Goal: Task Accomplishment & Management: Manage account settings

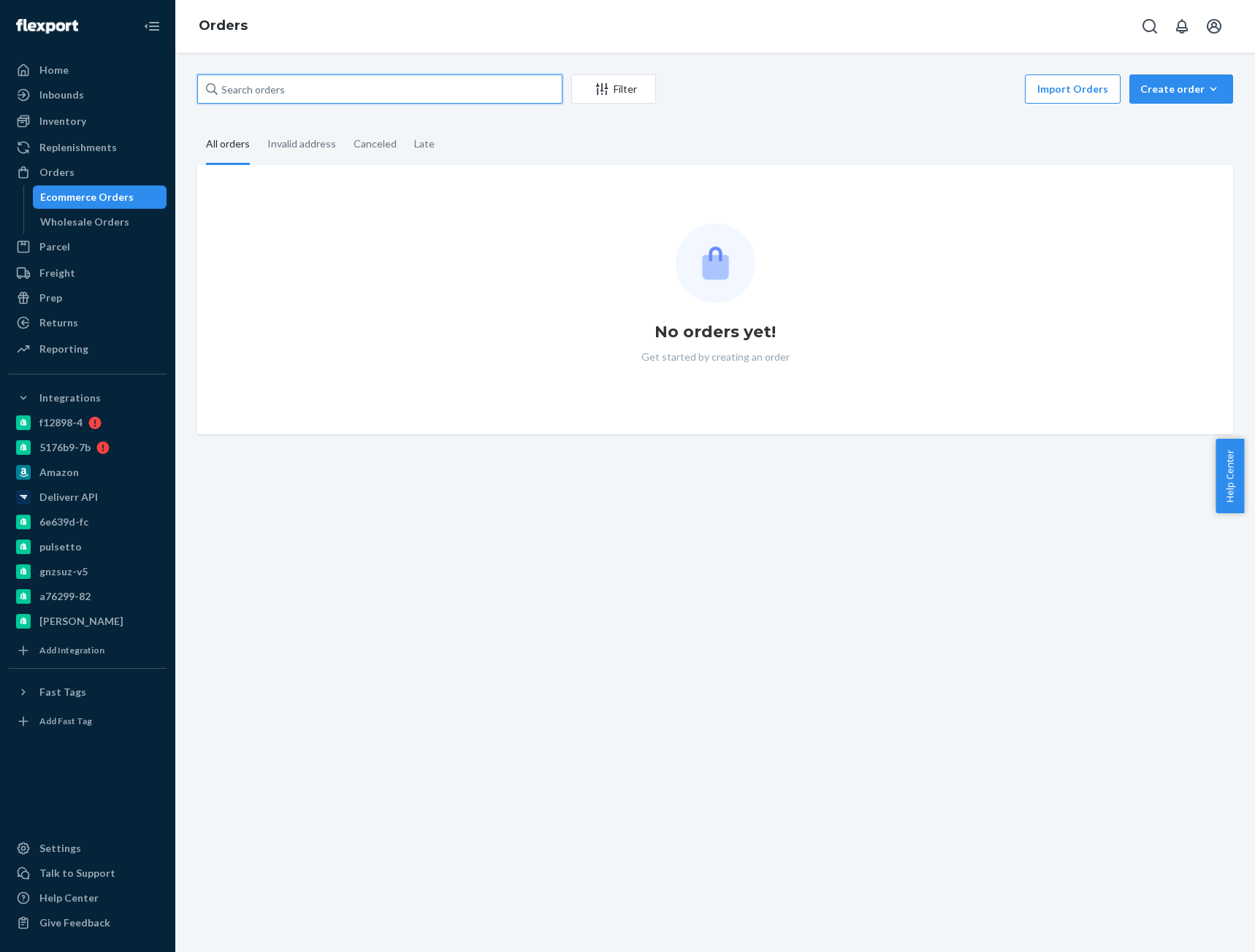
click at [256, 93] on input "text" at bounding box center [379, 89] width 365 height 29
paste input "DeAndre Davis"
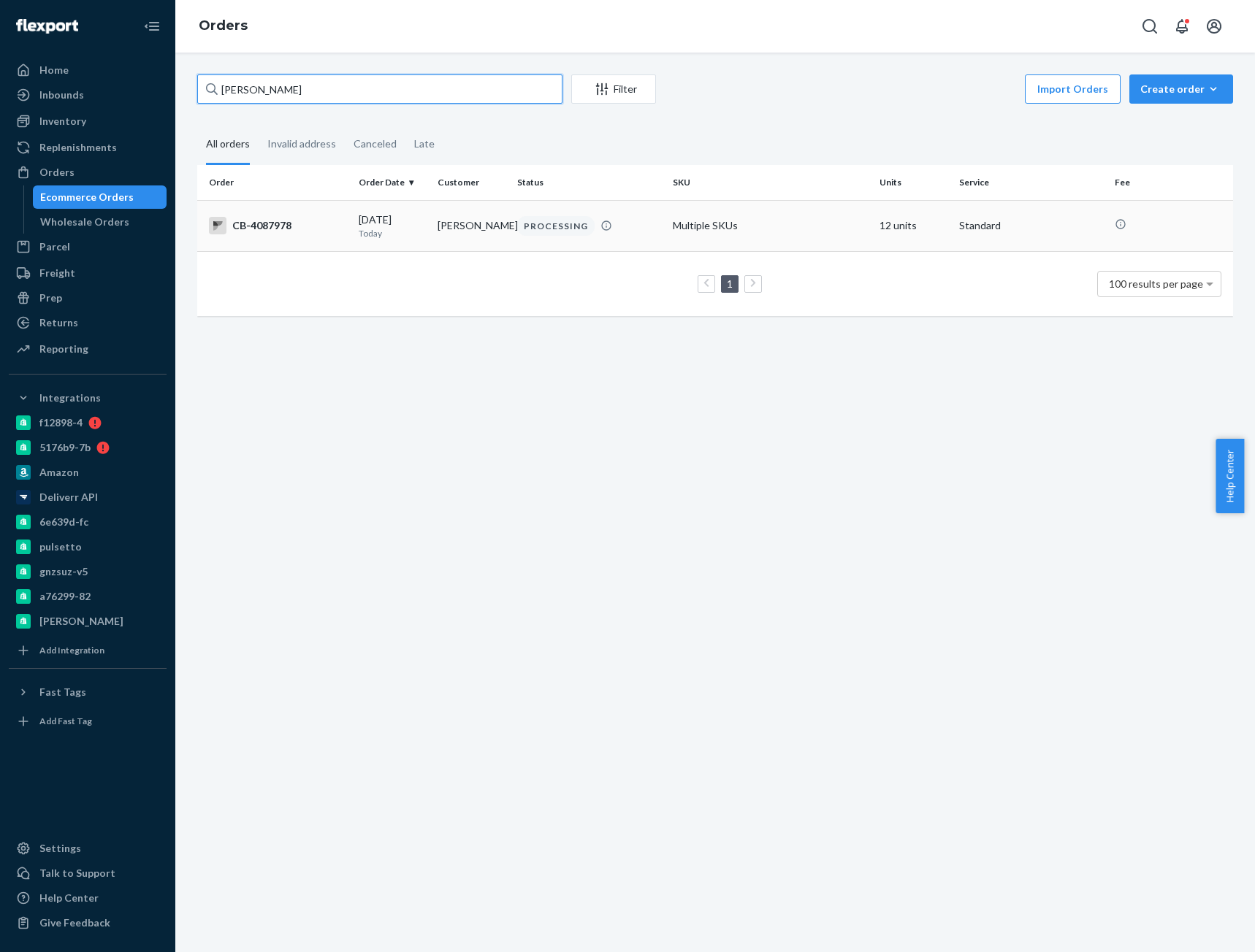
type input "DeAndre Davis"
click at [327, 249] on td "CB-4087978" at bounding box center [274, 225] width 156 height 51
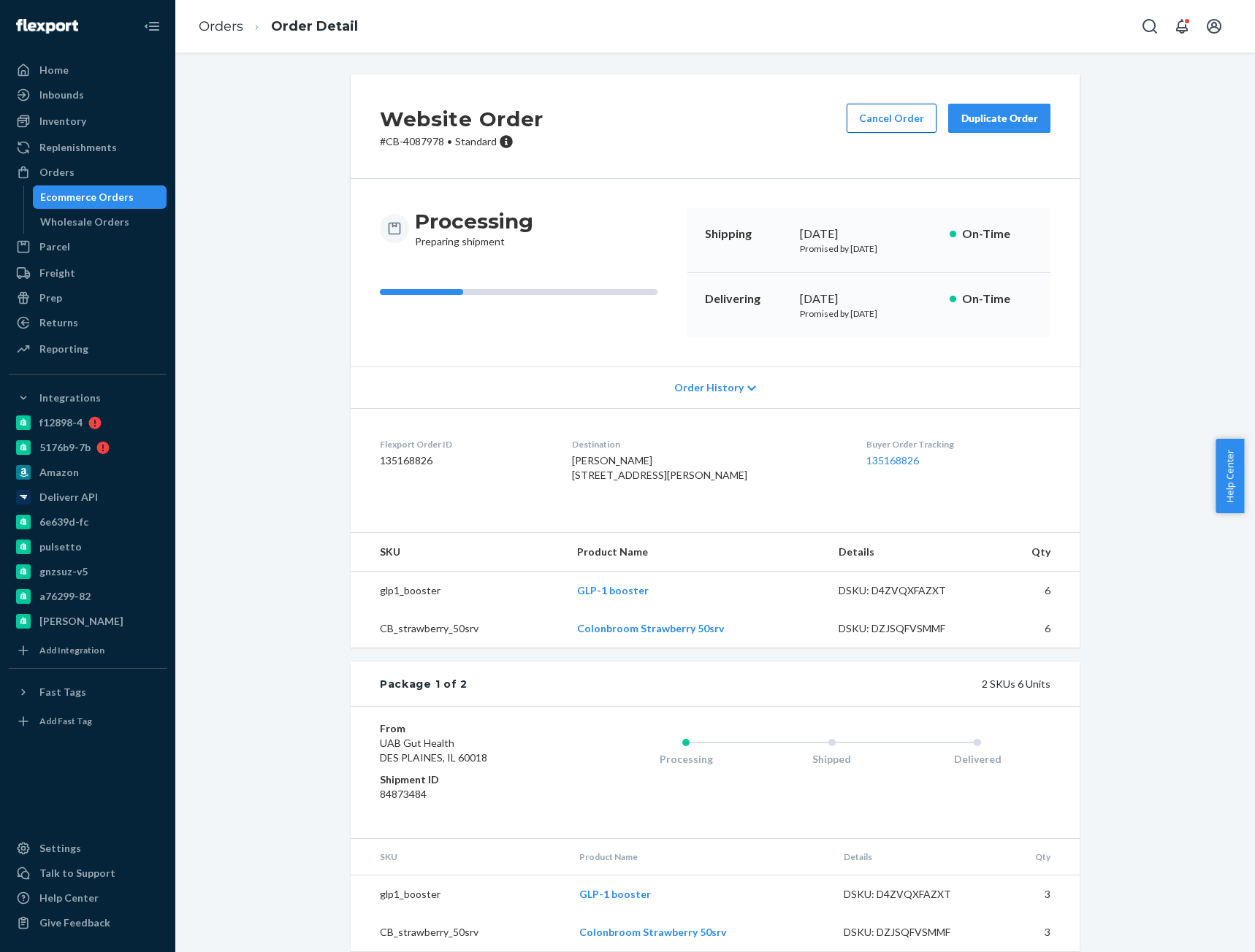
click at [897, 117] on button "Cancel Order" at bounding box center [892, 118] width 90 height 29
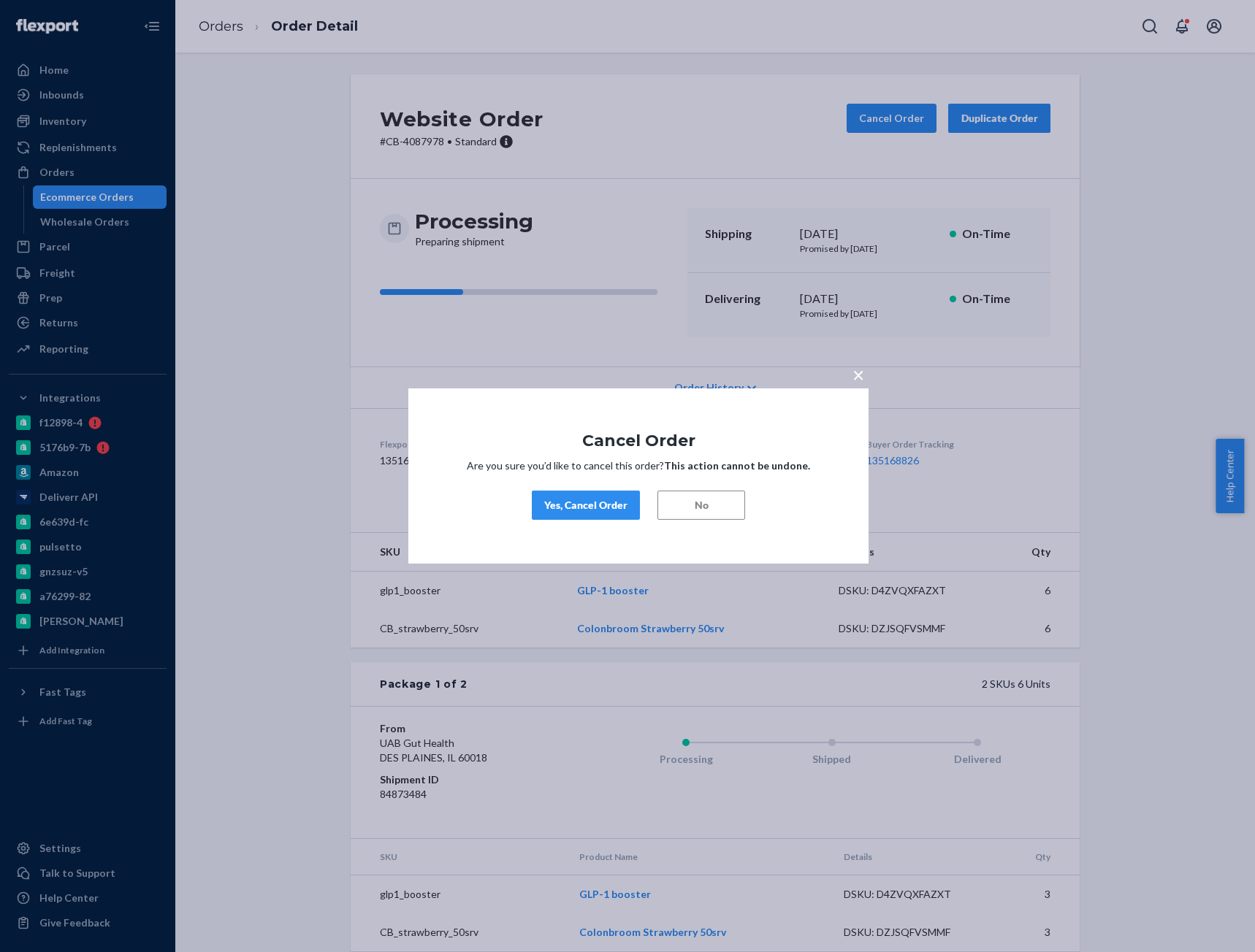
click at [610, 508] on div "Yes, Cancel Order" at bounding box center [586, 506] width 83 height 15
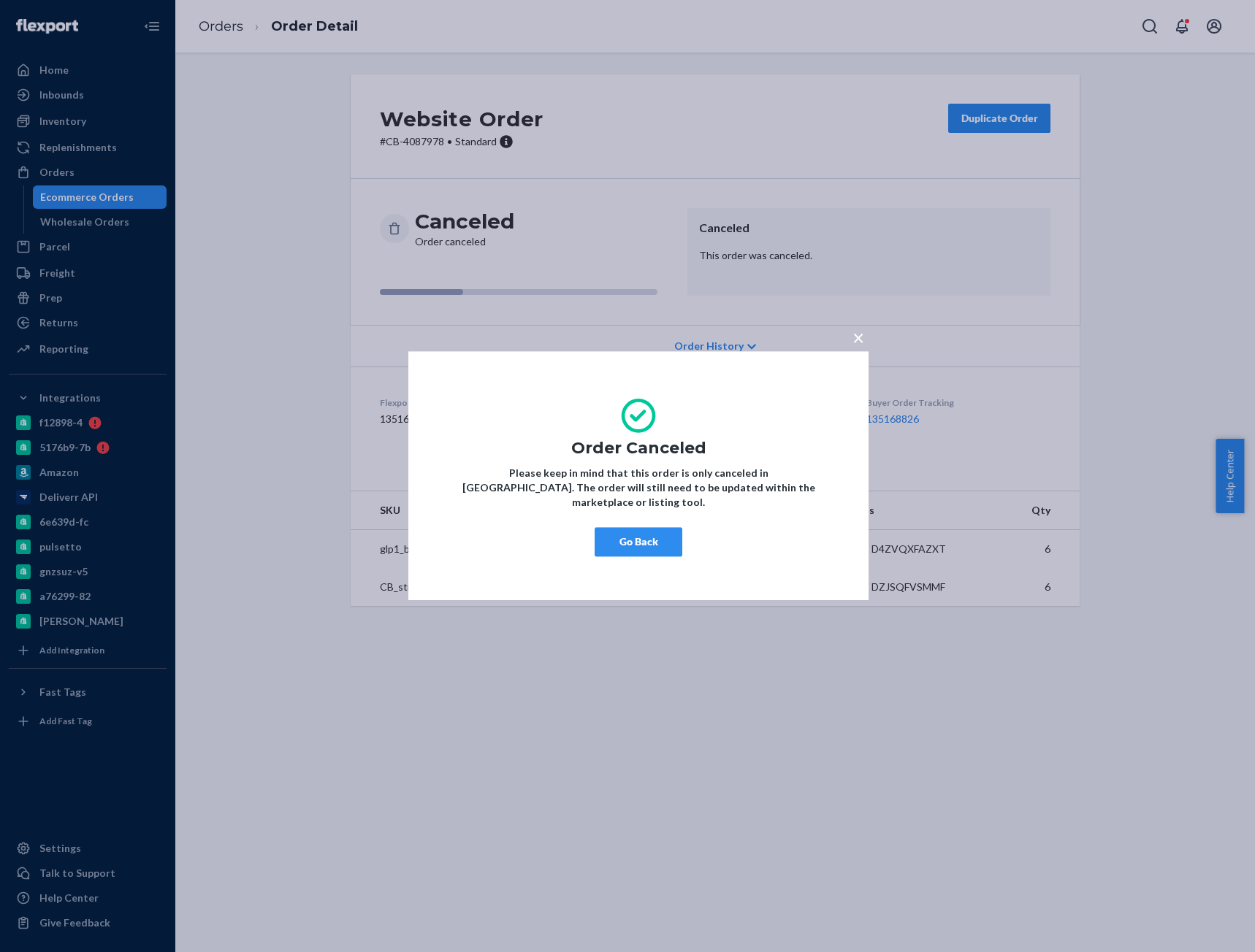
click at [635, 537] on button "Go Back" at bounding box center [638, 542] width 87 height 29
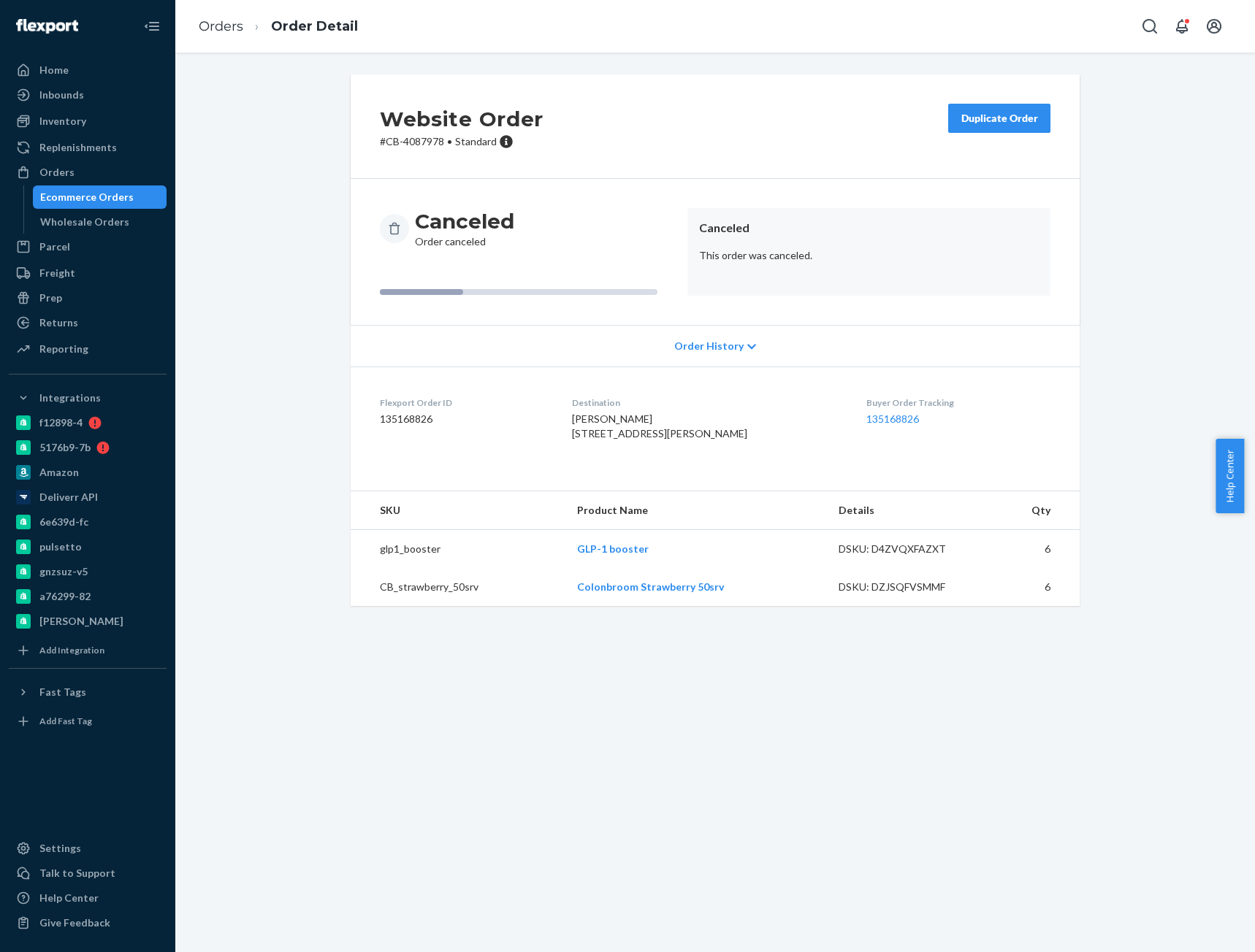
click at [415, 146] on p "# CB-4087978 • Standard" at bounding box center [462, 142] width 164 height 15
drag, startPoint x: 415, startPoint y: 146, endPoint x: 418, endPoint y: 112, distance: 34.1
click at [415, 146] on p "# CB-4087978 • Standard" at bounding box center [462, 142] width 164 height 15
copy p "4087978"
click at [224, 30] on link "Orders" at bounding box center [221, 26] width 45 height 16
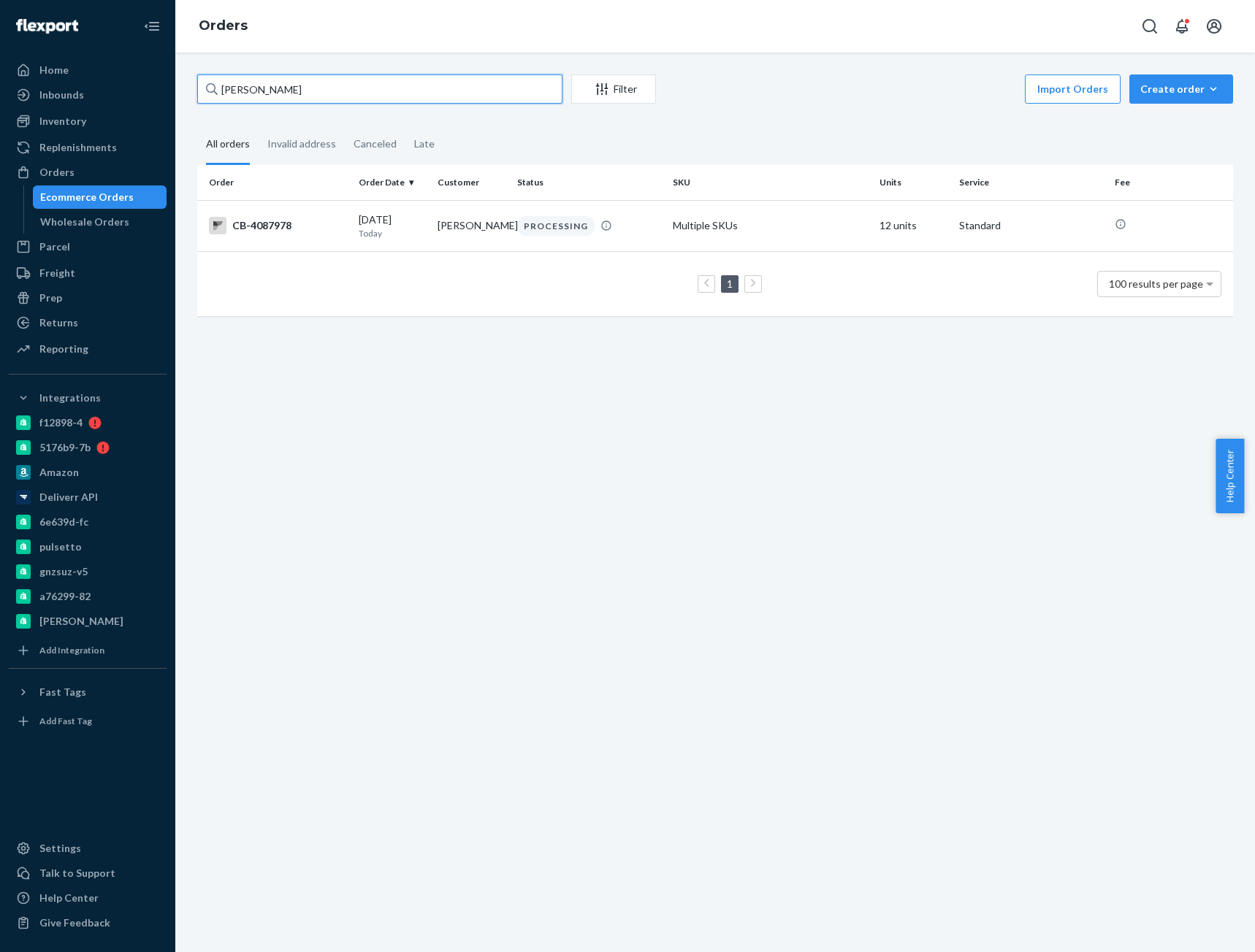
click at [299, 92] on input "DeAndre Davis" at bounding box center [379, 89] width 365 height 29
click at [299, 91] on input "DeAndre Davis" at bounding box center [379, 89] width 365 height 29
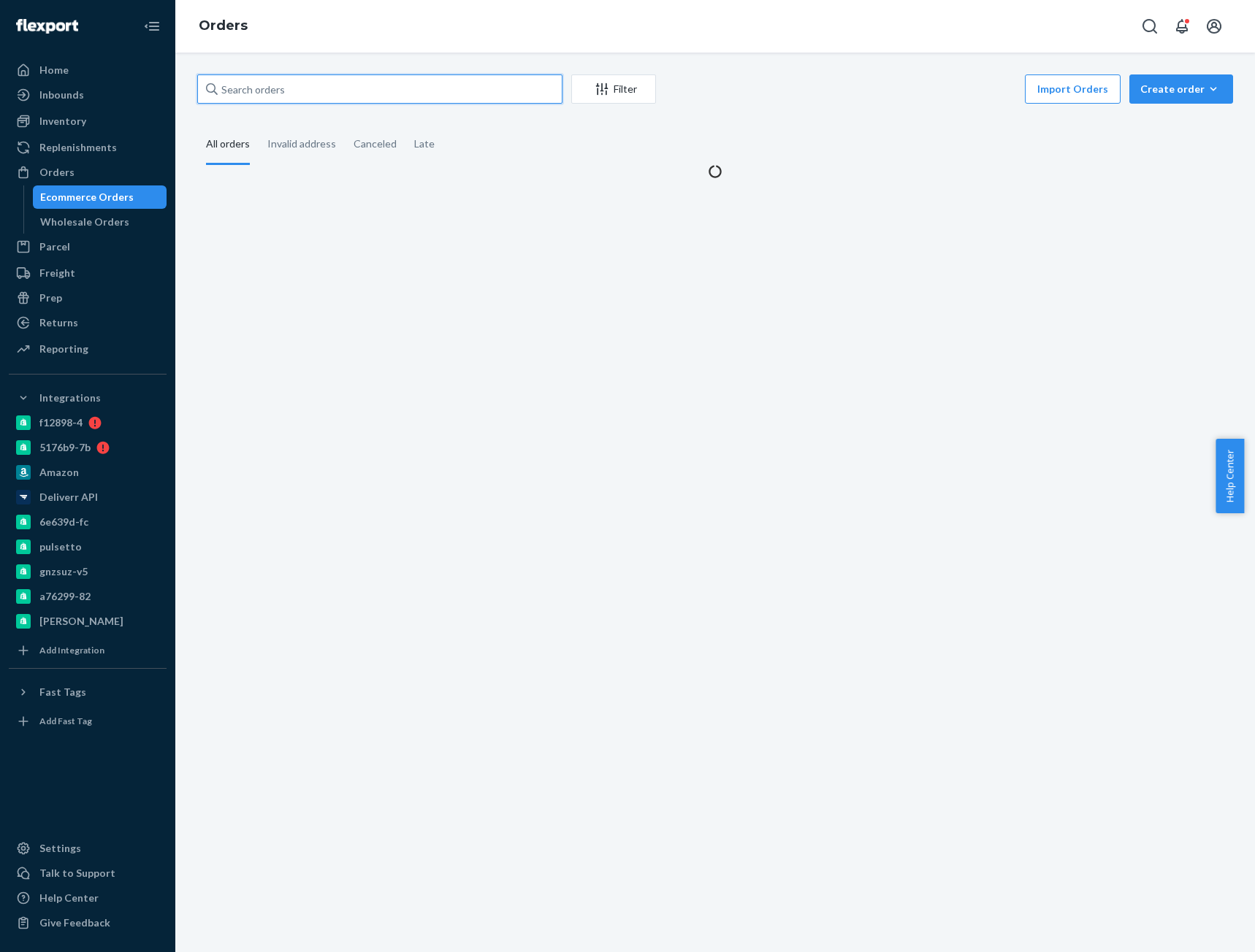
paste input "DeAndre Davis"
type input "DeAndre Davis"
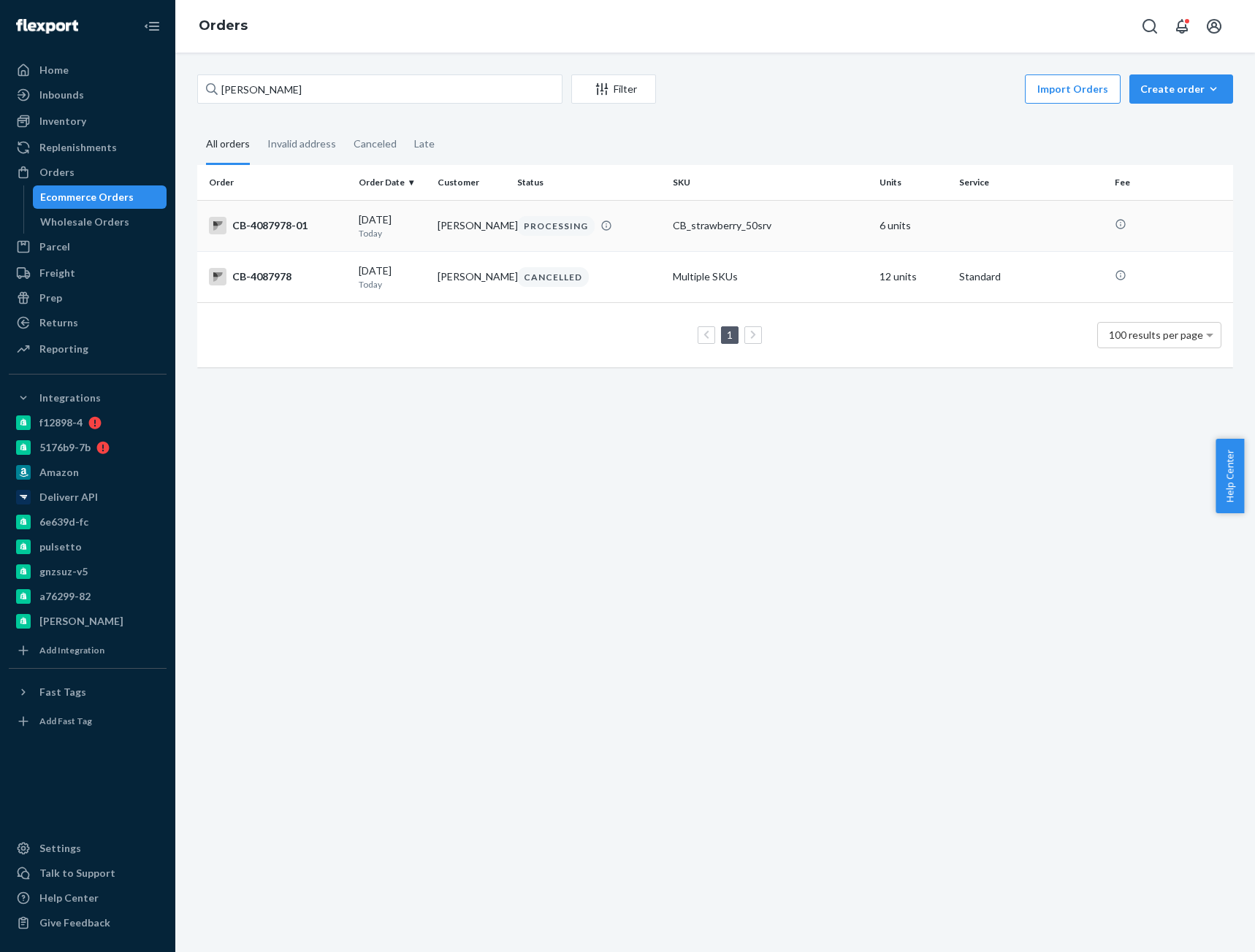
click at [291, 228] on div "CB-4087978-01" at bounding box center [278, 225] width 138 height 17
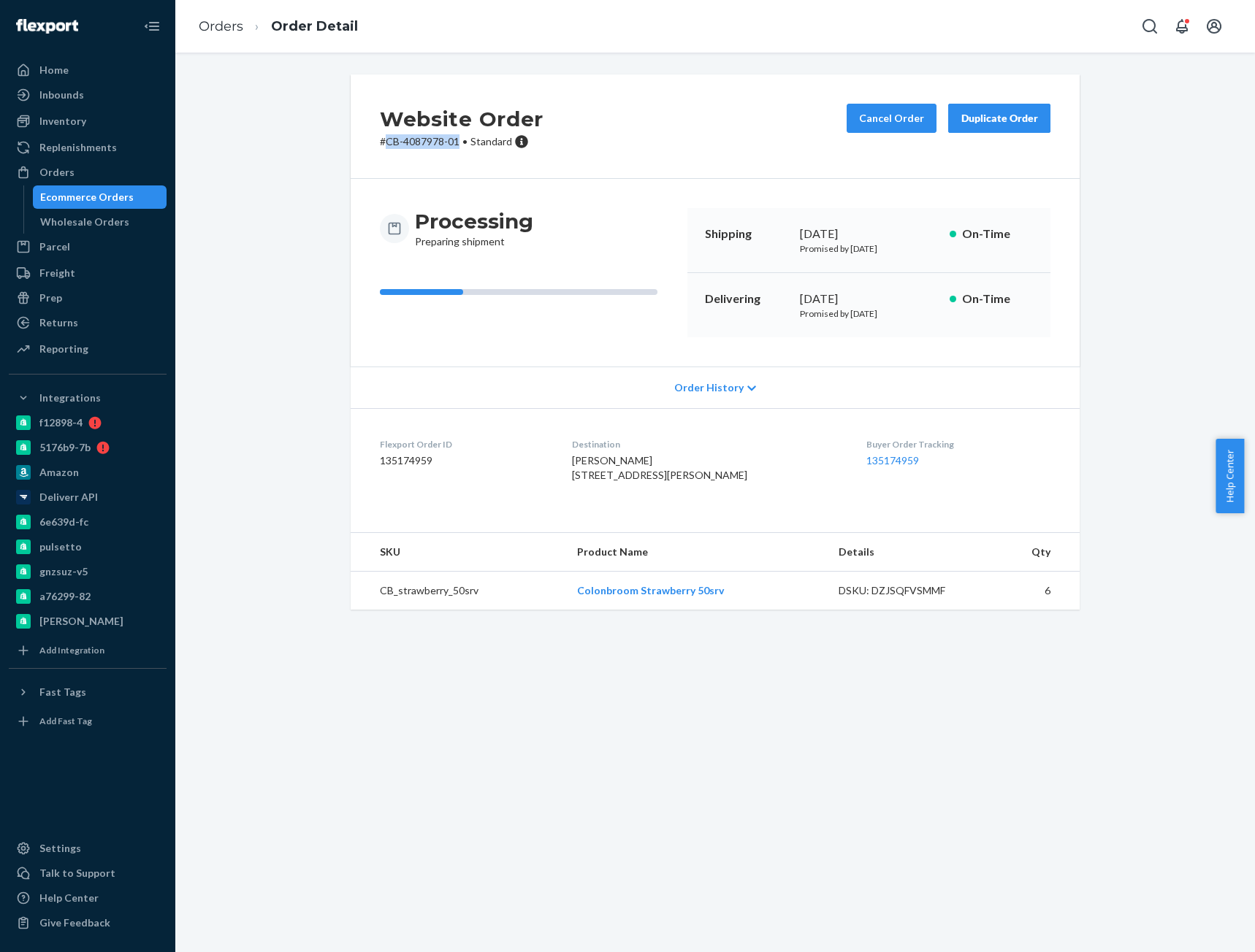
drag, startPoint x: 381, startPoint y: 143, endPoint x: 453, endPoint y: 148, distance: 72.2
click at [453, 148] on p "# CB-4087978-01 • Standard" at bounding box center [462, 142] width 164 height 15
click at [237, 27] on link "Orders" at bounding box center [221, 26] width 45 height 16
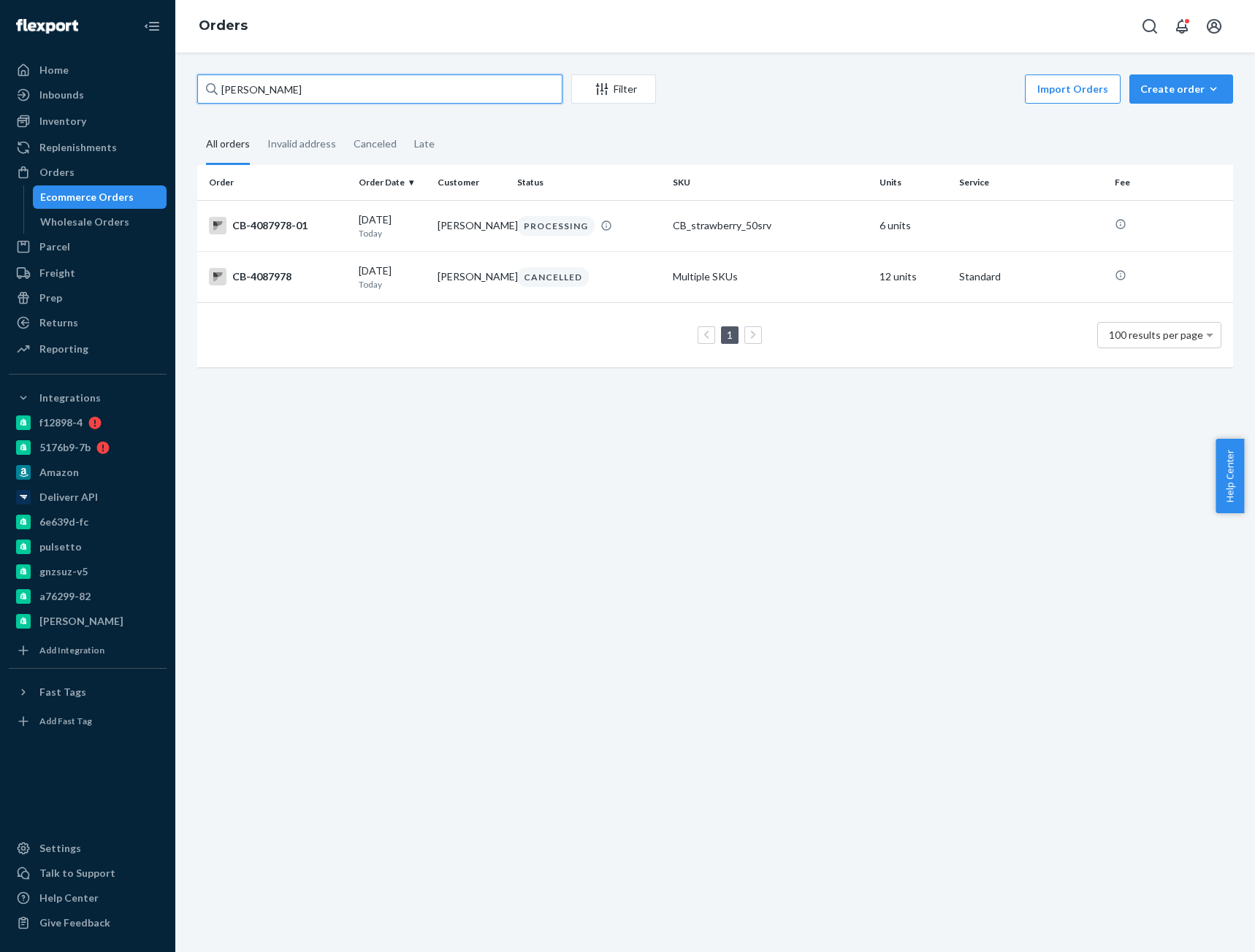
click at [279, 85] on input "DeAndre Davis" at bounding box center [379, 89] width 365 height 29
click at [280, 85] on input "DeAndre Davis" at bounding box center [379, 89] width 365 height 29
paste input "4088105"
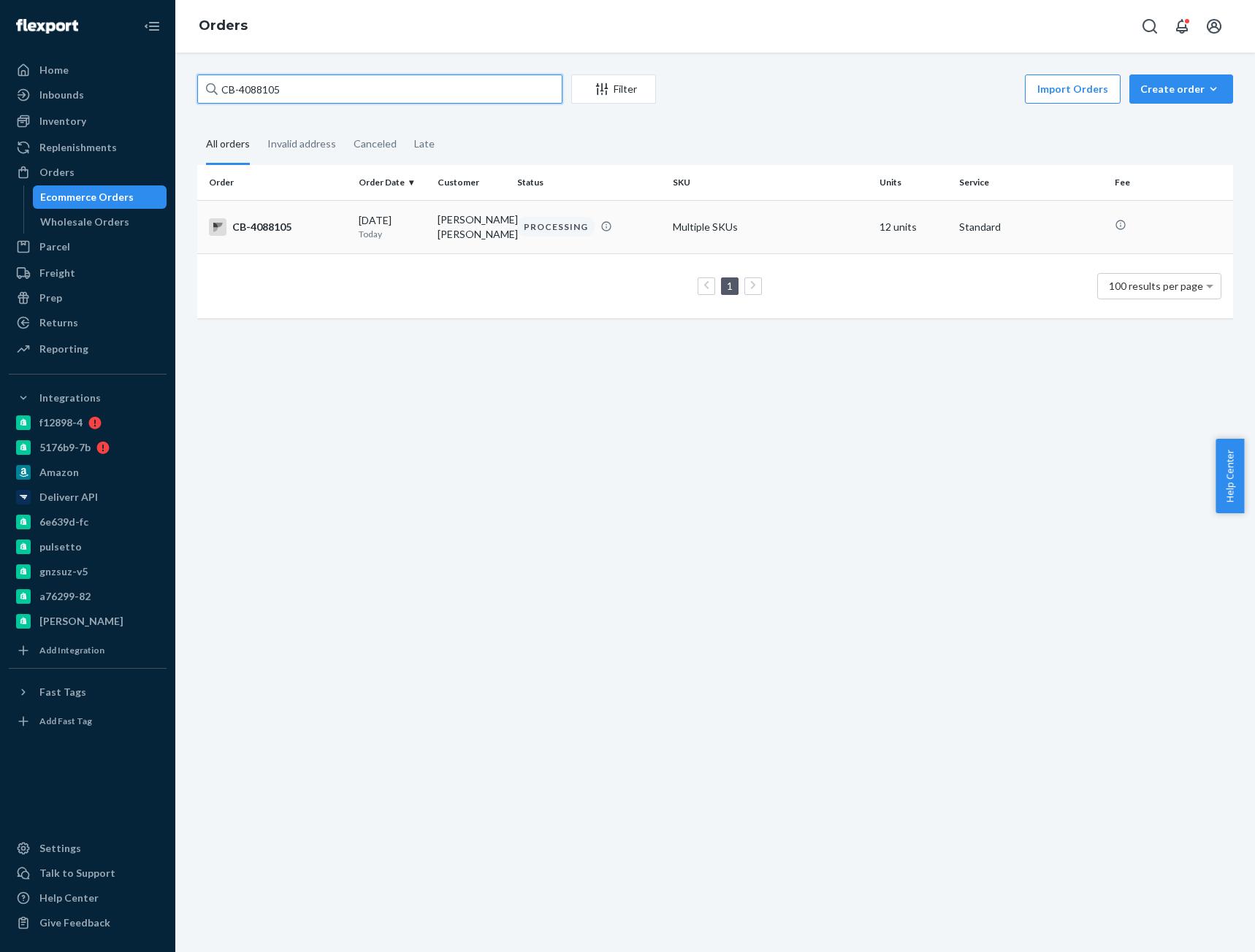
type input "CB-4088105"
click at [315, 232] on div "CB-4088105" at bounding box center [278, 227] width 138 height 17
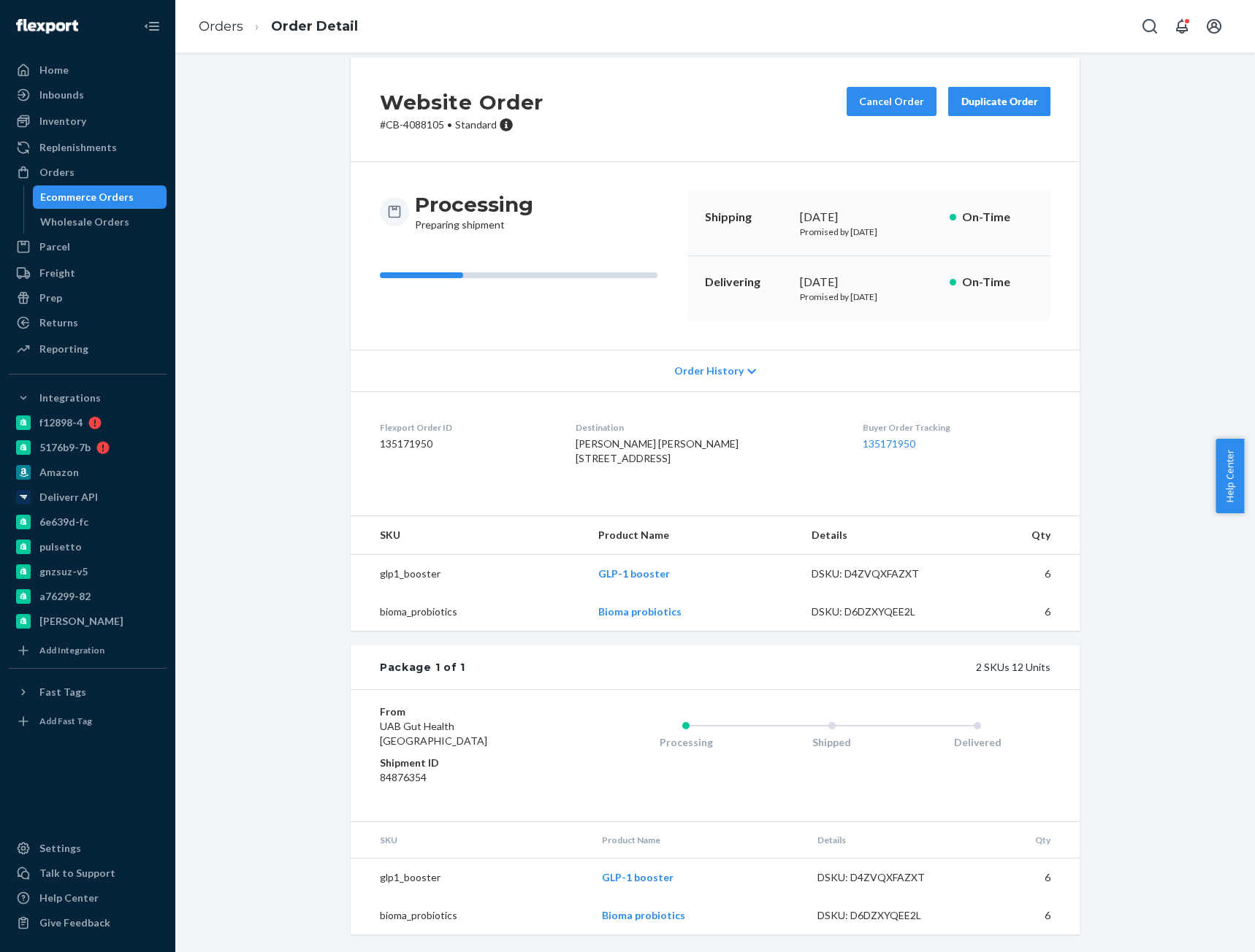
scroll to position [46, 0]
click at [878, 87] on button "Cancel Order" at bounding box center [892, 101] width 90 height 29
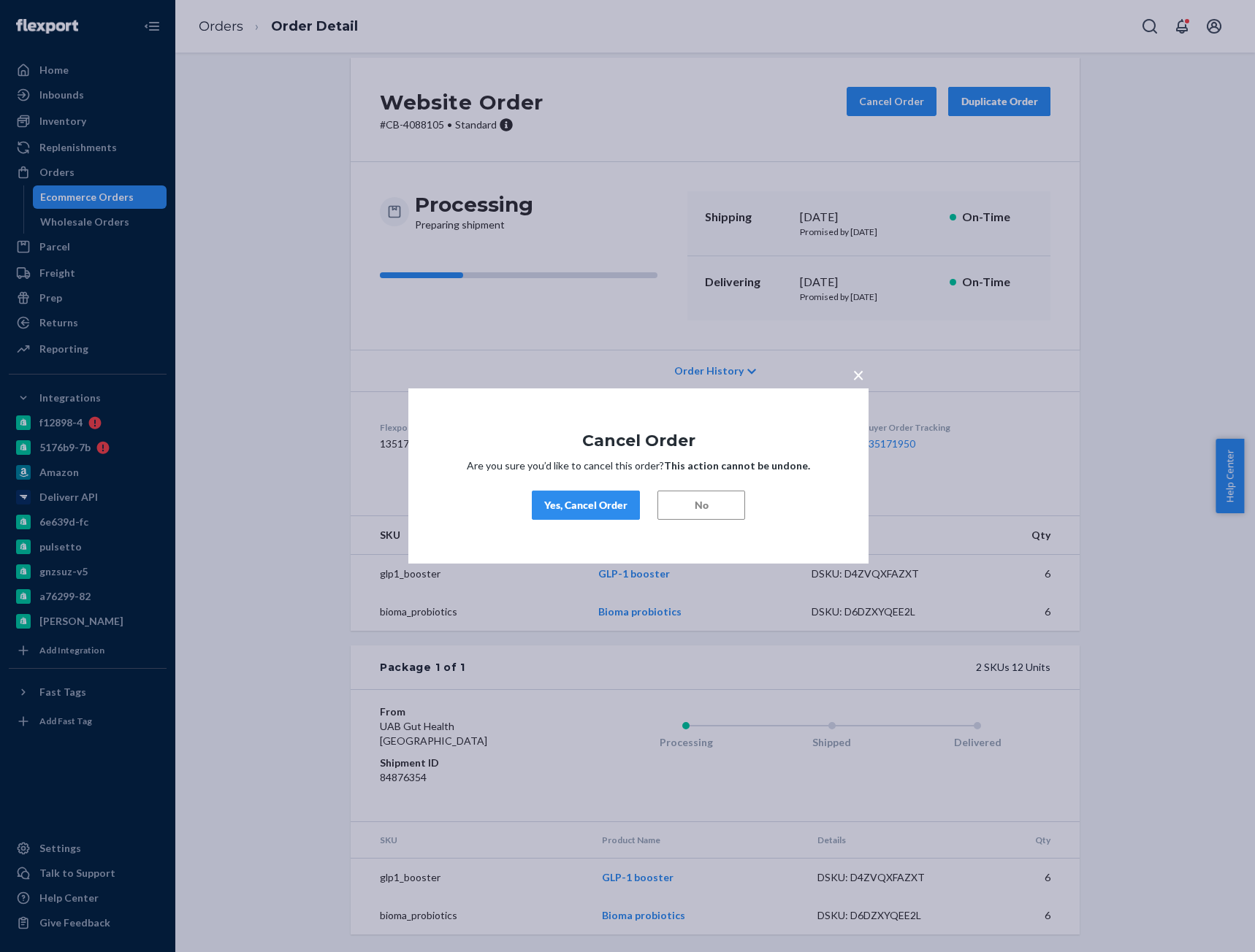
click at [597, 486] on div "× Cancel Order Are you sure you’d like to cancel this order? This action cannot…" at bounding box center [638, 476] width 460 height 175
click at [590, 498] on div "Yes, Cancel Order" at bounding box center [586, 506] width 83 height 15
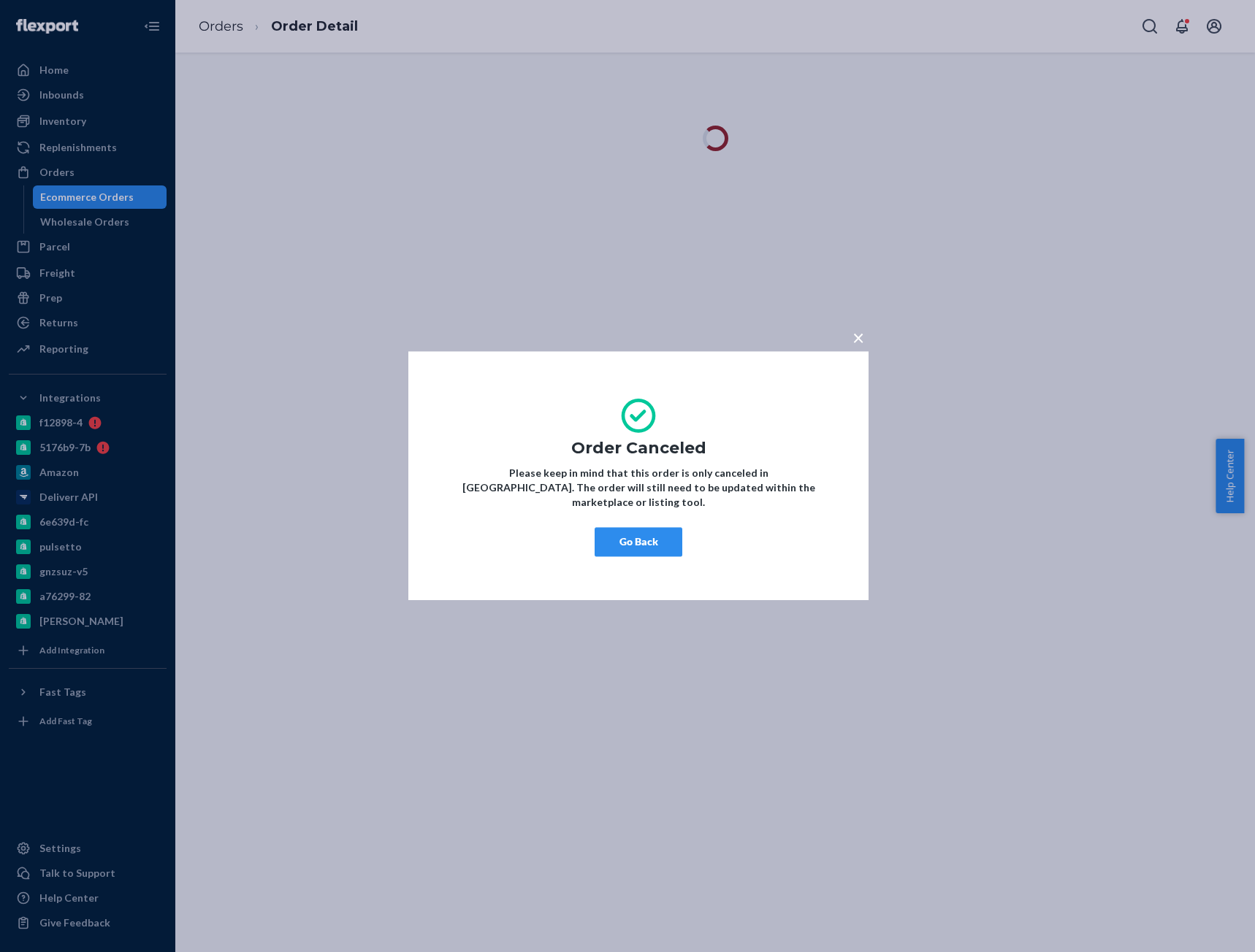
scroll to position [0, 0]
click at [630, 538] on button "Go Back" at bounding box center [638, 542] width 87 height 29
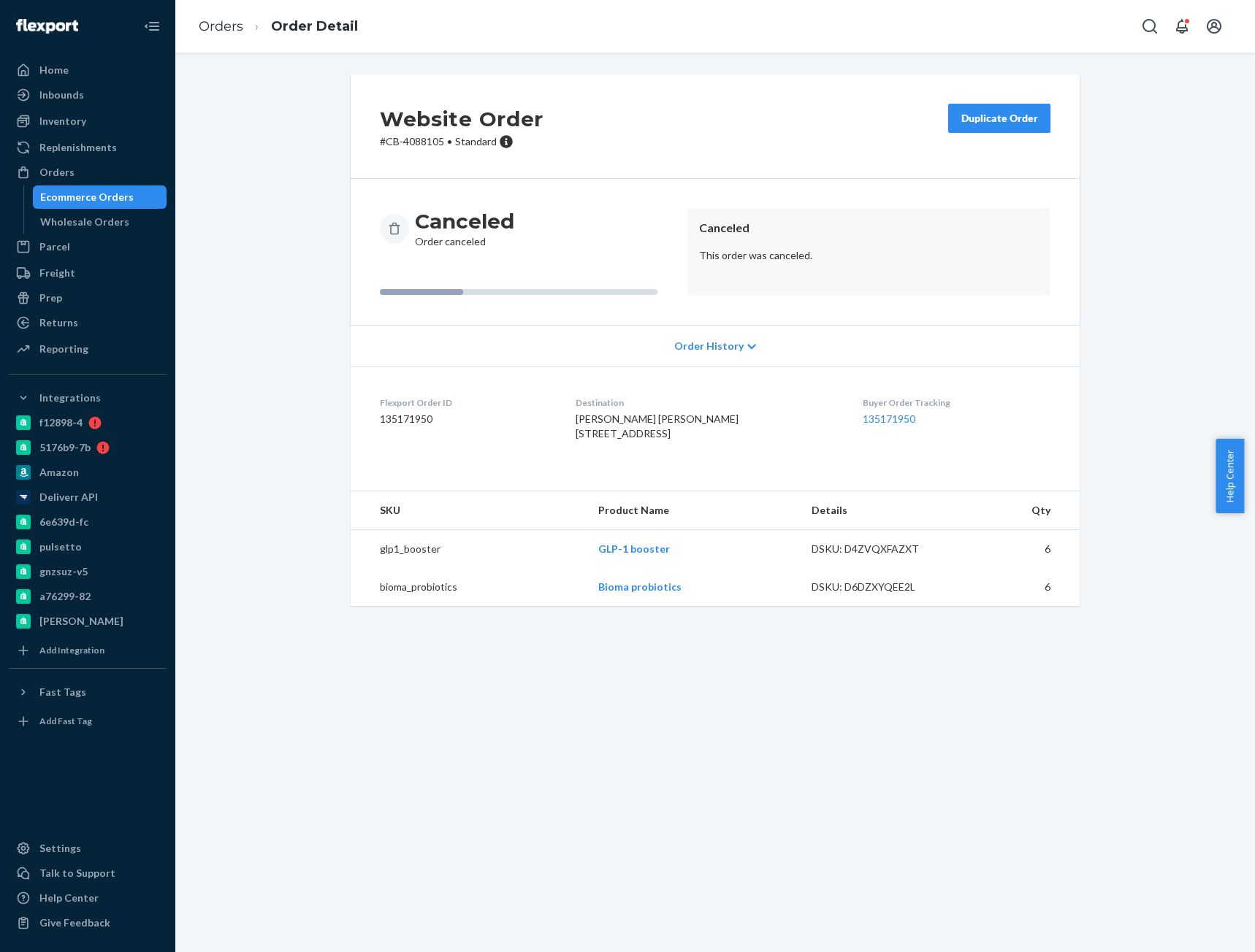
click at [429, 147] on p "# CB-4088105 • Standard" at bounding box center [462, 142] width 164 height 15
click at [428, 147] on p "# CB-4088105 • Standard" at bounding box center [462, 142] width 164 height 15
copy p "4088105"
click at [215, 31] on link "Orders" at bounding box center [221, 26] width 45 height 16
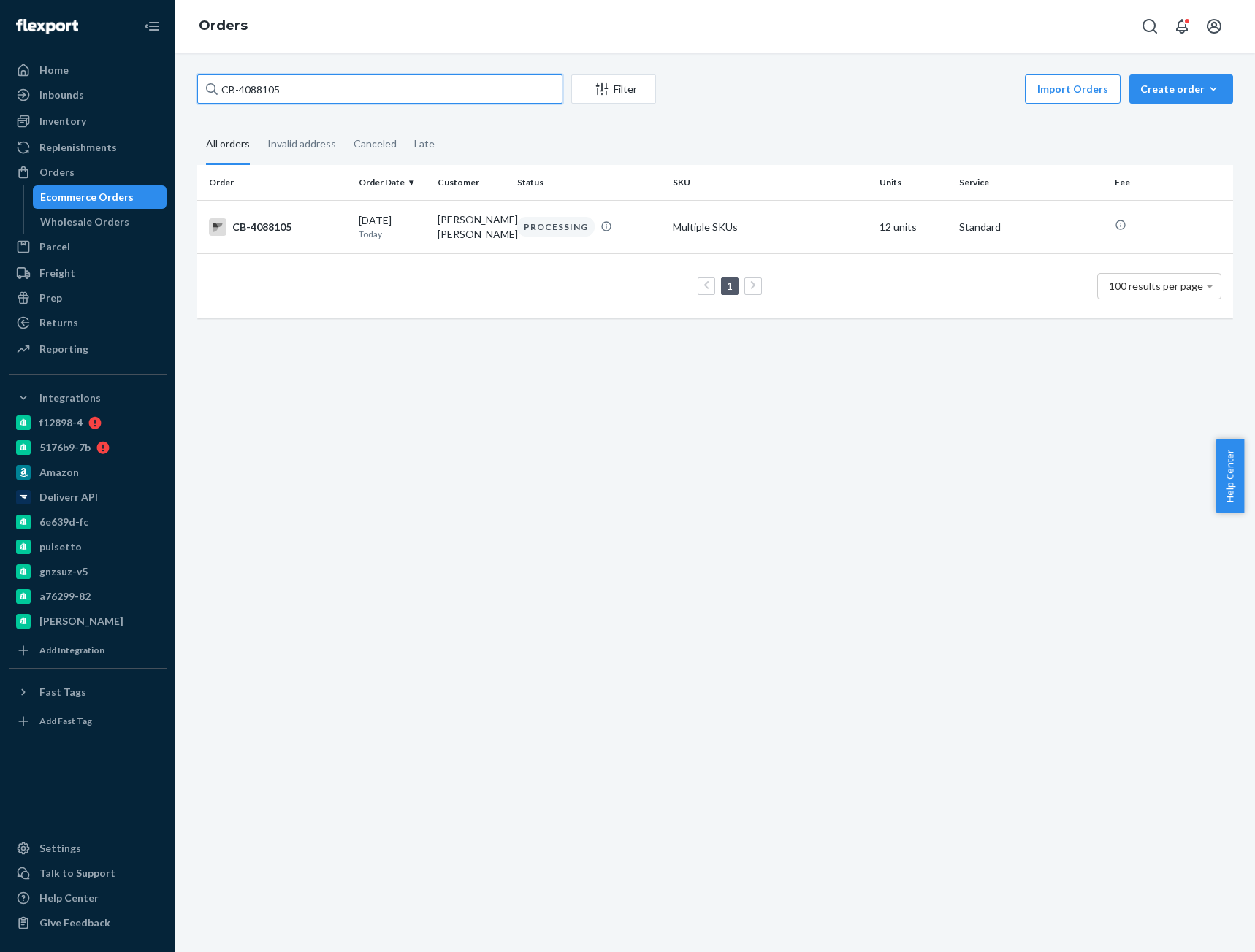
click at [269, 93] on input "CB-4088105" at bounding box center [379, 89] width 365 height 29
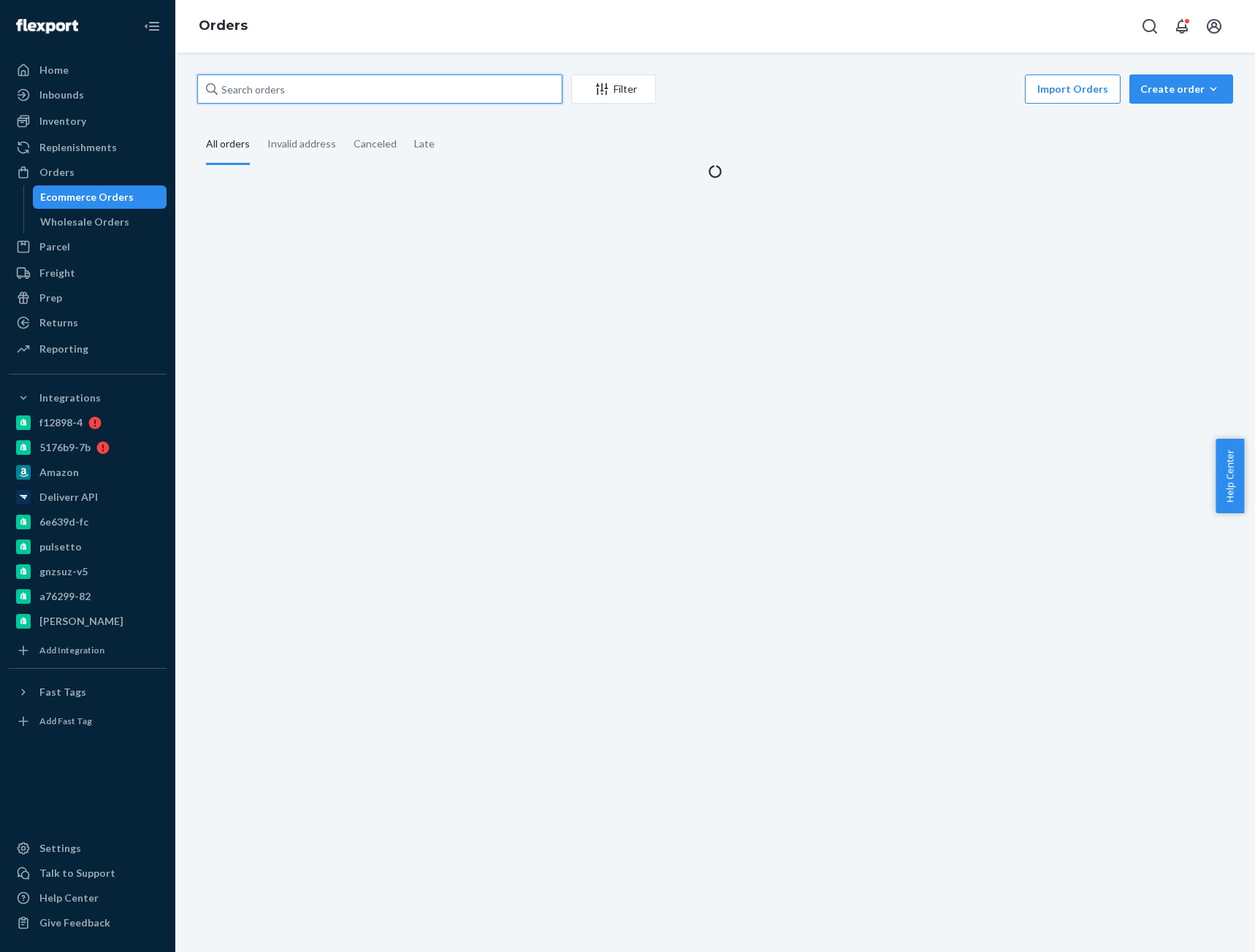
paste input "CB-4088105"
type input "CB-4088105"
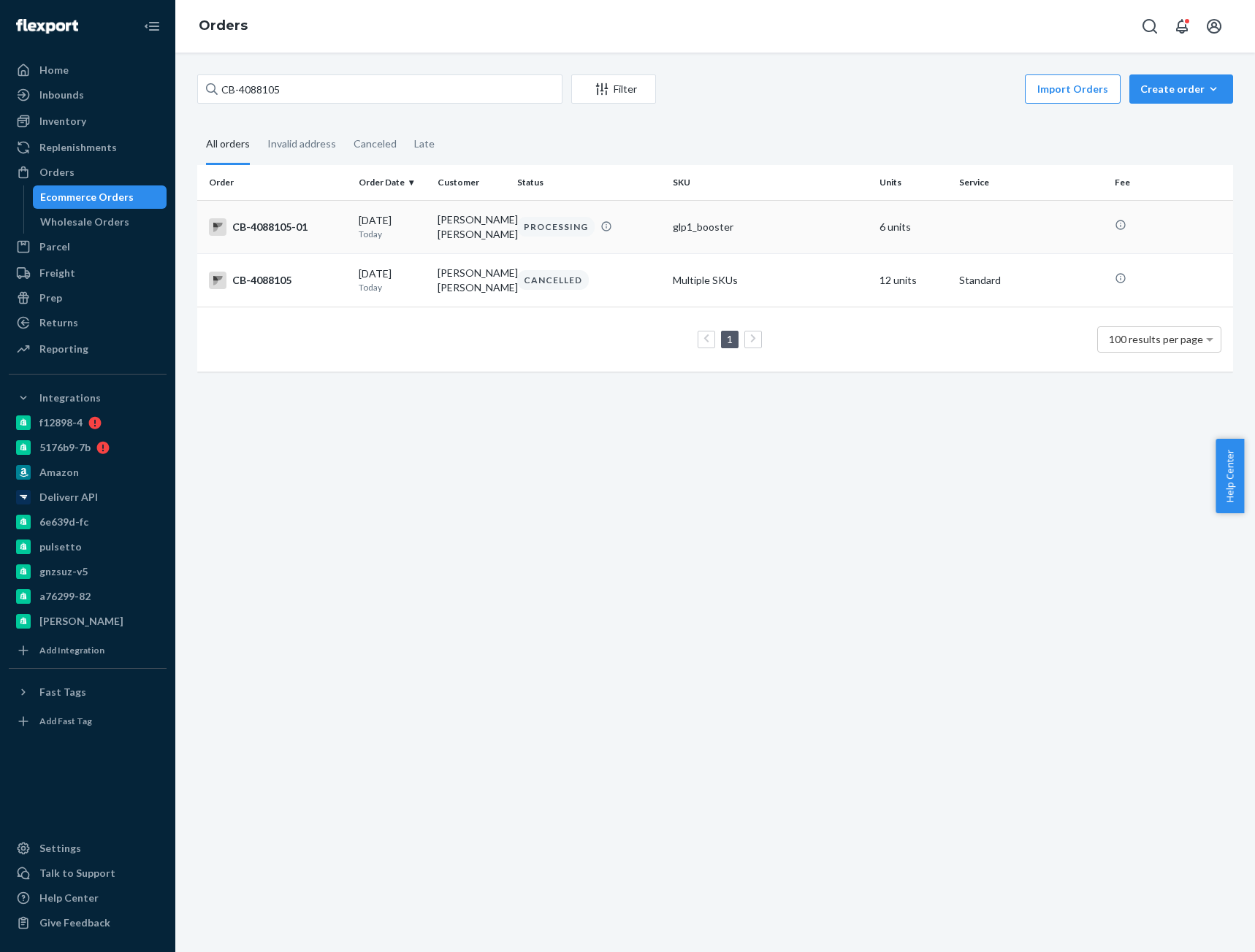
click at [293, 233] on div "CB-4088105-01" at bounding box center [278, 227] width 138 height 17
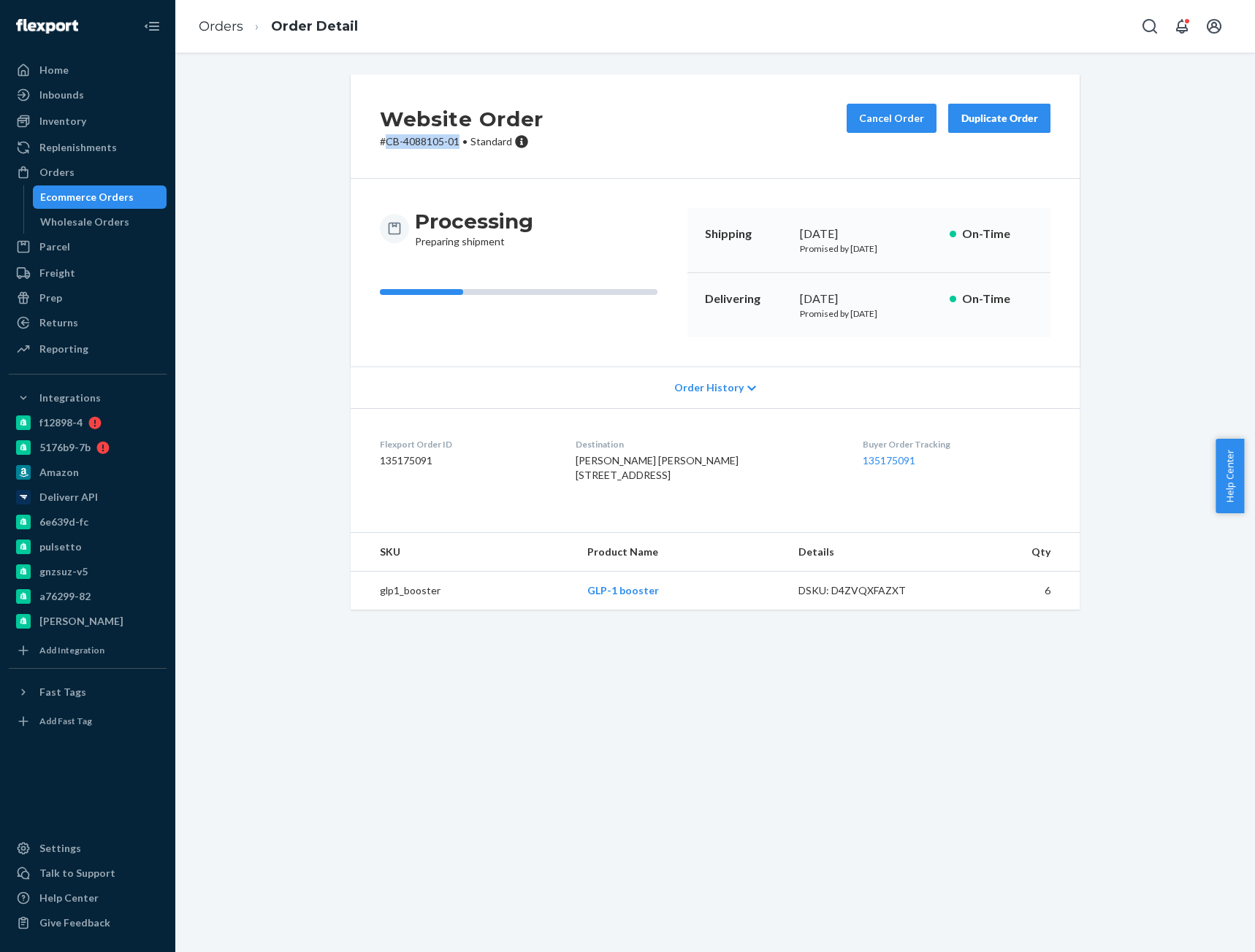
drag, startPoint x: 399, startPoint y: 143, endPoint x: 456, endPoint y: 149, distance: 57.3
click at [456, 149] on div "Website Order # CB-4088105-01 • Standard Cancel Order Duplicate Order" at bounding box center [715, 127] width 729 height 105
copy p "CB-4088105-01"
click at [214, 27] on link "Orders" at bounding box center [221, 26] width 45 height 16
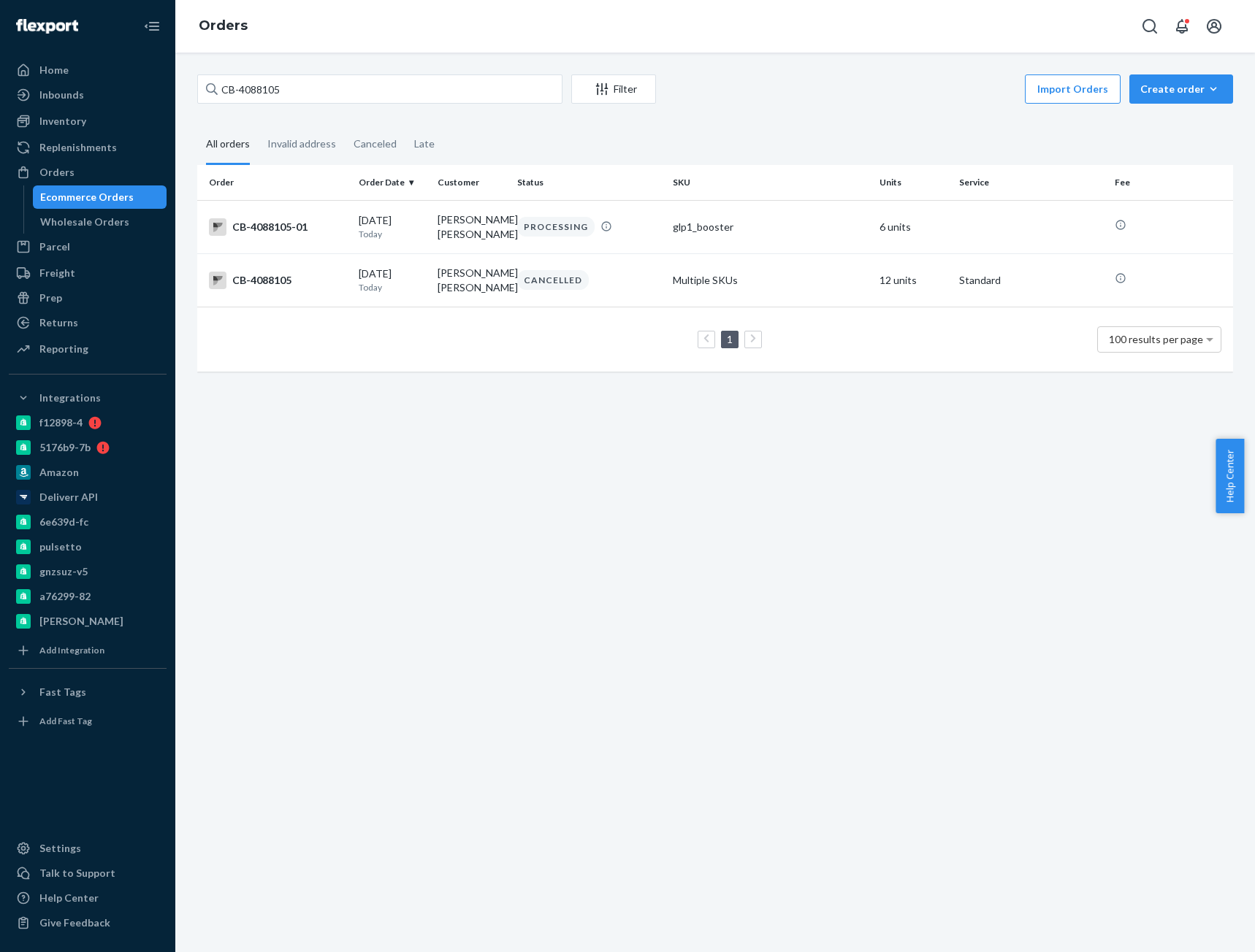
click at [272, 72] on div "CB-4088105 Filter Import Orders Create order Ecommerce order Removal order All …" at bounding box center [715, 502] width 1080 height 900
click at [264, 95] on input "CB-4088105" at bounding box center [379, 89] width 365 height 29
paste input "Melissa McLeod"
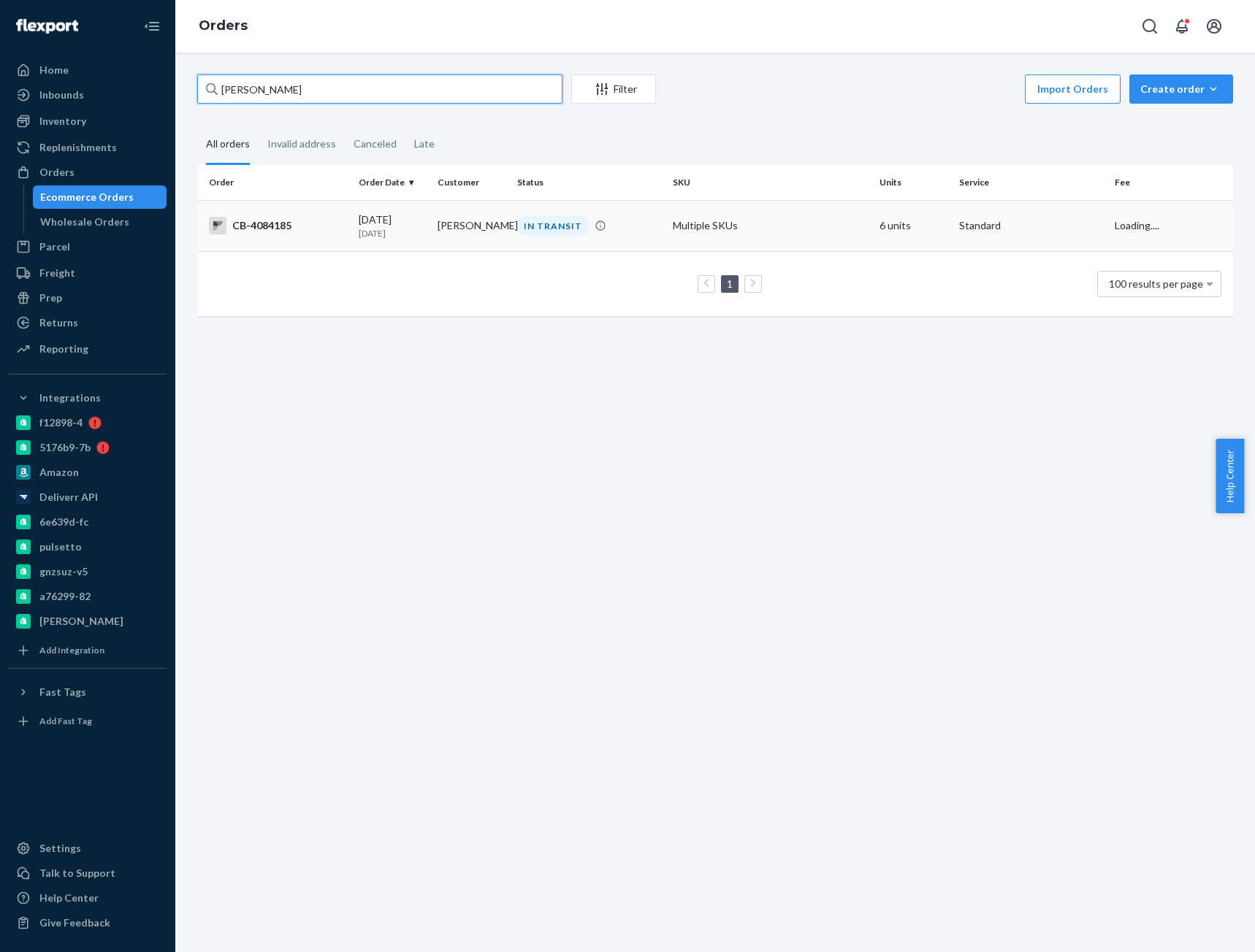
type input "Melissa McLeod"
click at [324, 232] on div "CB-4084185" at bounding box center [278, 225] width 138 height 17
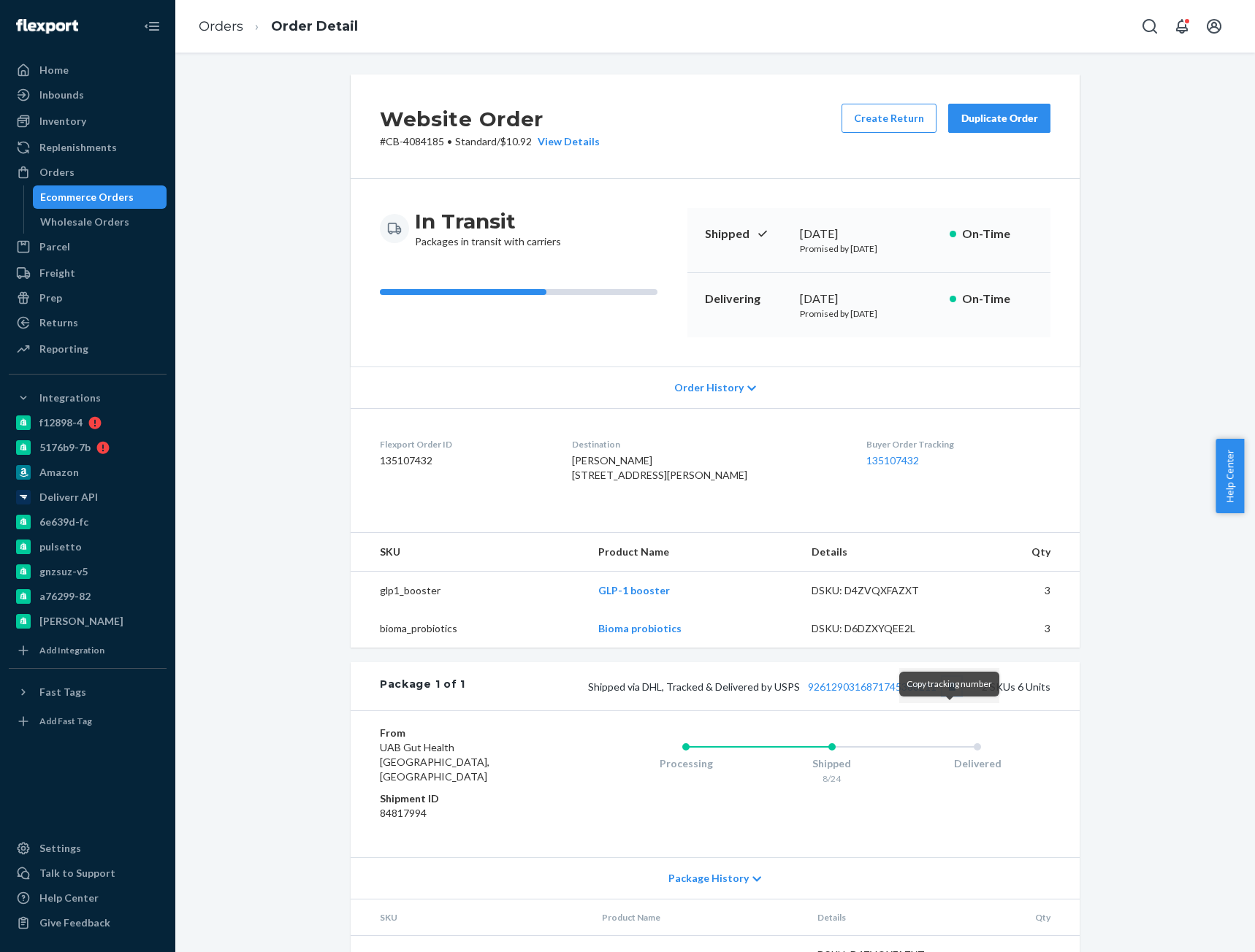
click at [947, 696] on button "Copy tracking number" at bounding box center [951, 686] width 19 height 19
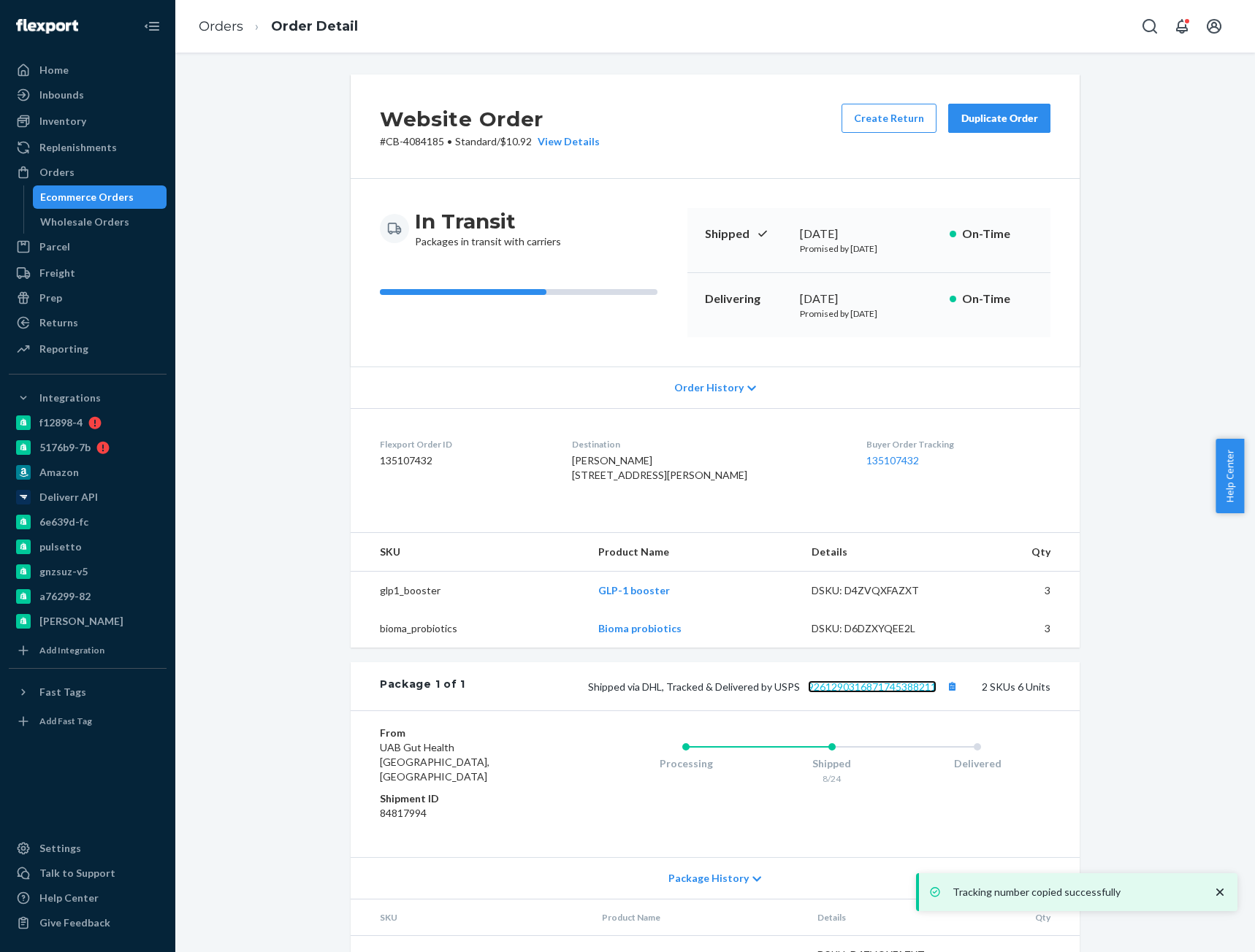
click at [897, 693] on link "9261290316871745388211" at bounding box center [872, 687] width 129 height 12
click at [219, 27] on link "Orders" at bounding box center [221, 26] width 45 height 16
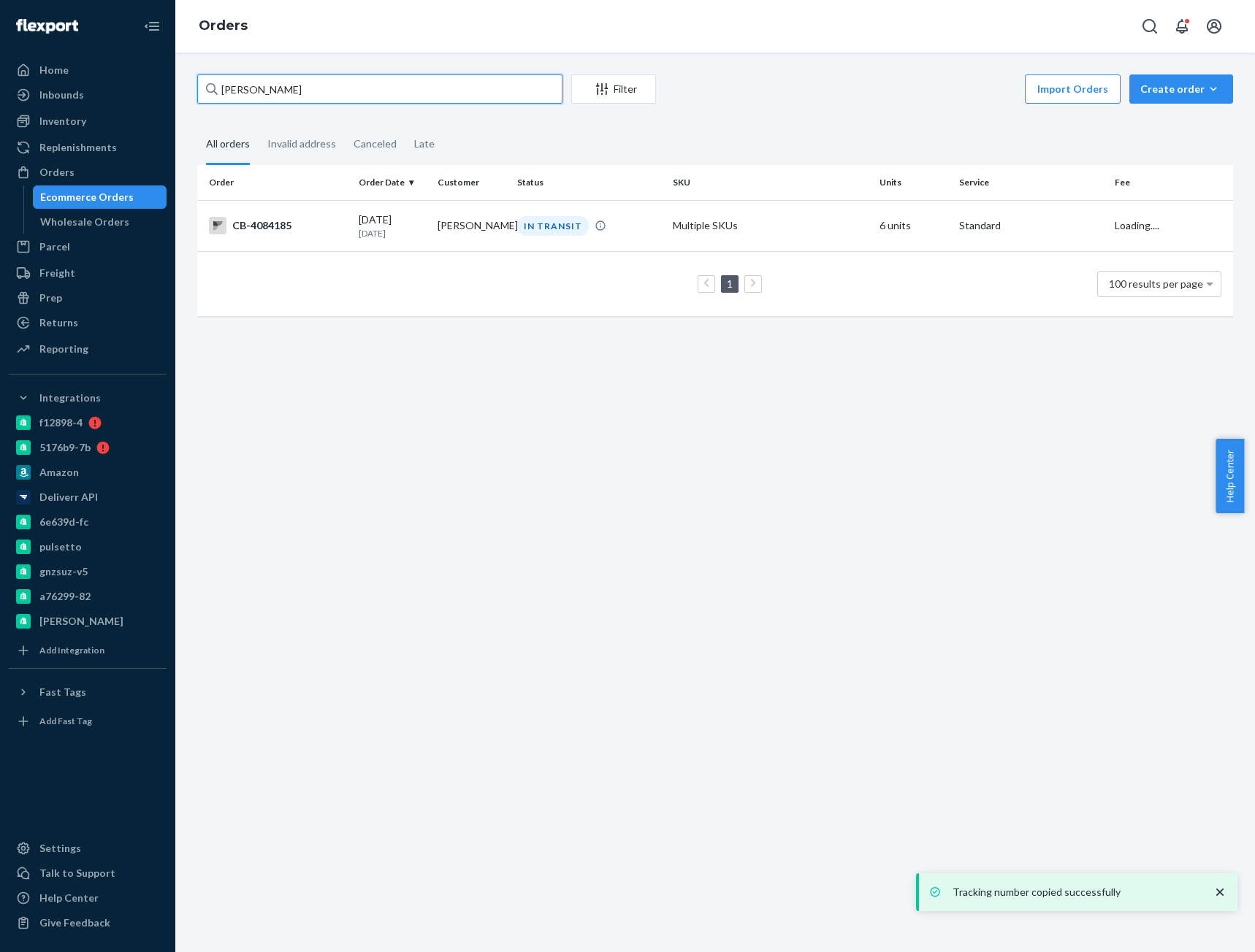
click at [243, 78] on input "Melissa McLeod" at bounding box center [379, 89] width 365 height 29
paste input "Cody starnes"
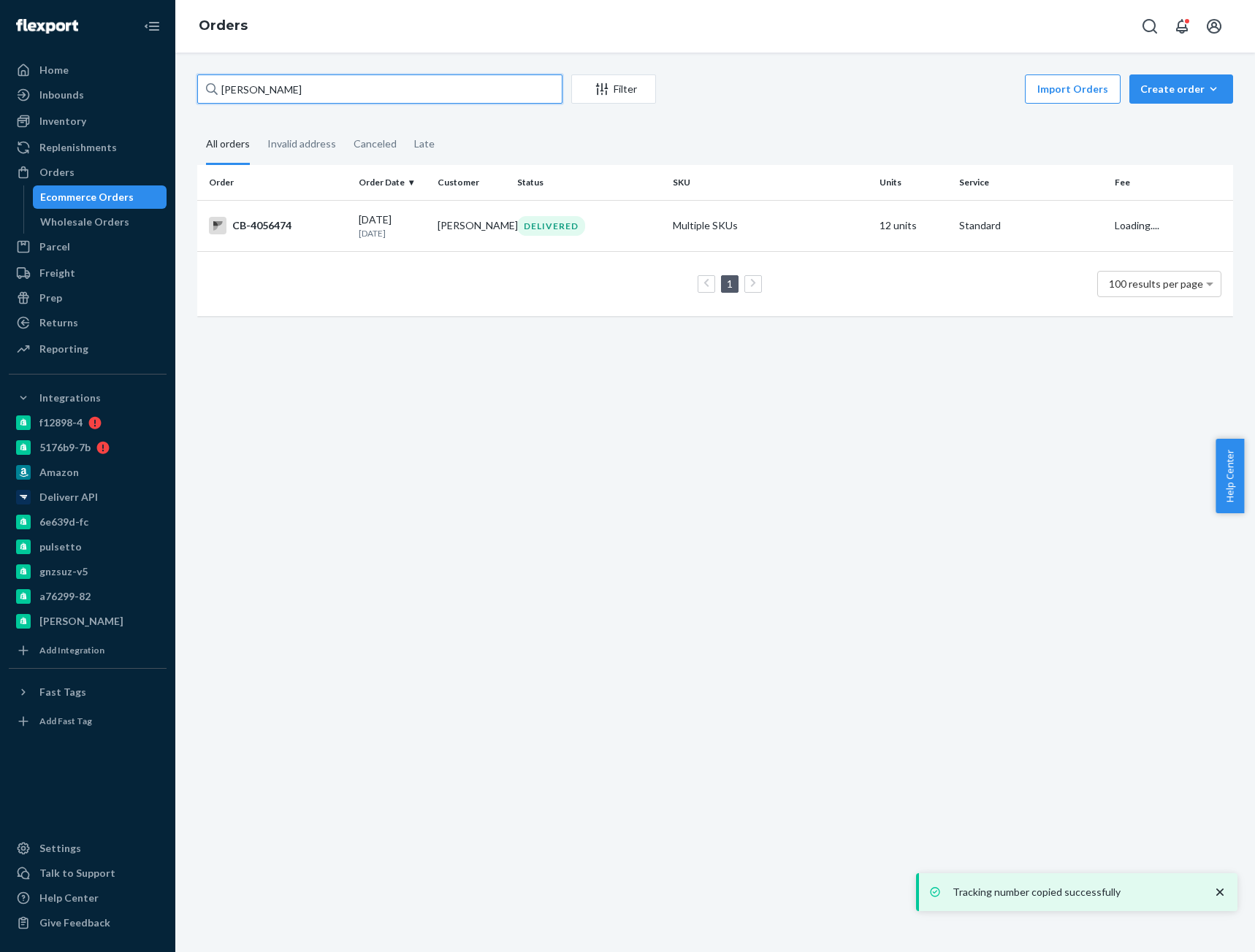
type input "Cody starnes"
click at [279, 237] on td "CB-4056474" at bounding box center [274, 225] width 156 height 51
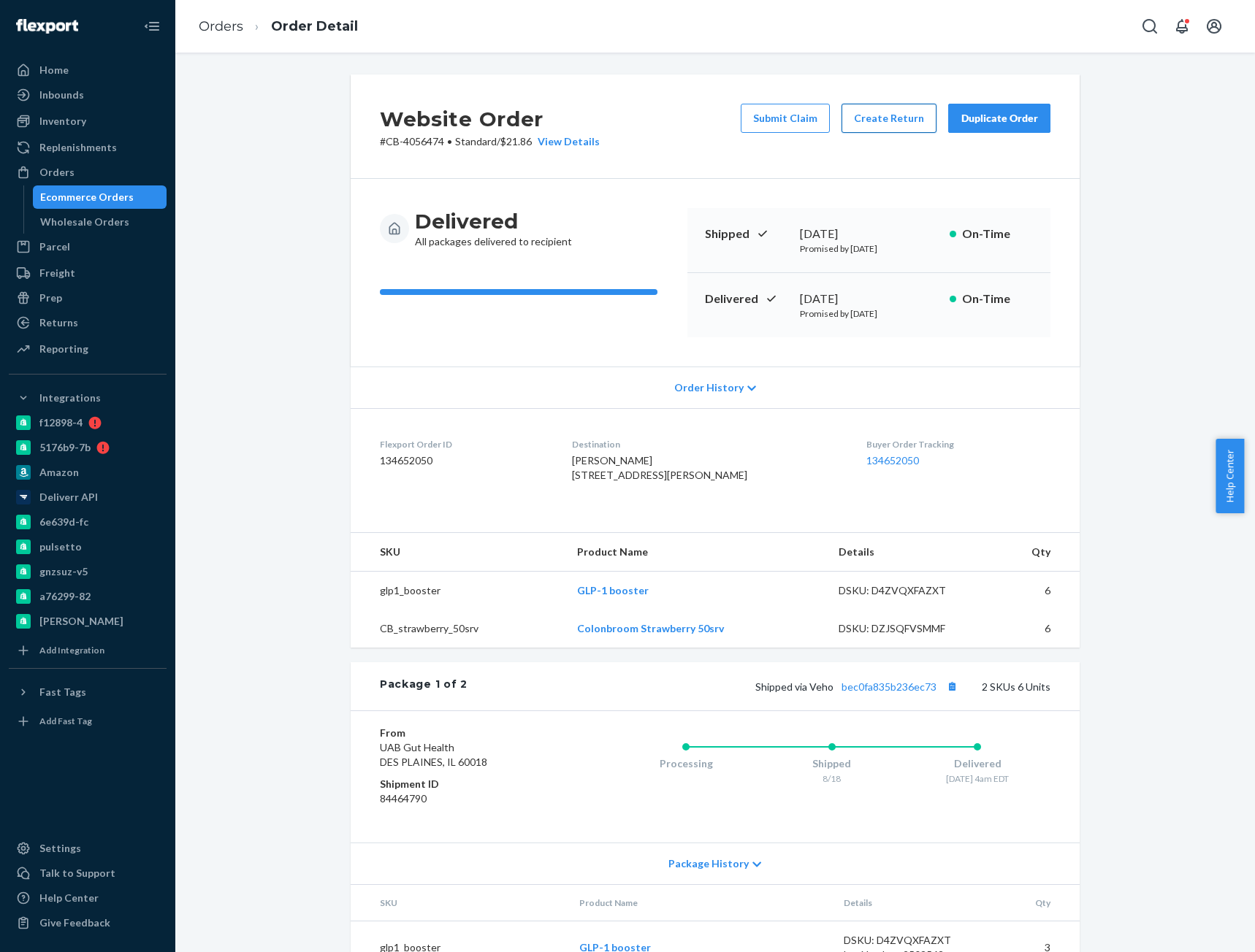
click at [862, 126] on button "Create Return" at bounding box center [889, 118] width 95 height 29
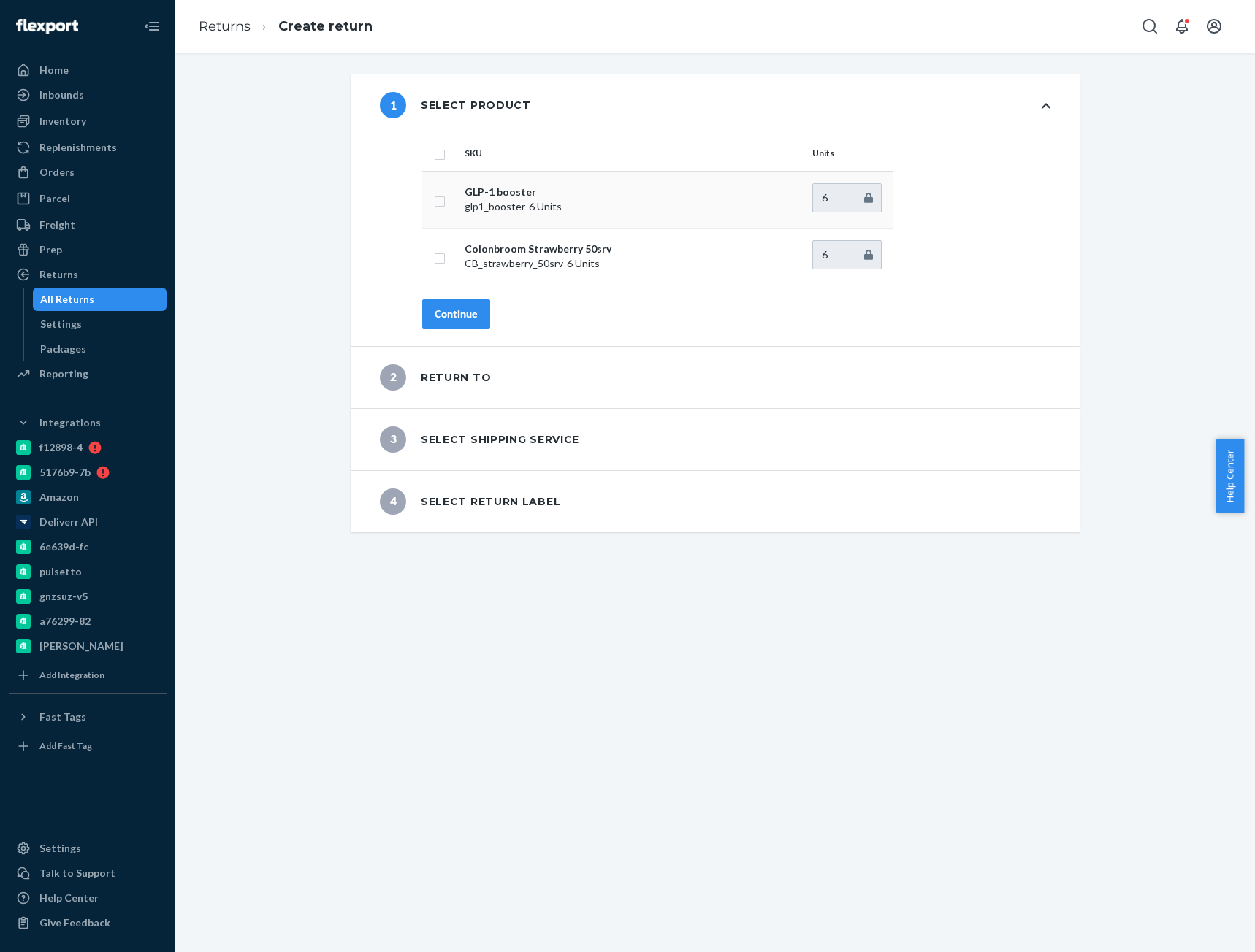
click at [434, 198] on input "checkbox" at bounding box center [440, 200] width 12 height 15
checkbox input "true"
click at [459, 316] on div "Continue" at bounding box center [457, 314] width 43 height 15
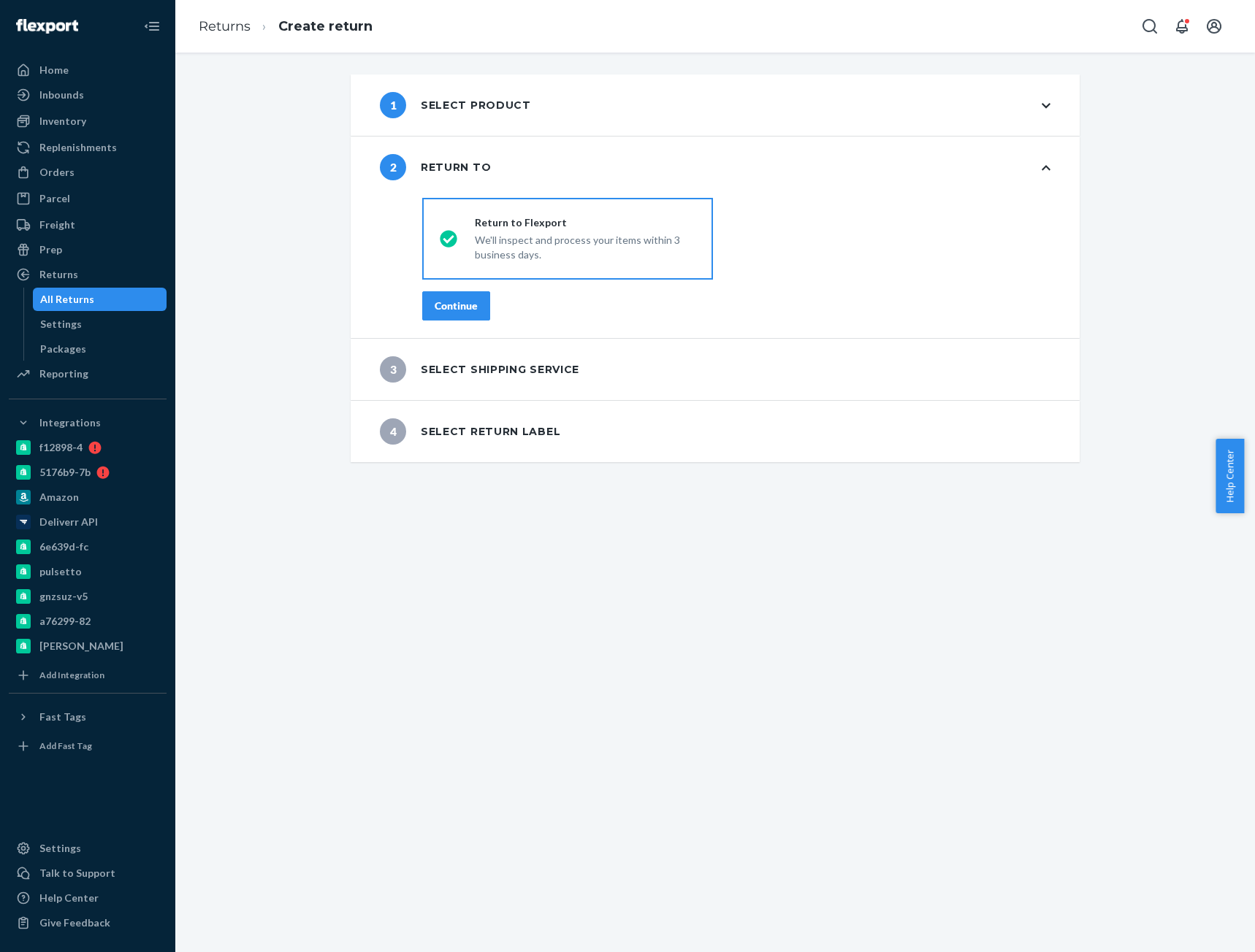
click at [455, 315] on button "Continue" at bounding box center [457, 305] width 68 height 29
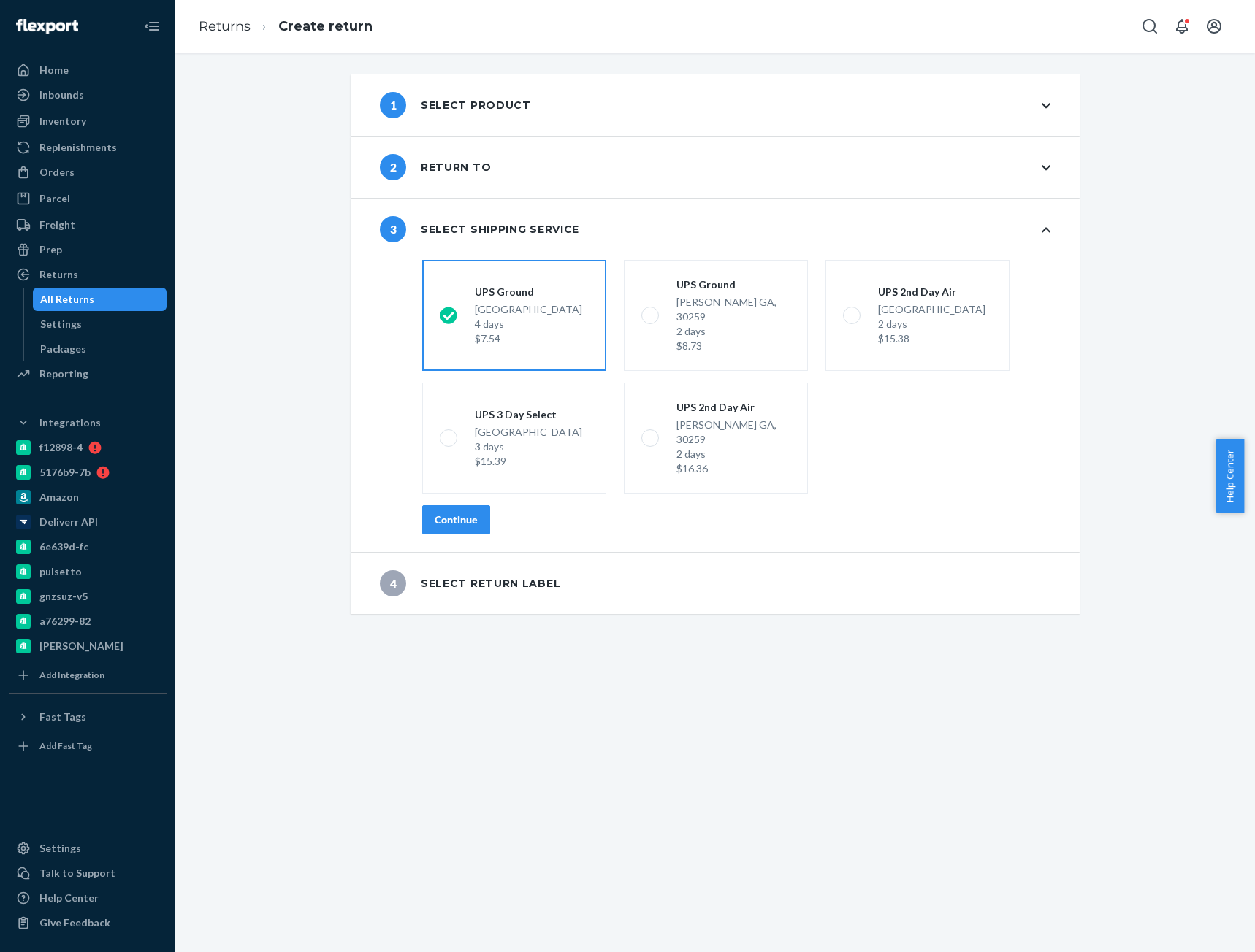
click at [442, 513] on div "Continue" at bounding box center [457, 520] width 43 height 15
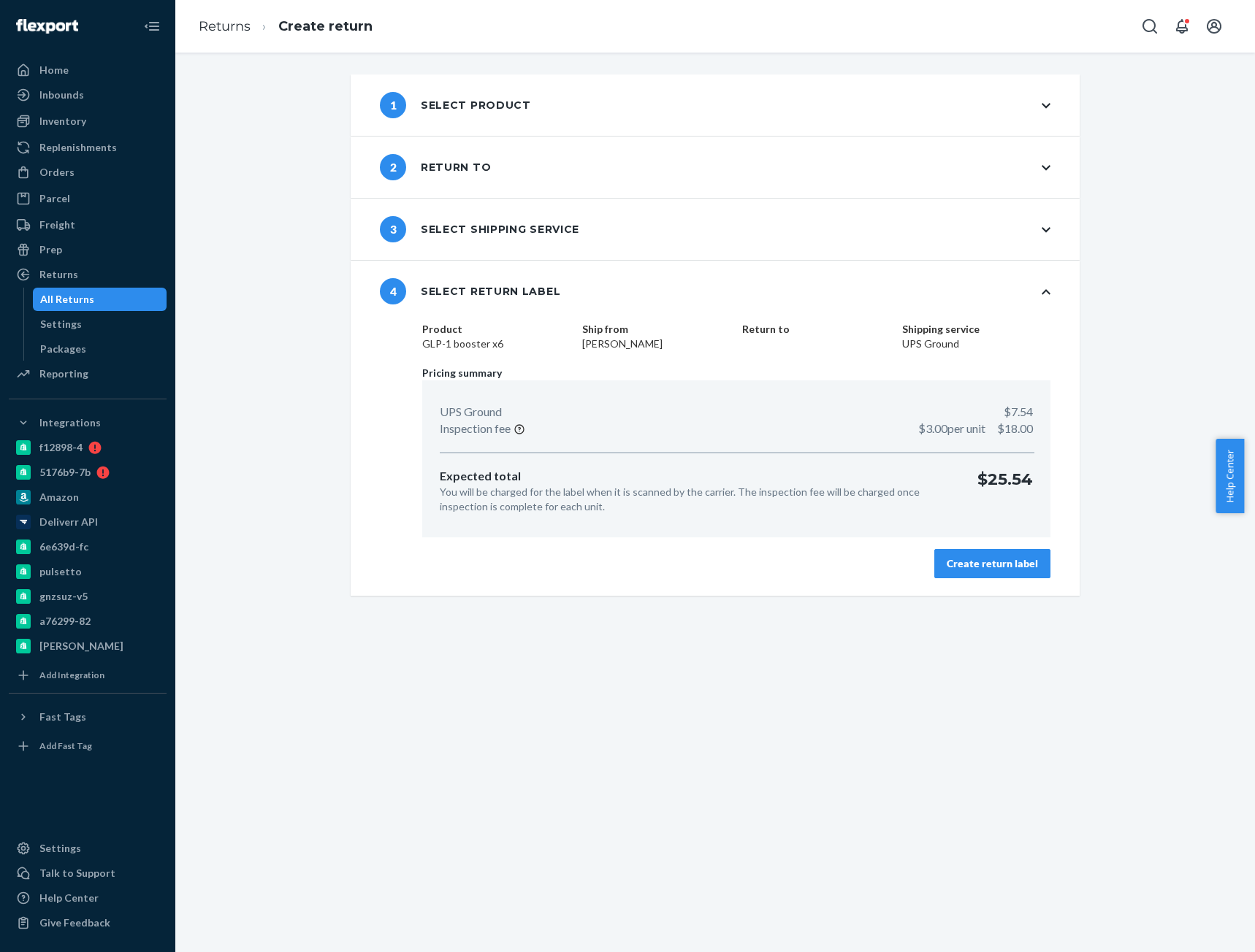
click at [966, 560] on div "Create return label" at bounding box center [992, 564] width 91 height 15
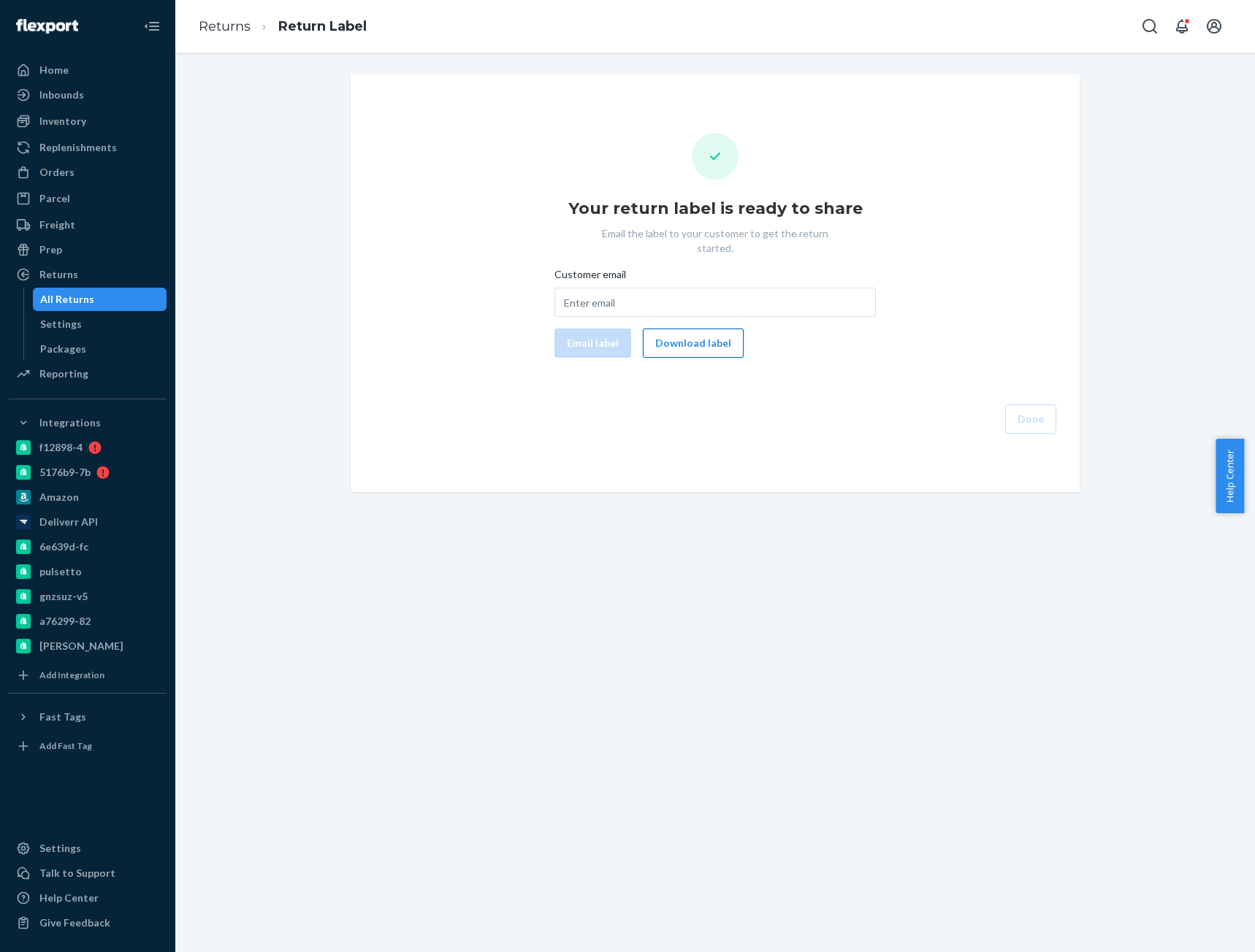
click at [694, 338] on button "Download label" at bounding box center [693, 343] width 101 height 29
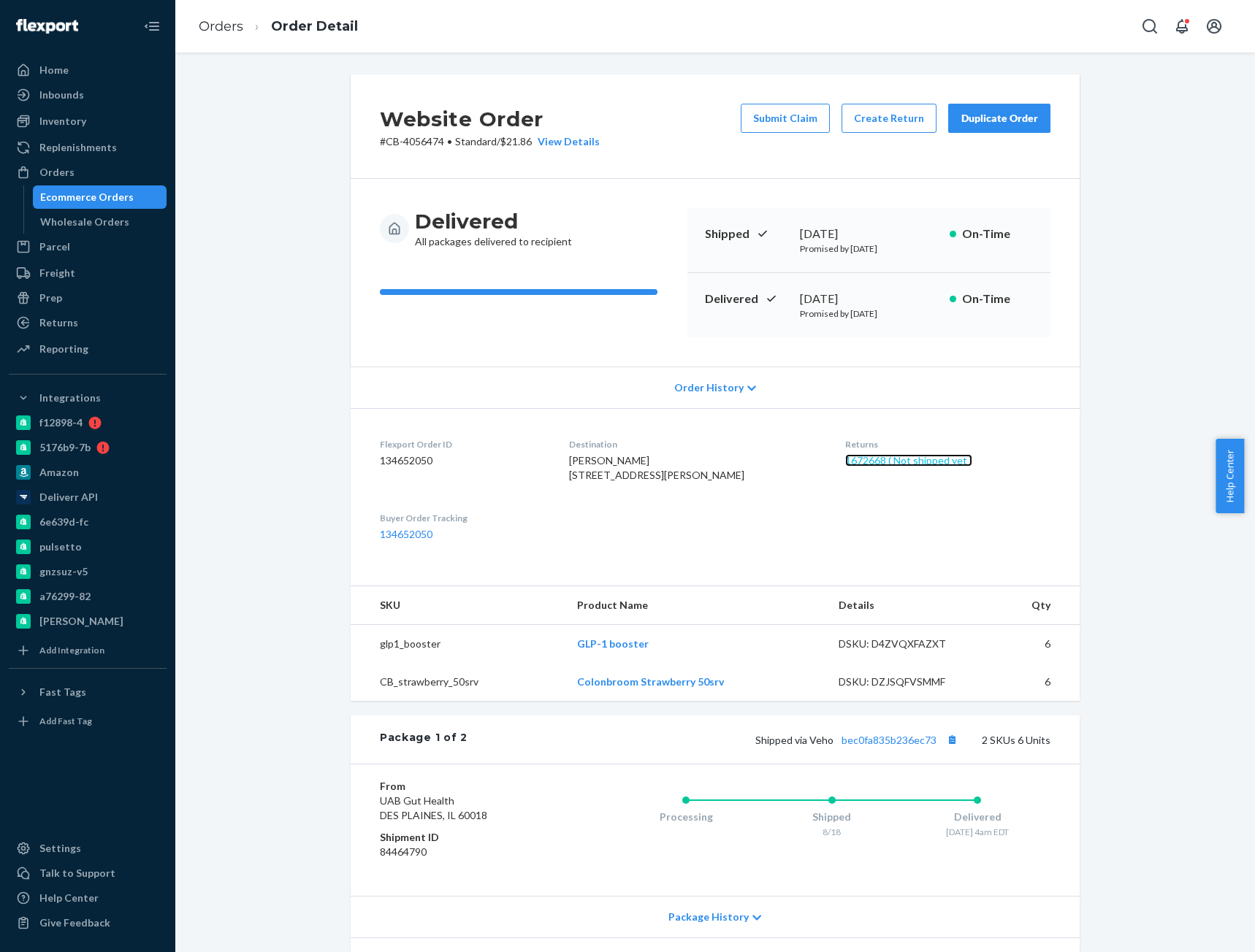
click at [877, 461] on link "1672668 ( Not shipped yet )" at bounding box center [908, 460] width 127 height 12
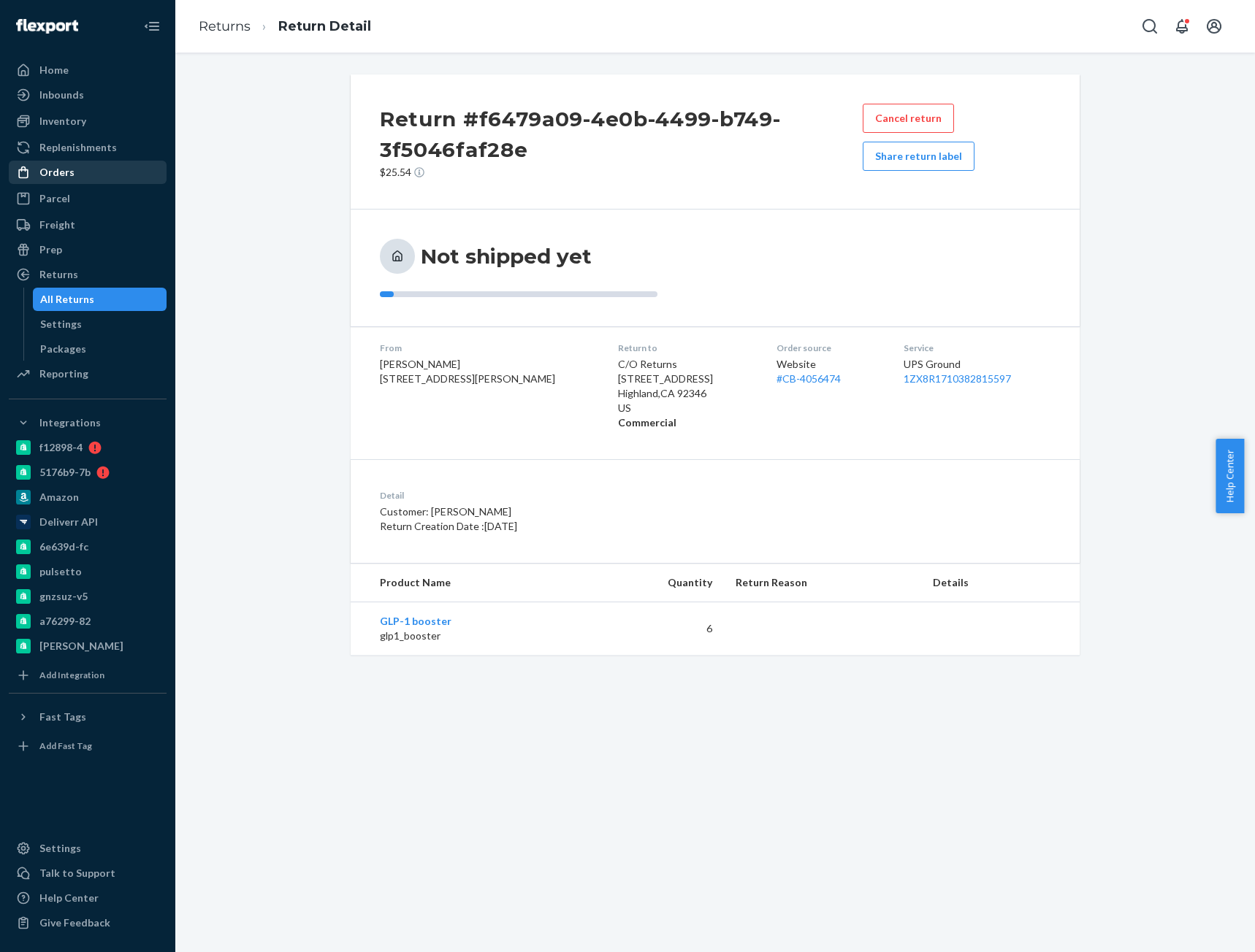
click at [87, 171] on div "Orders" at bounding box center [87, 172] width 155 height 21
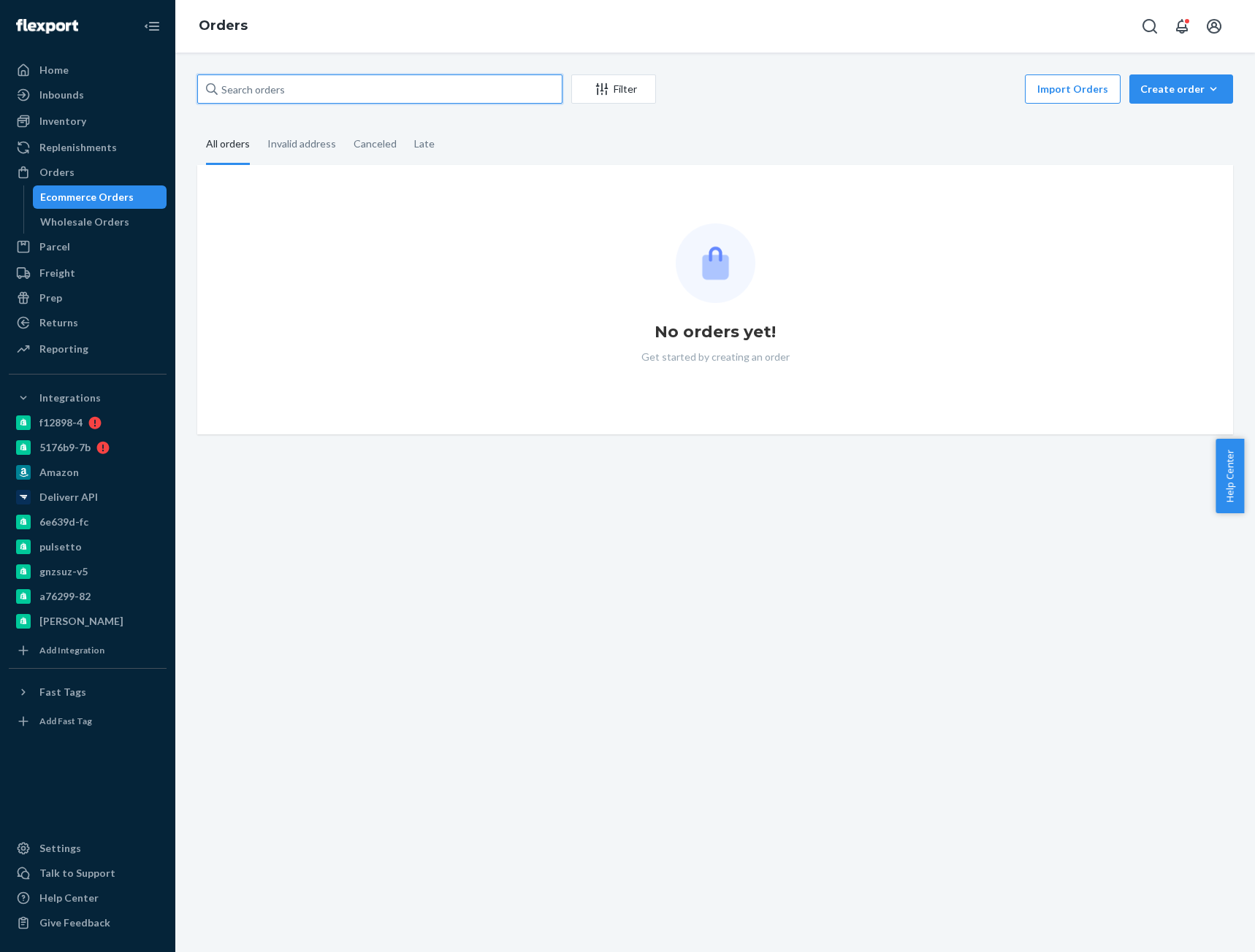
click at [263, 81] on input "text" at bounding box center [379, 89] width 365 height 29
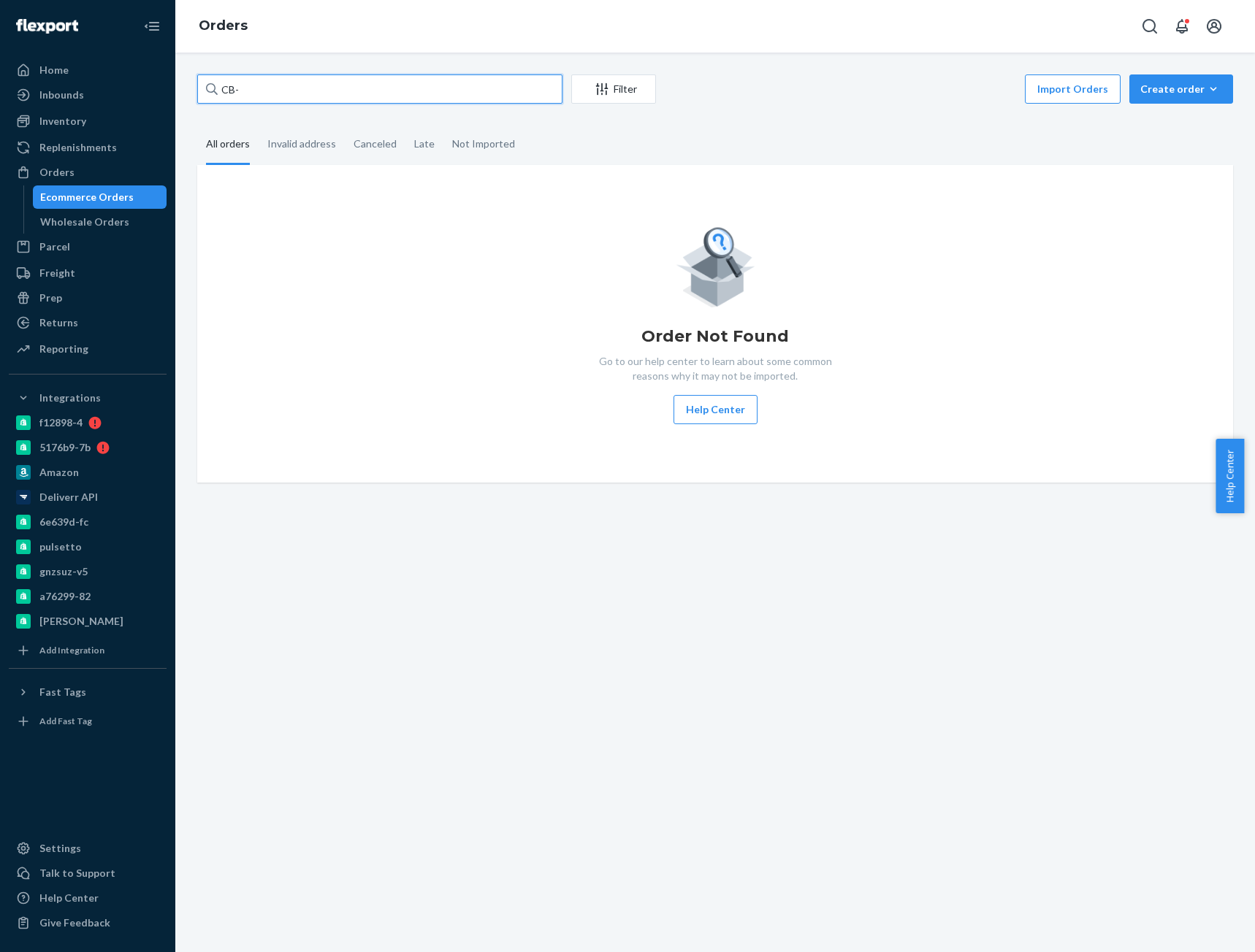
paste input "3837593"
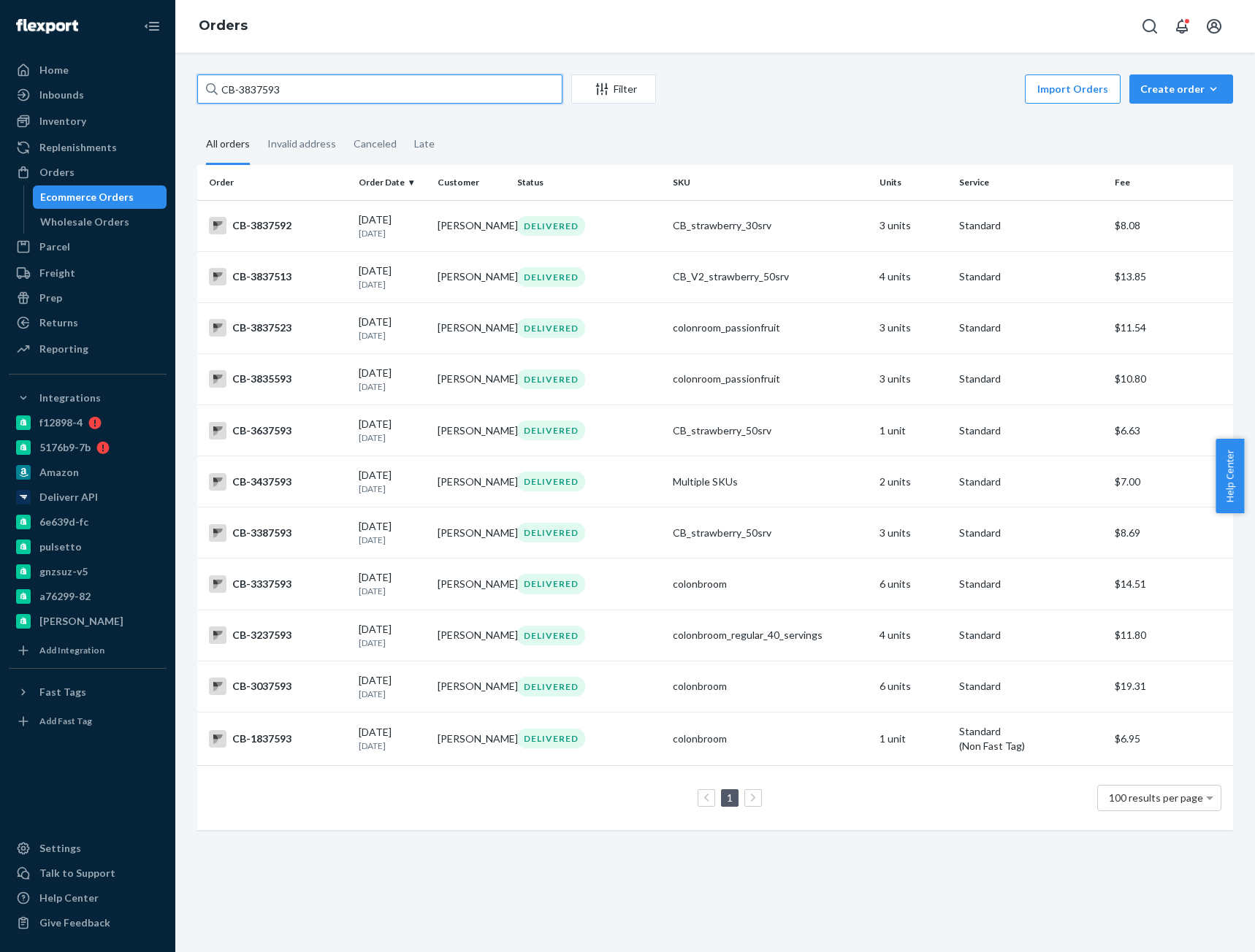
click at [243, 89] on input "CB-3837593" at bounding box center [379, 89] width 365 height 29
paste input "Gracie Lopez"
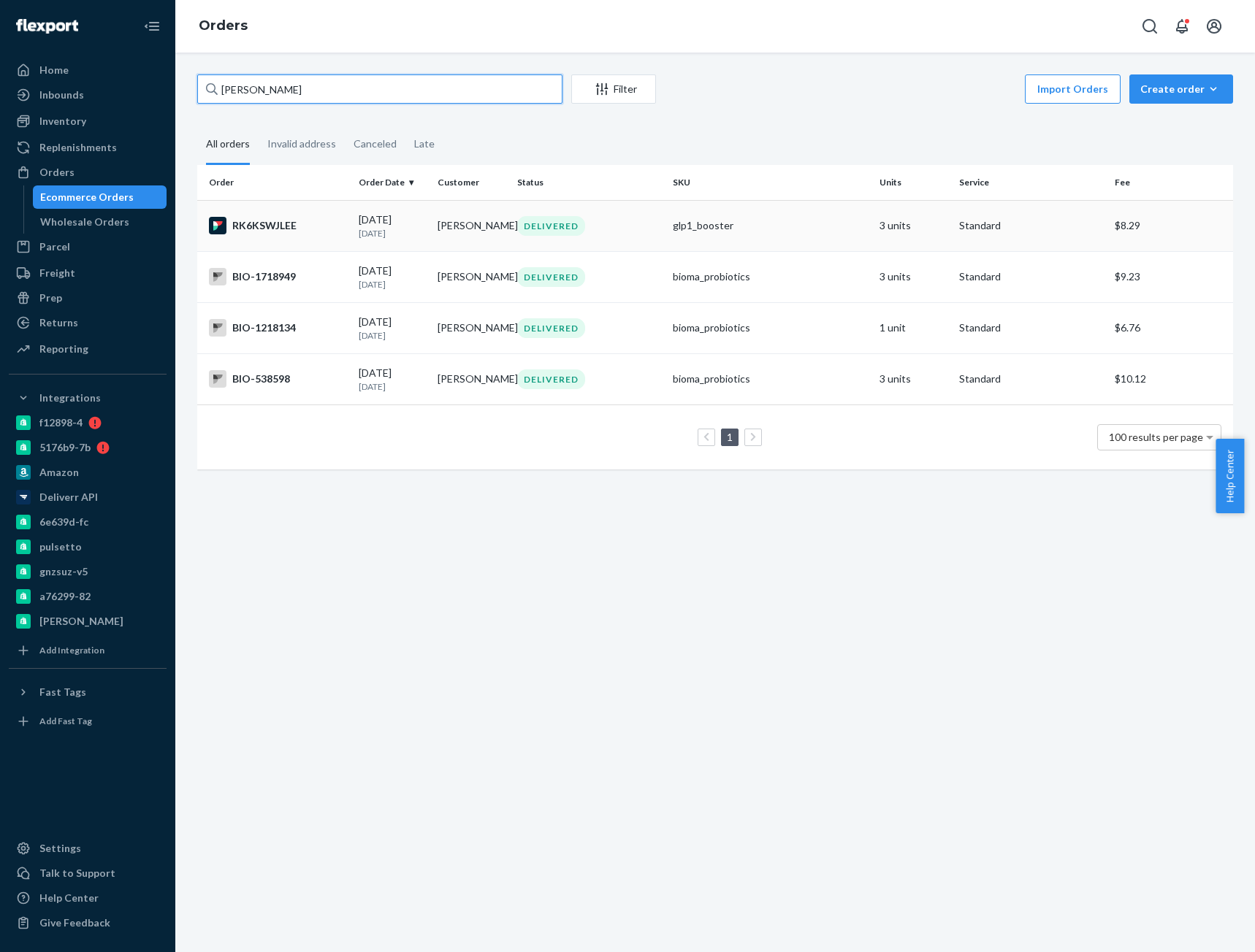
type input "Gracie Lopez"
click at [285, 237] on td "RK6KSWJLEE" at bounding box center [274, 225] width 156 height 51
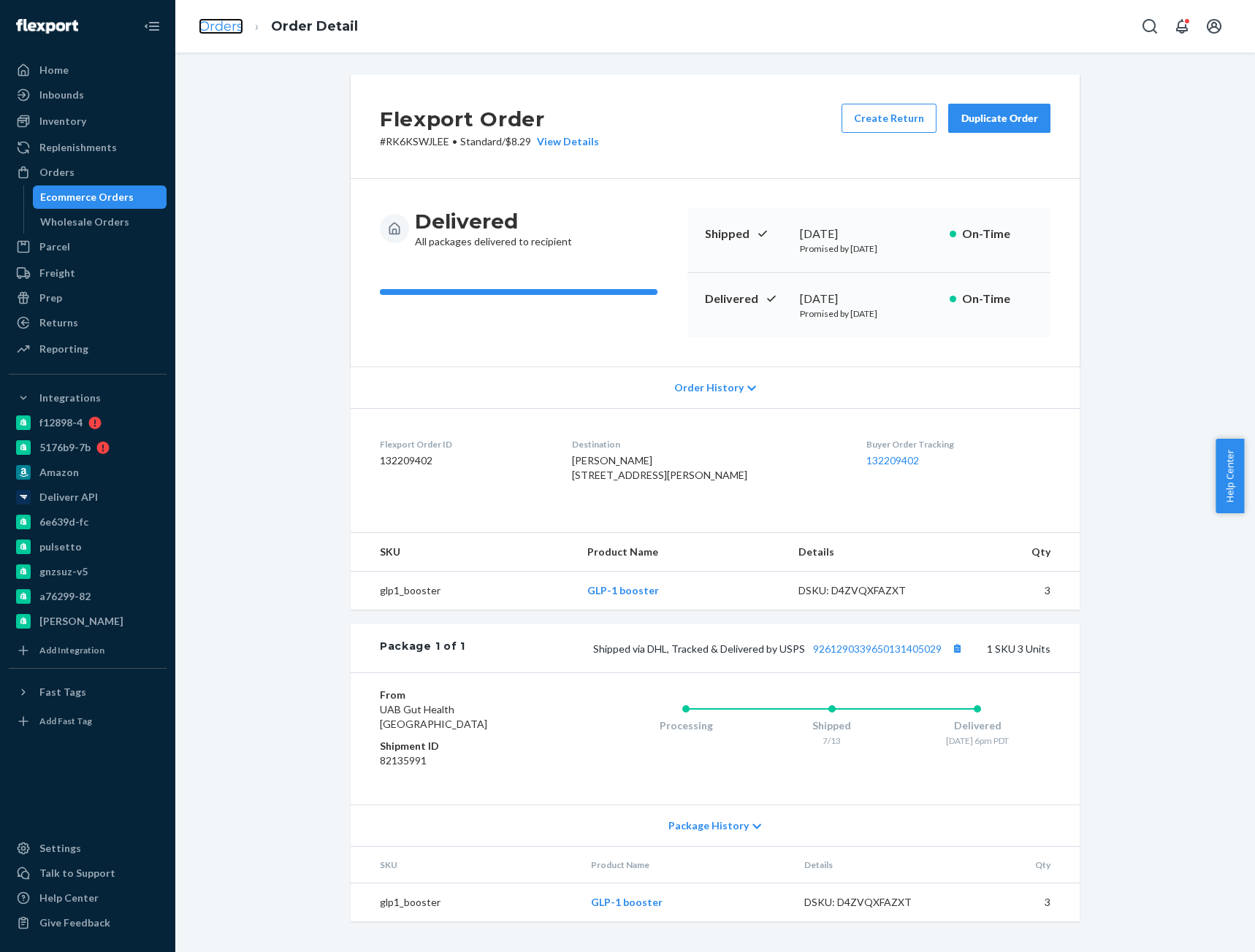
click at [230, 27] on link "Orders" at bounding box center [221, 26] width 45 height 16
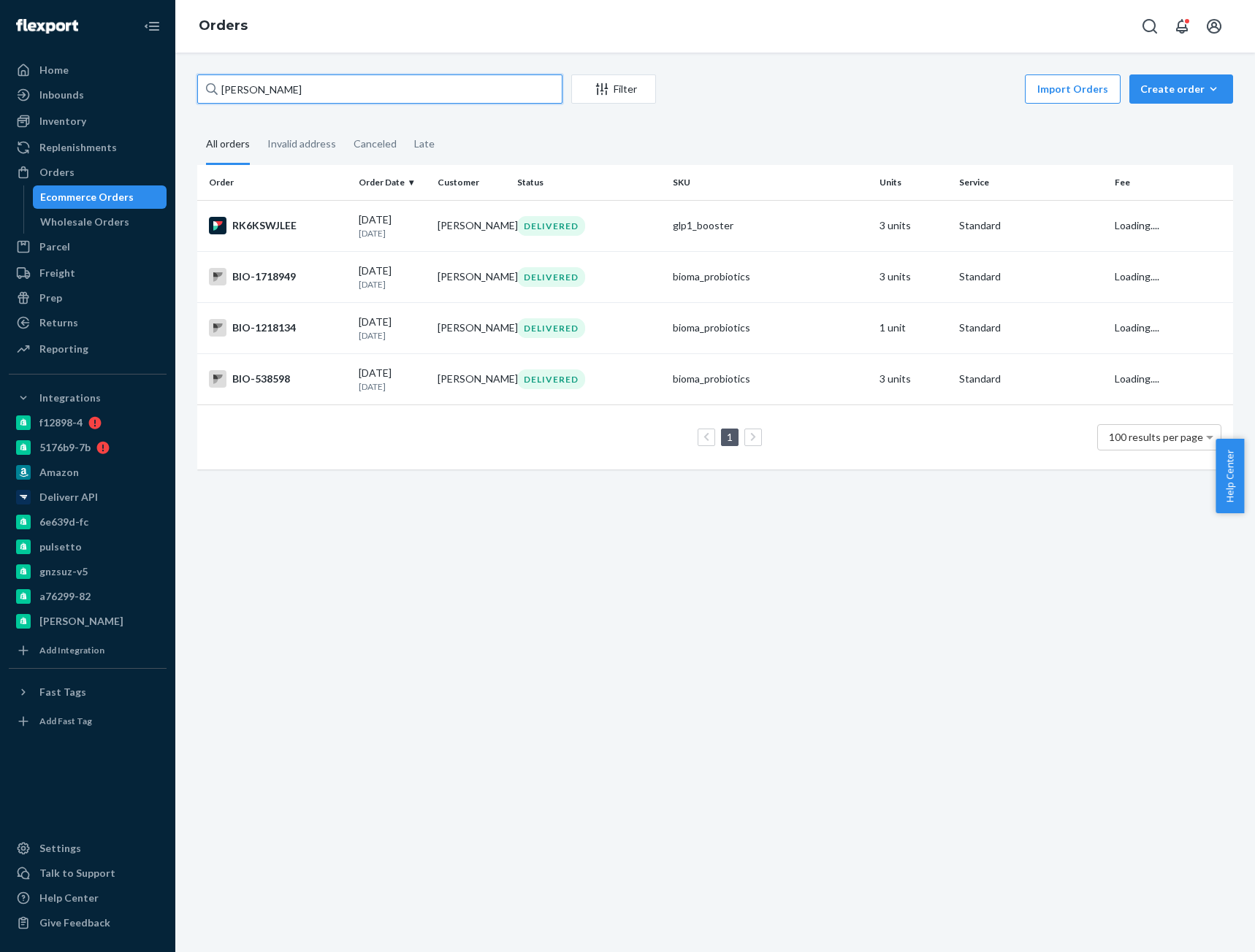
click at [263, 86] on input "Gracie Lopez" at bounding box center [379, 89] width 365 height 29
paste input "4053576"
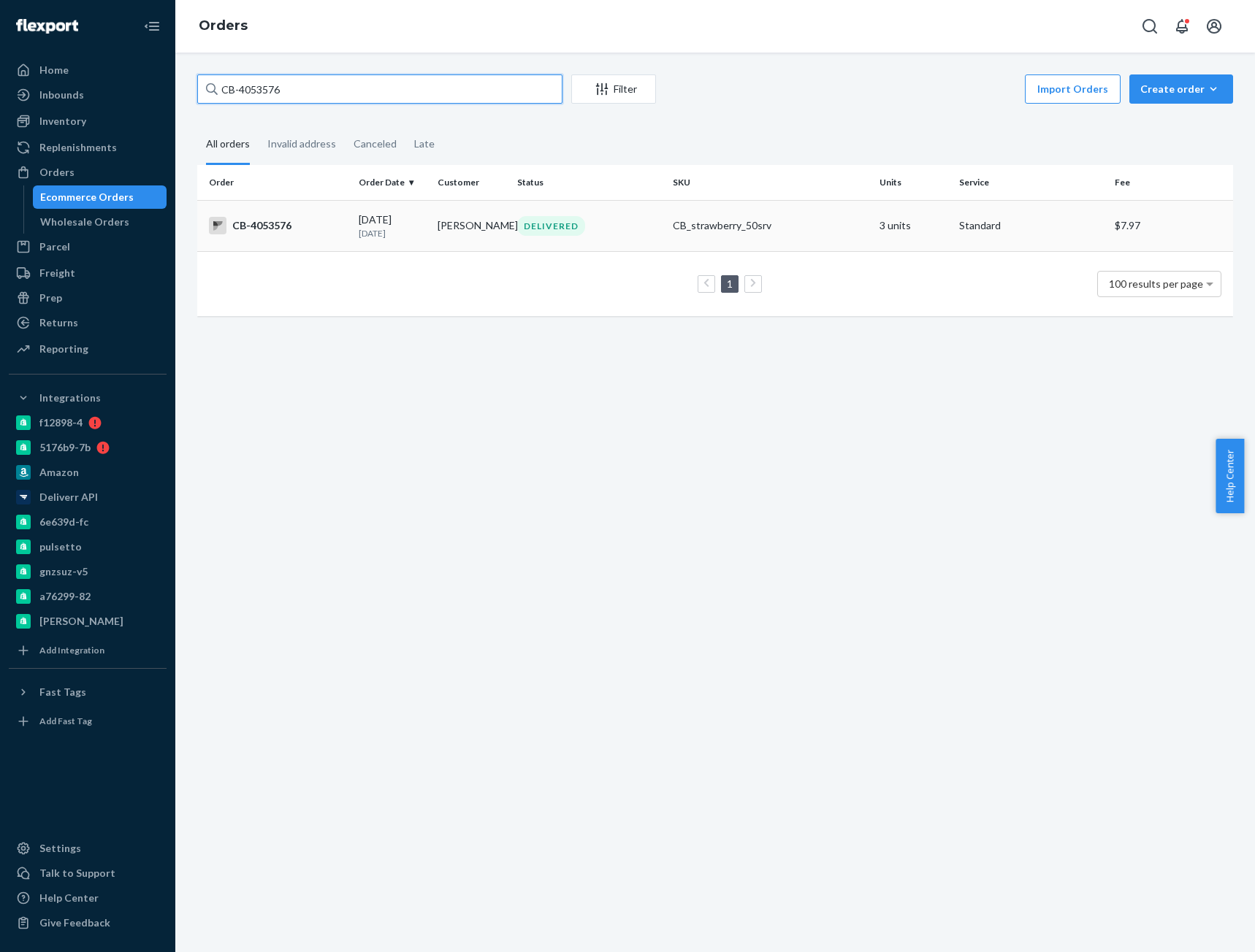
type input "CB-4053576"
click at [304, 229] on div "CB-4053576" at bounding box center [278, 225] width 138 height 17
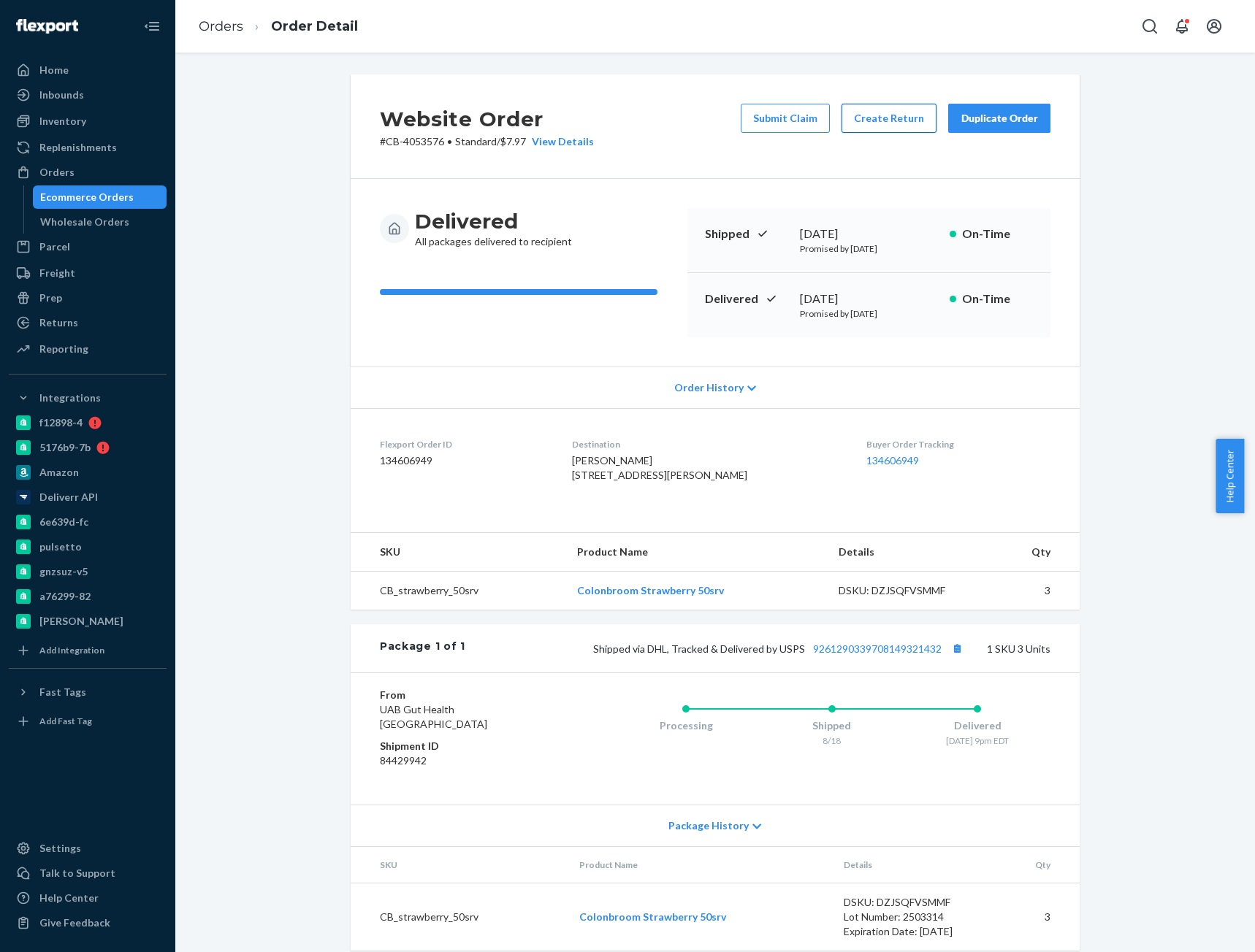
click at [879, 116] on button "Create Return" at bounding box center [889, 118] width 95 height 29
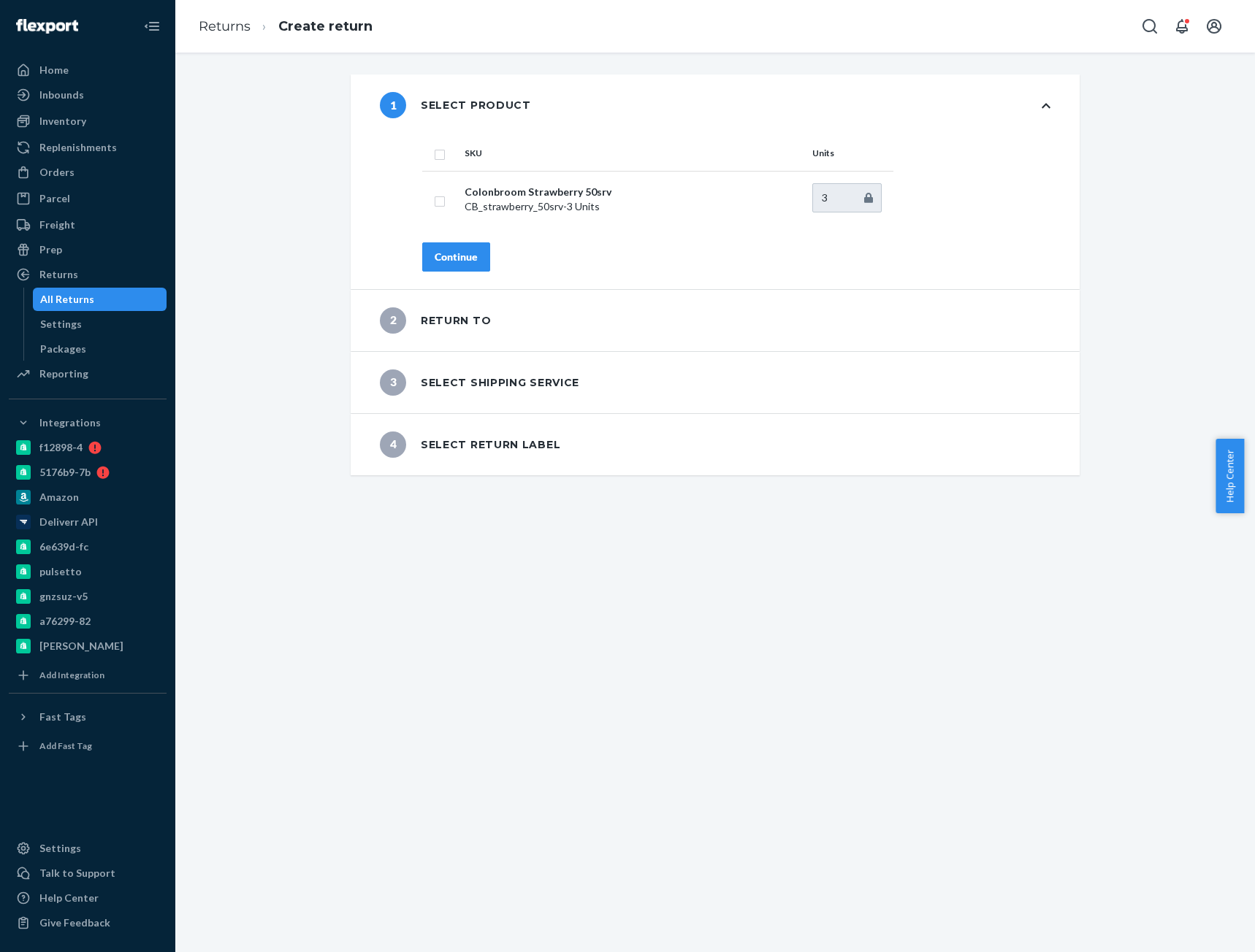
click at [434, 149] on input "checkbox" at bounding box center [440, 153] width 12 height 15
checkbox input "true"
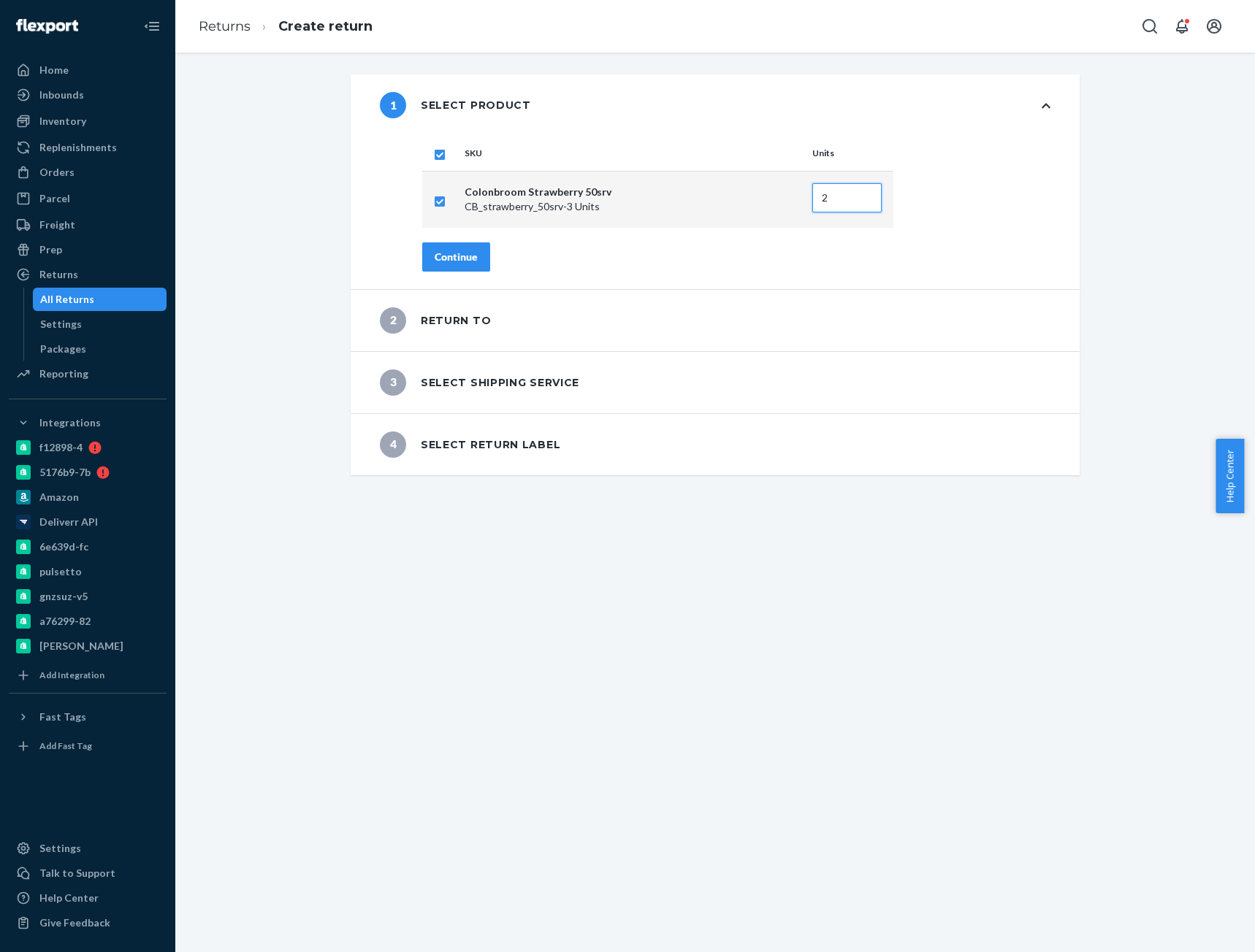
type input "2"
click at [862, 201] on input "2" at bounding box center [847, 197] width 69 height 29
click at [447, 258] on div "Continue" at bounding box center [457, 257] width 43 height 15
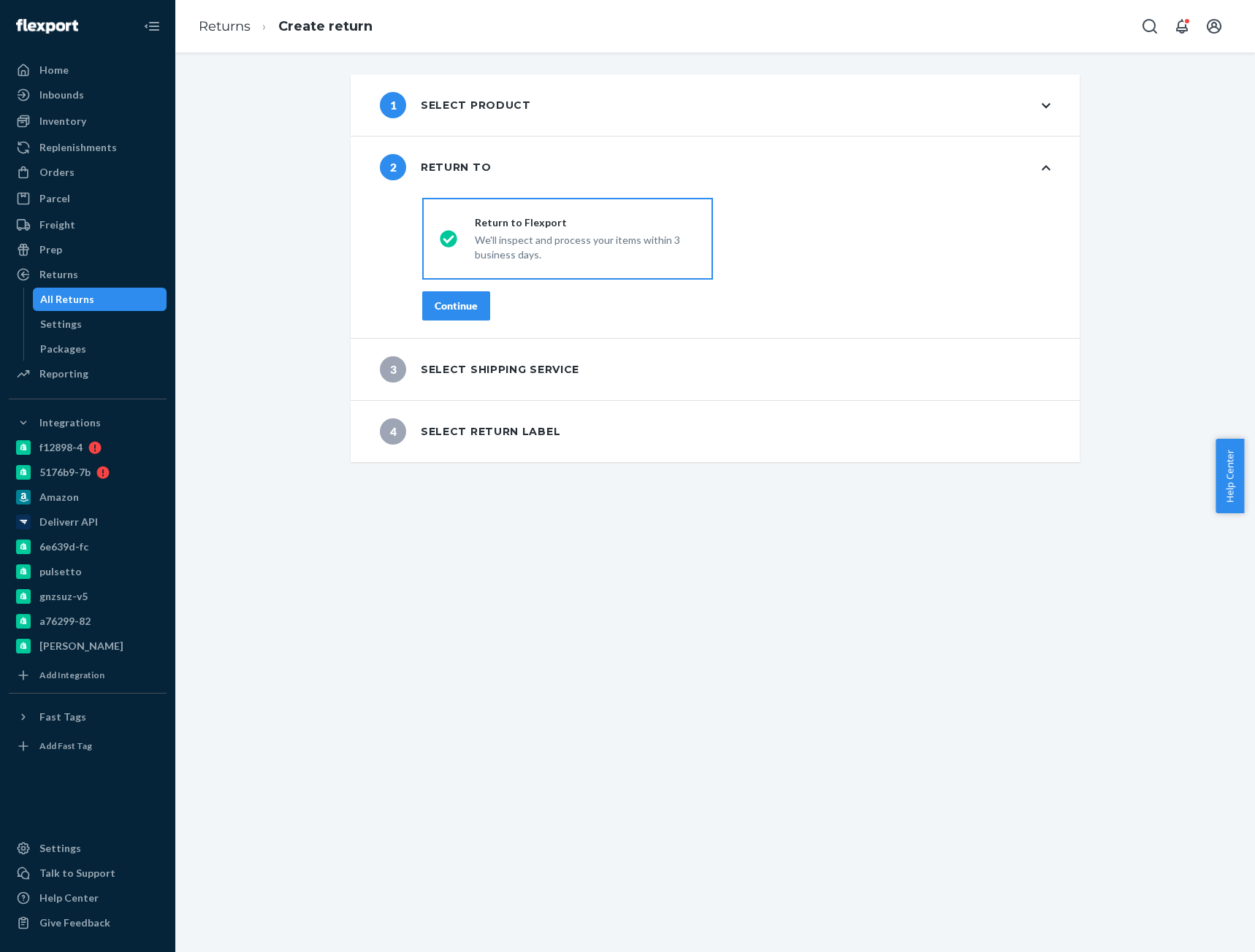
click at [442, 312] on div "Continue" at bounding box center [457, 306] width 43 height 15
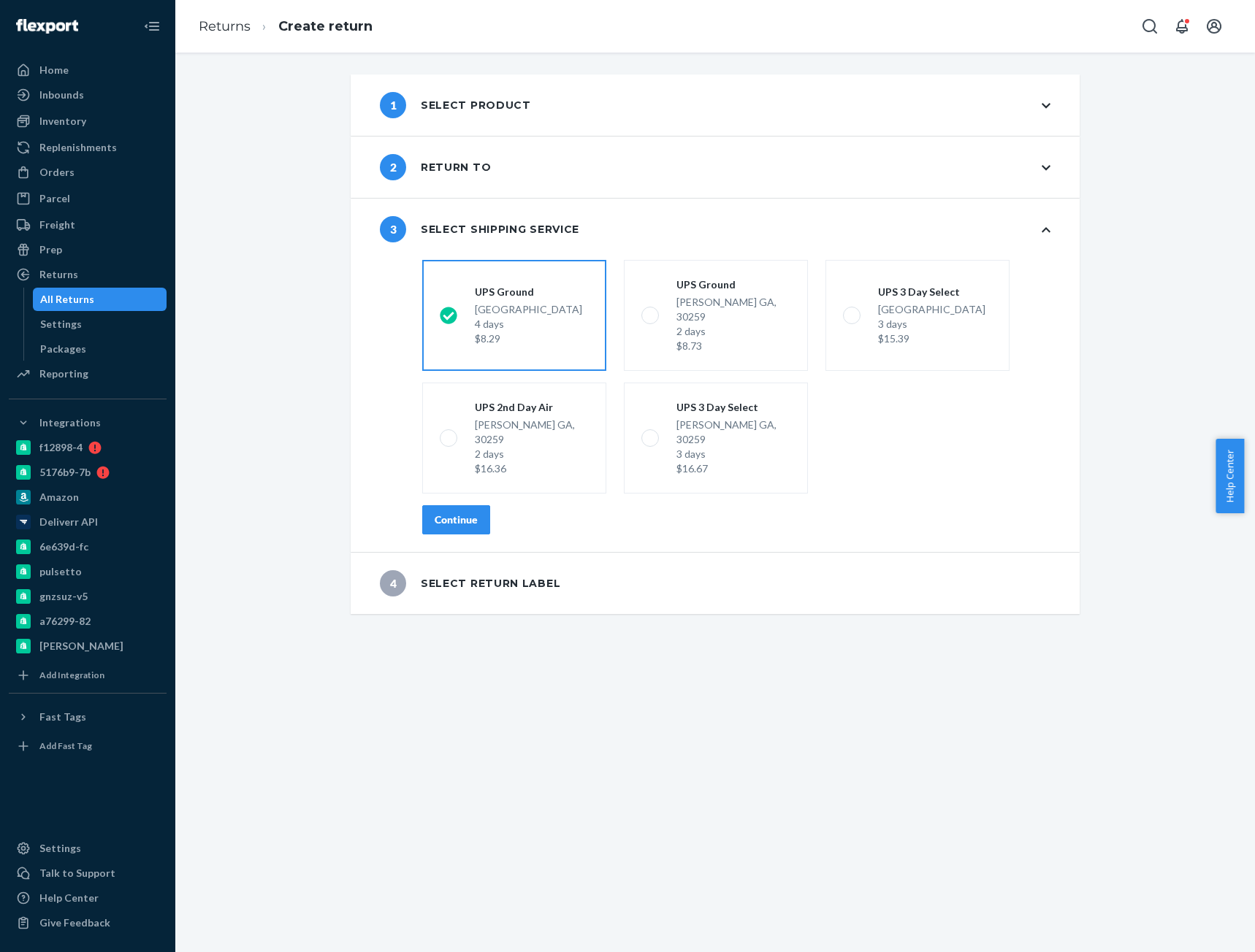
click at [465, 513] on div "Continue" at bounding box center [457, 520] width 43 height 15
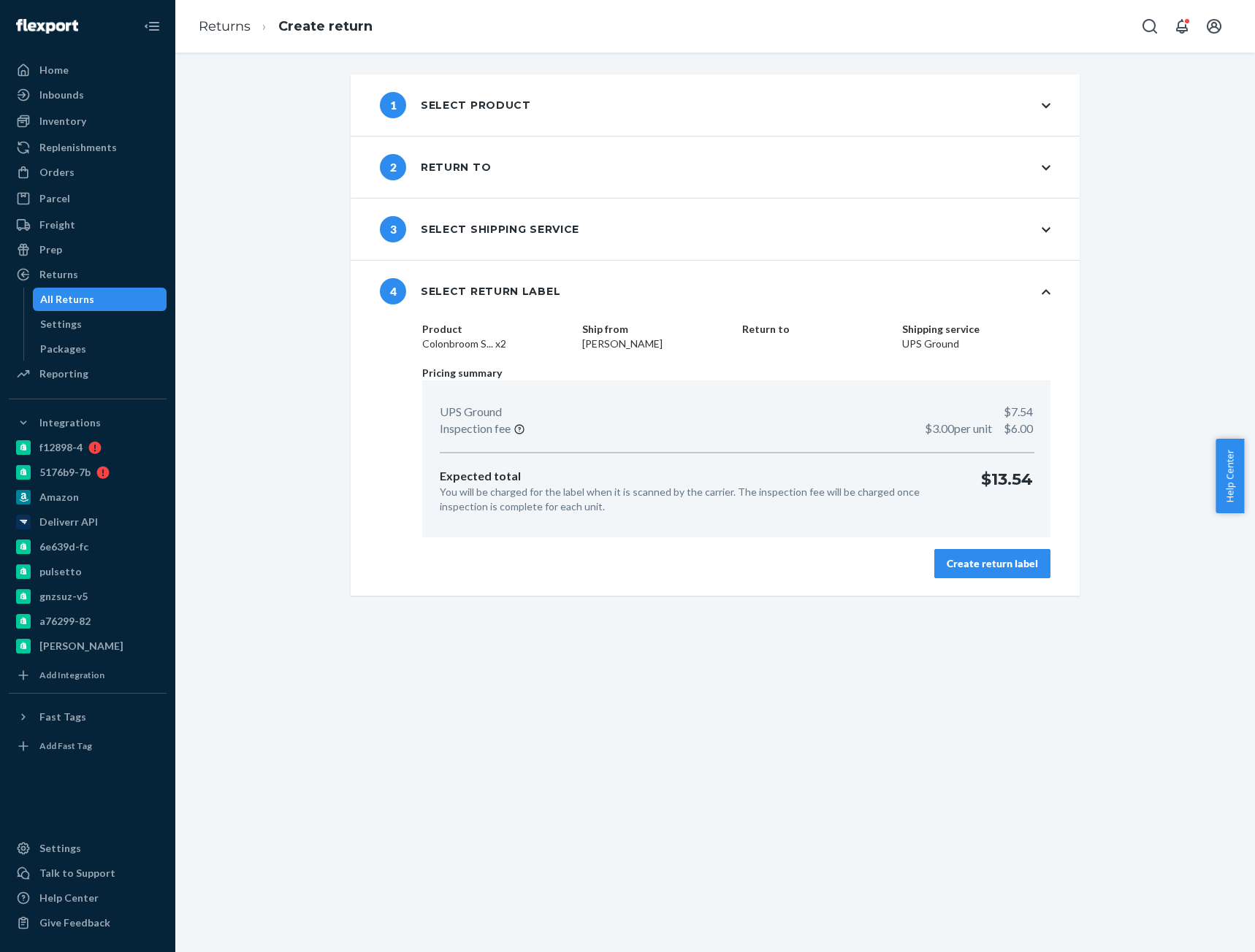
click at [971, 564] on div "Create return label" at bounding box center [992, 564] width 91 height 15
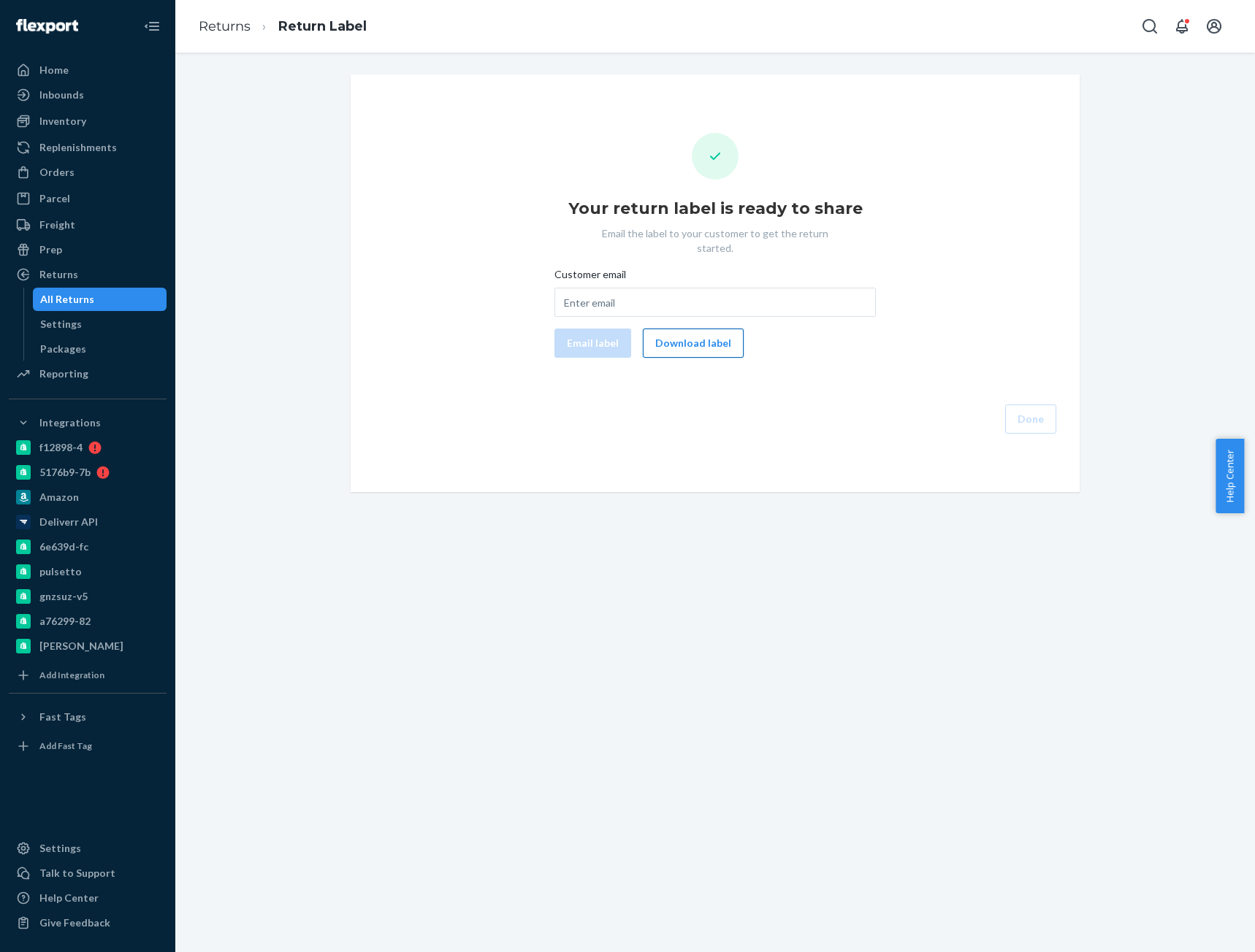
click at [696, 331] on button "Download label" at bounding box center [693, 343] width 101 height 29
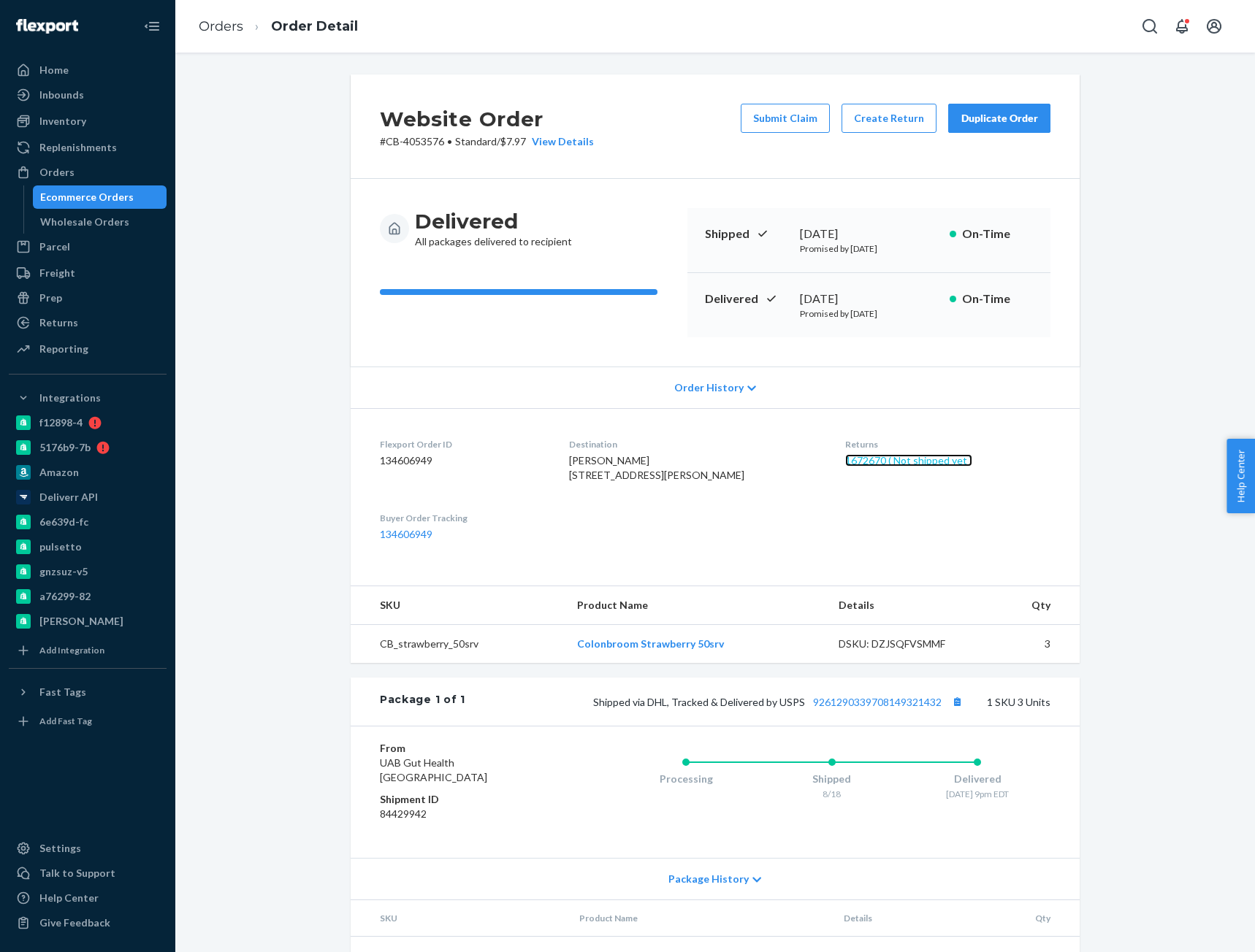
click at [884, 461] on link "1672670 ( Not shipped yet )" at bounding box center [908, 460] width 127 height 12
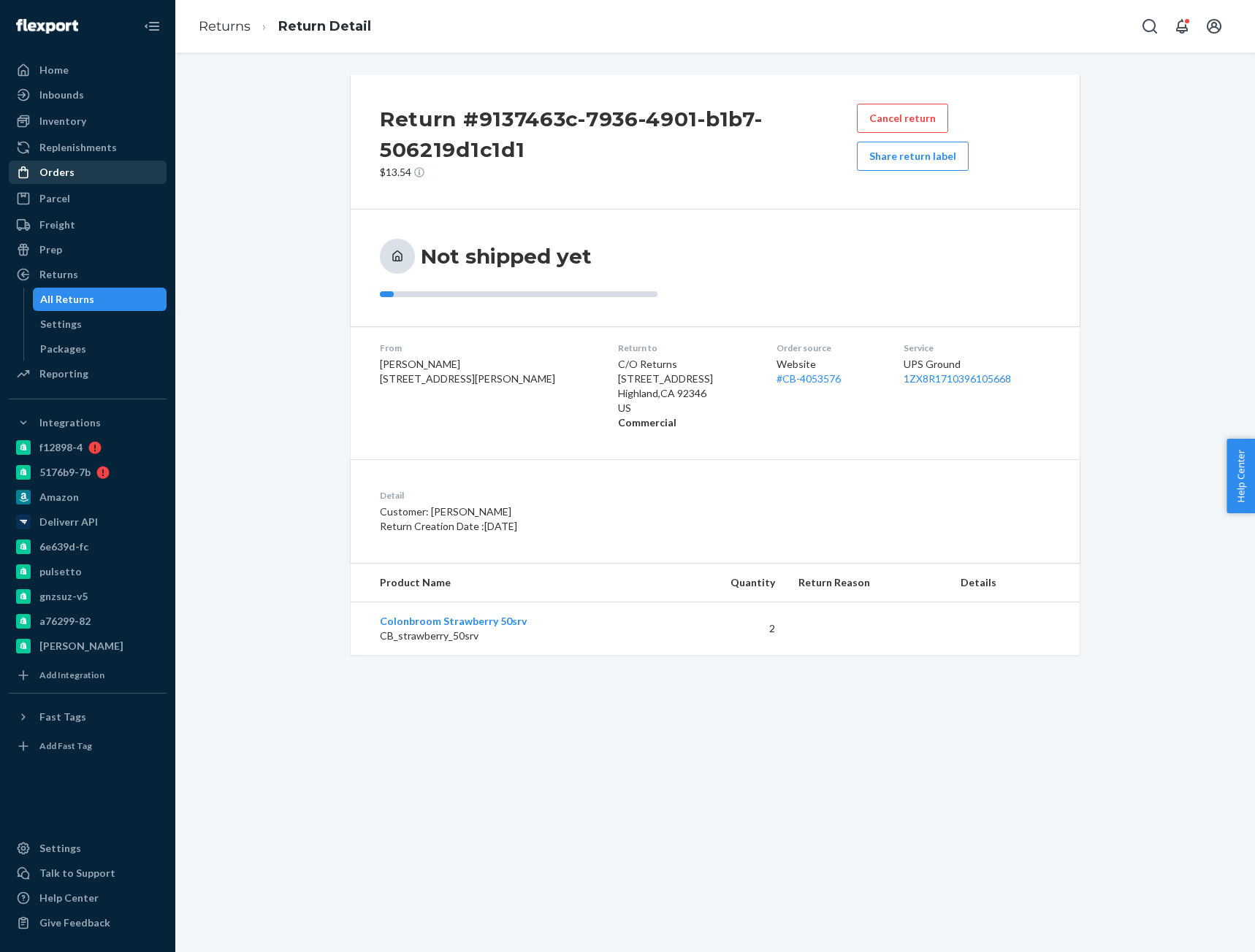
click at [64, 175] on div "Orders" at bounding box center [57, 172] width 35 height 15
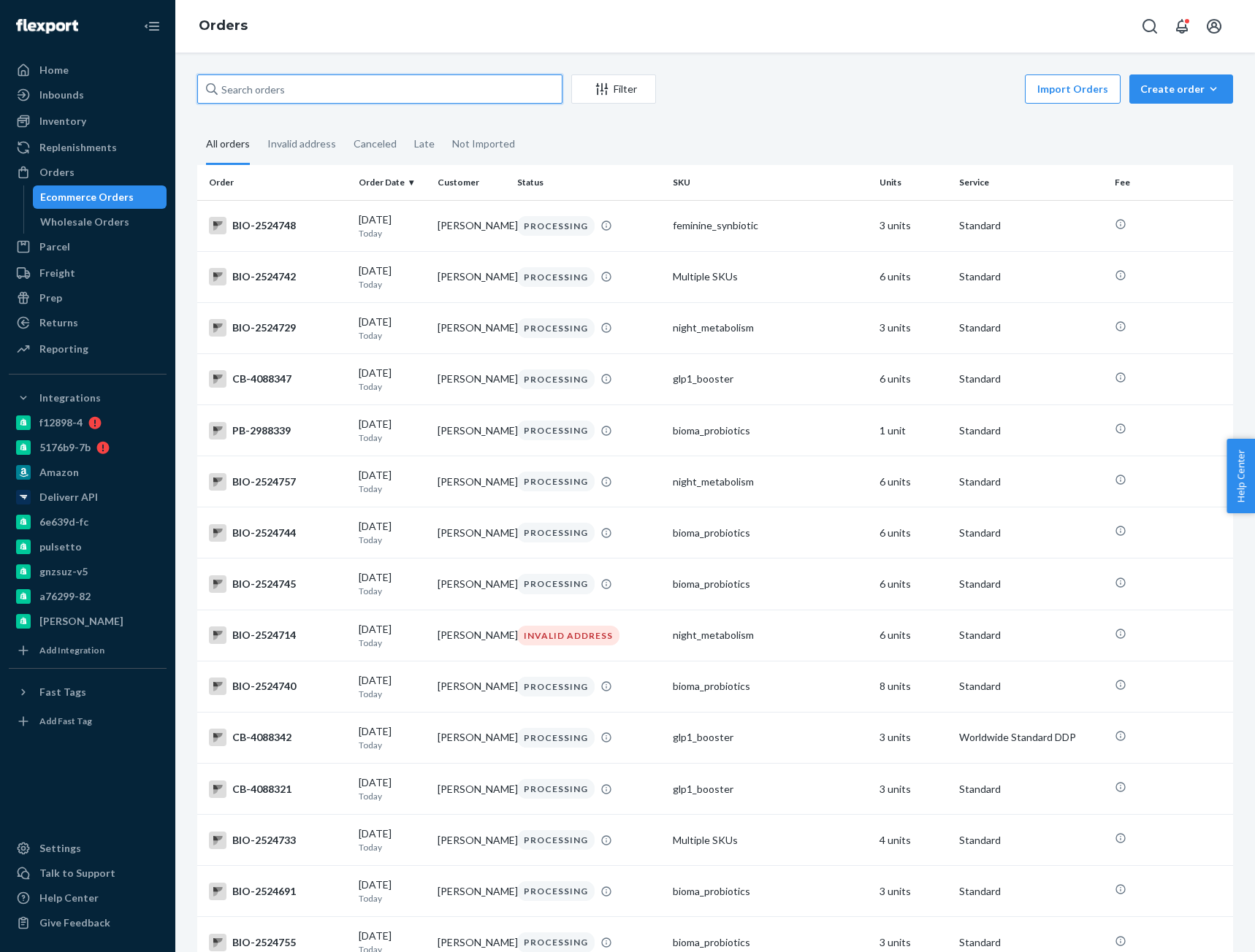
click at [245, 81] on input "text" at bounding box center [379, 89] width 365 height 29
paste input "4087782"
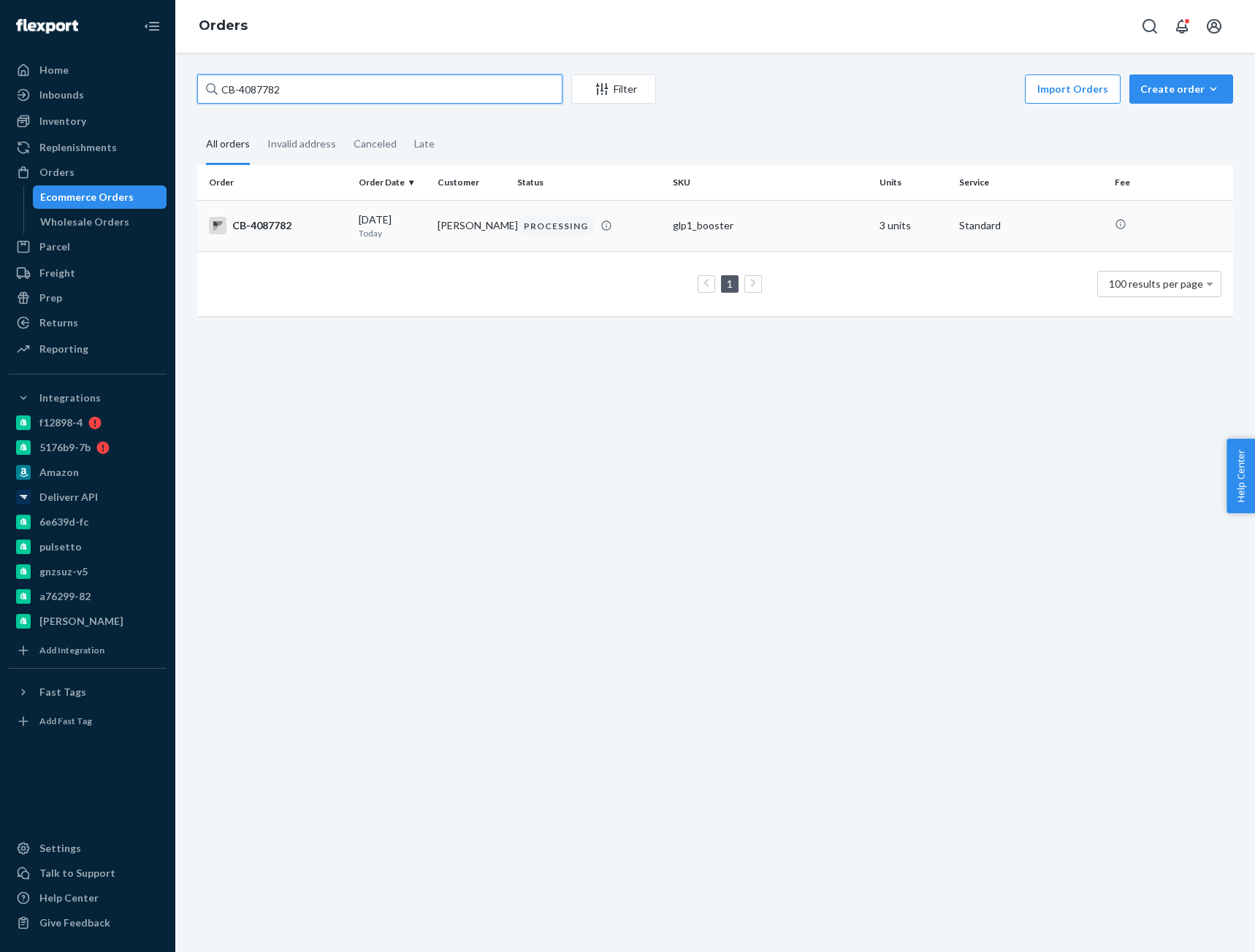
type input "CB-4087782"
click at [276, 241] on td "CB-4087782" at bounding box center [274, 225] width 156 height 51
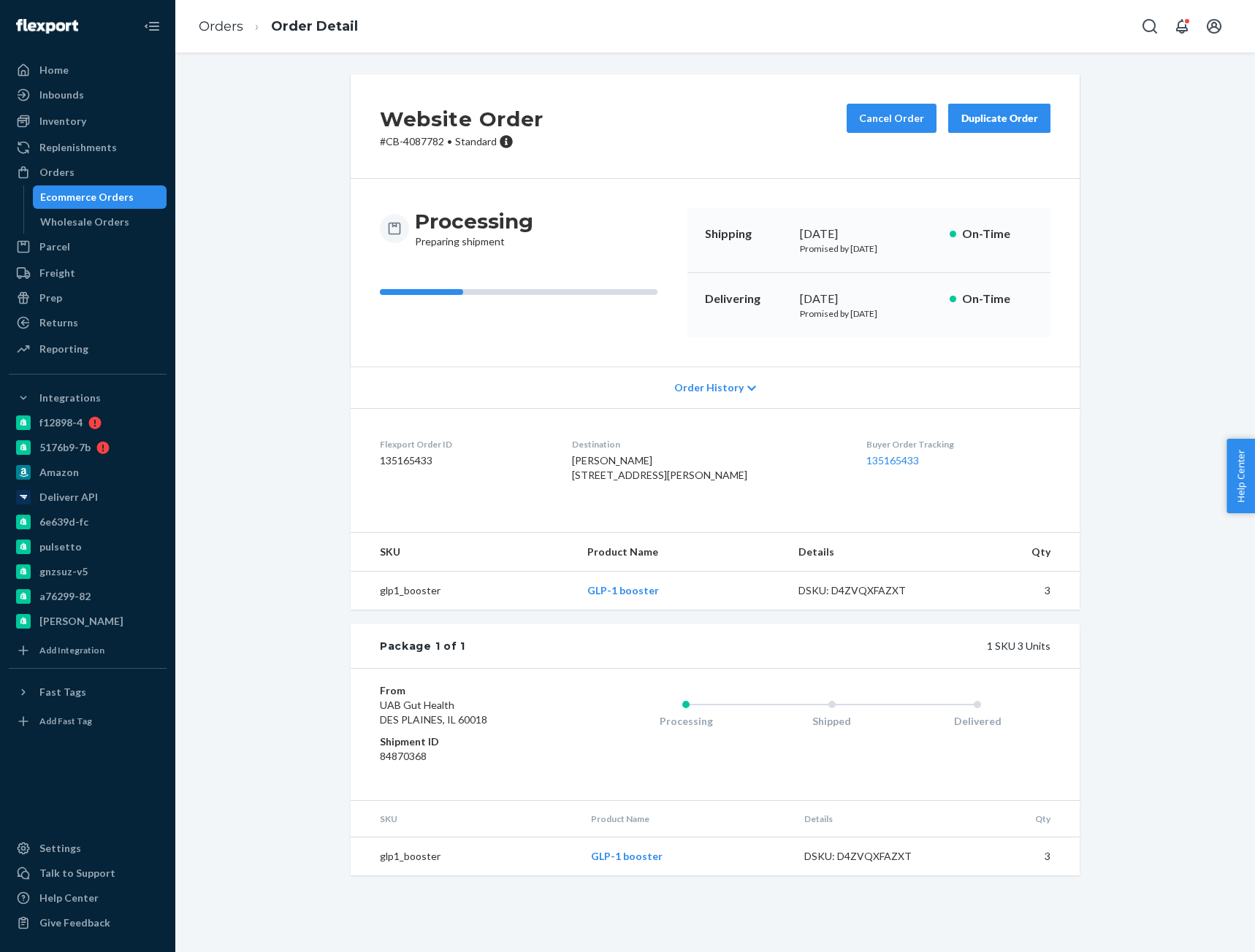
drag, startPoint x: 616, startPoint y: 504, endPoint x: 576, endPoint y: 479, distance: 47.2
click at [576, 479] on dl "Flexport Order ID 135165433 Destination Mary Asper 4424 Longpoint Dr Cheboygan,…" at bounding box center [715, 463] width 729 height 110
copy span "4424 Longpoint Dr Cheboygan, MI 49721-9778 US"
click at [237, 24] on link "Orders" at bounding box center [221, 26] width 45 height 16
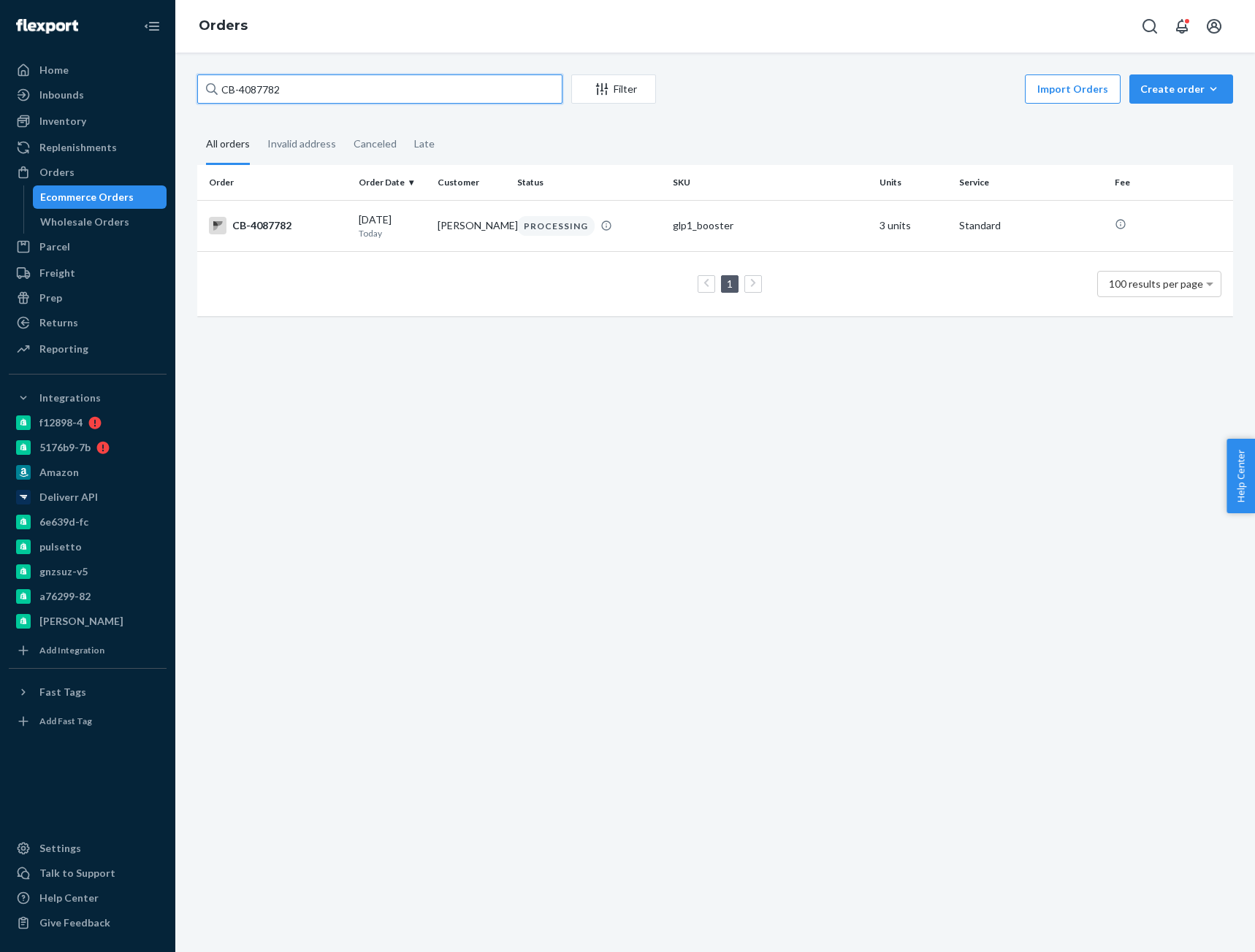
click at [266, 94] on input "CB-4087782" at bounding box center [379, 89] width 365 height 29
paste input "Maria Londono"
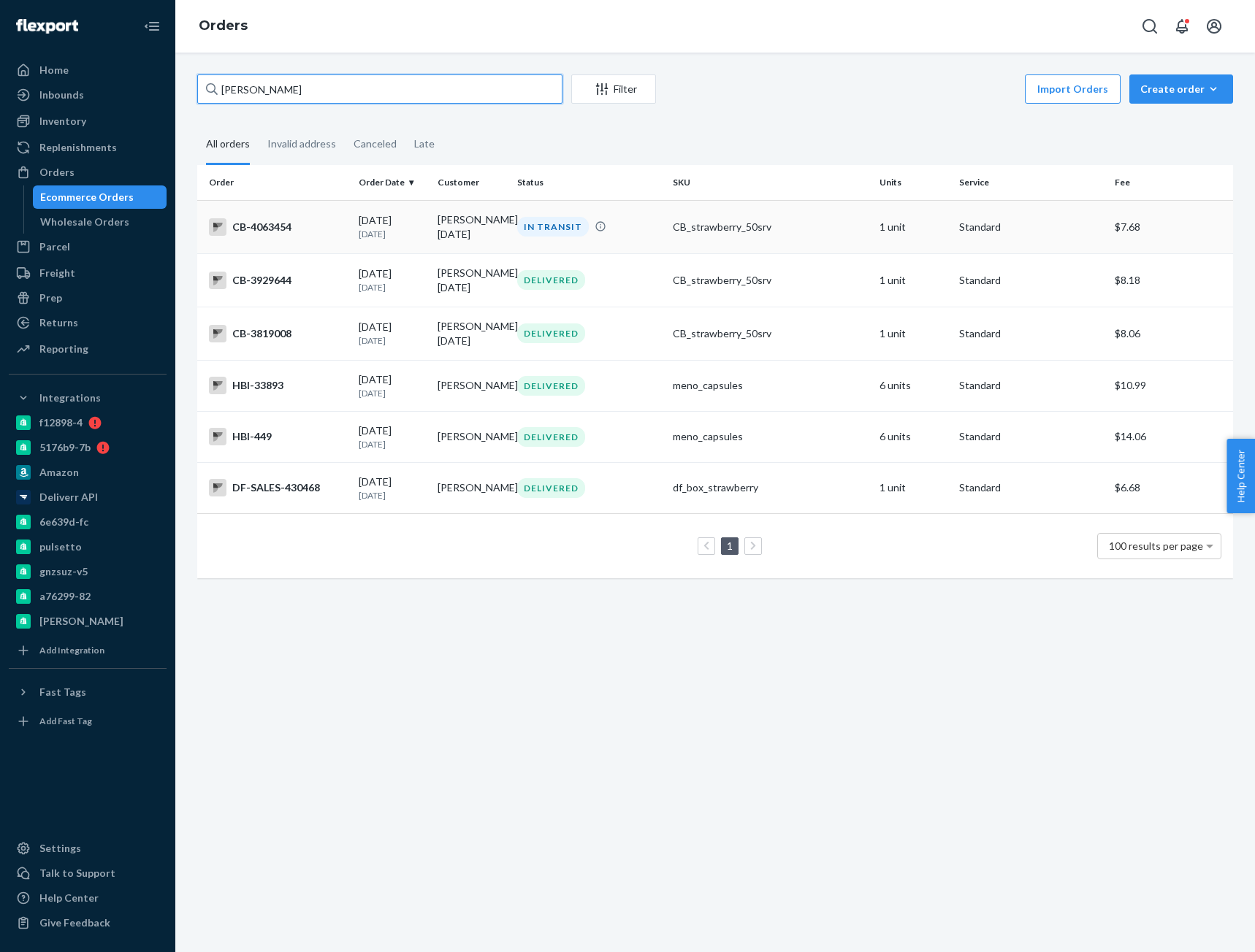
type input "Maria Londono"
click at [303, 225] on div "CB-4063454" at bounding box center [278, 227] width 138 height 17
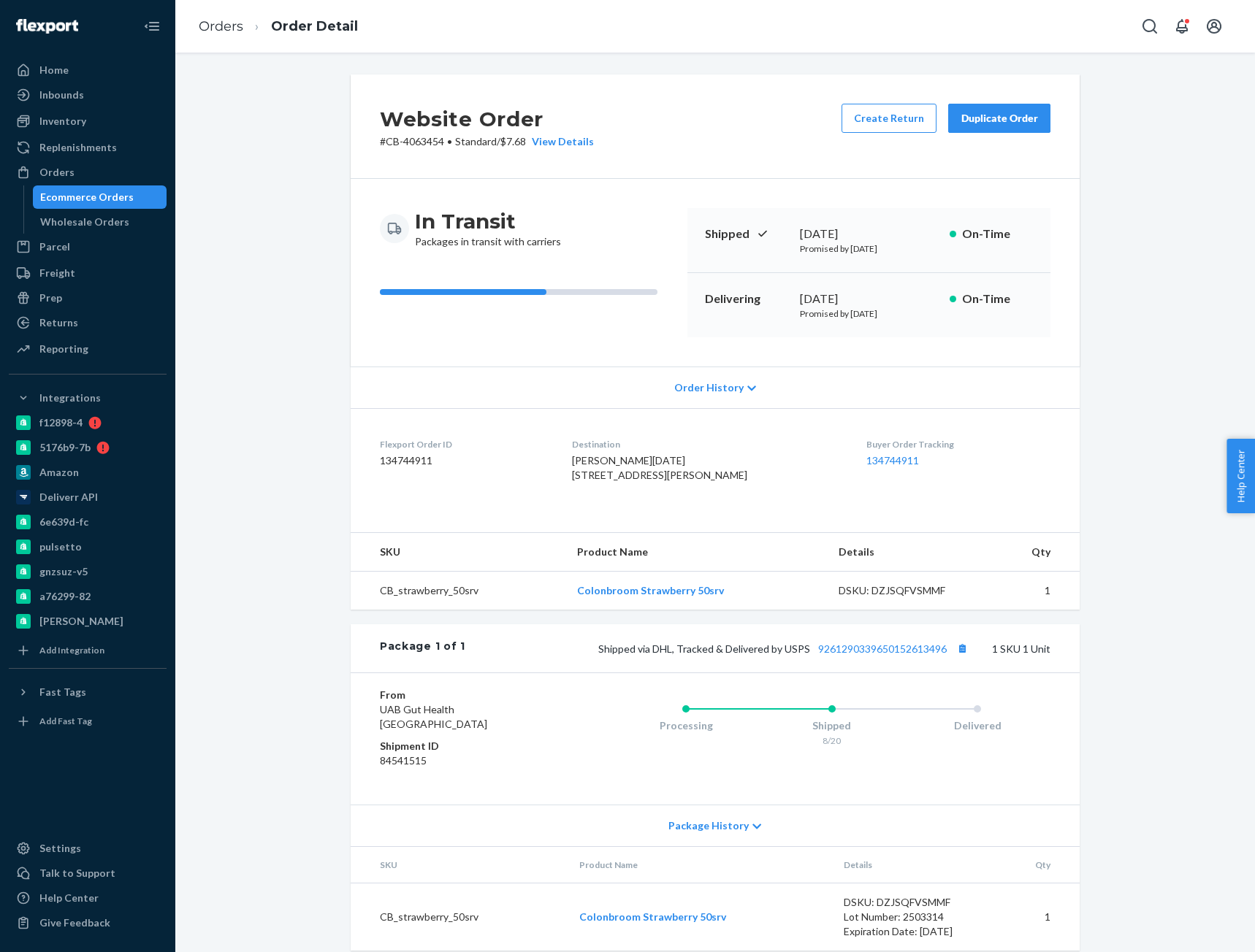
click at [232, 35] on li "Orders" at bounding box center [221, 27] width 45 height 19
click at [231, 28] on link "Orders" at bounding box center [221, 26] width 45 height 16
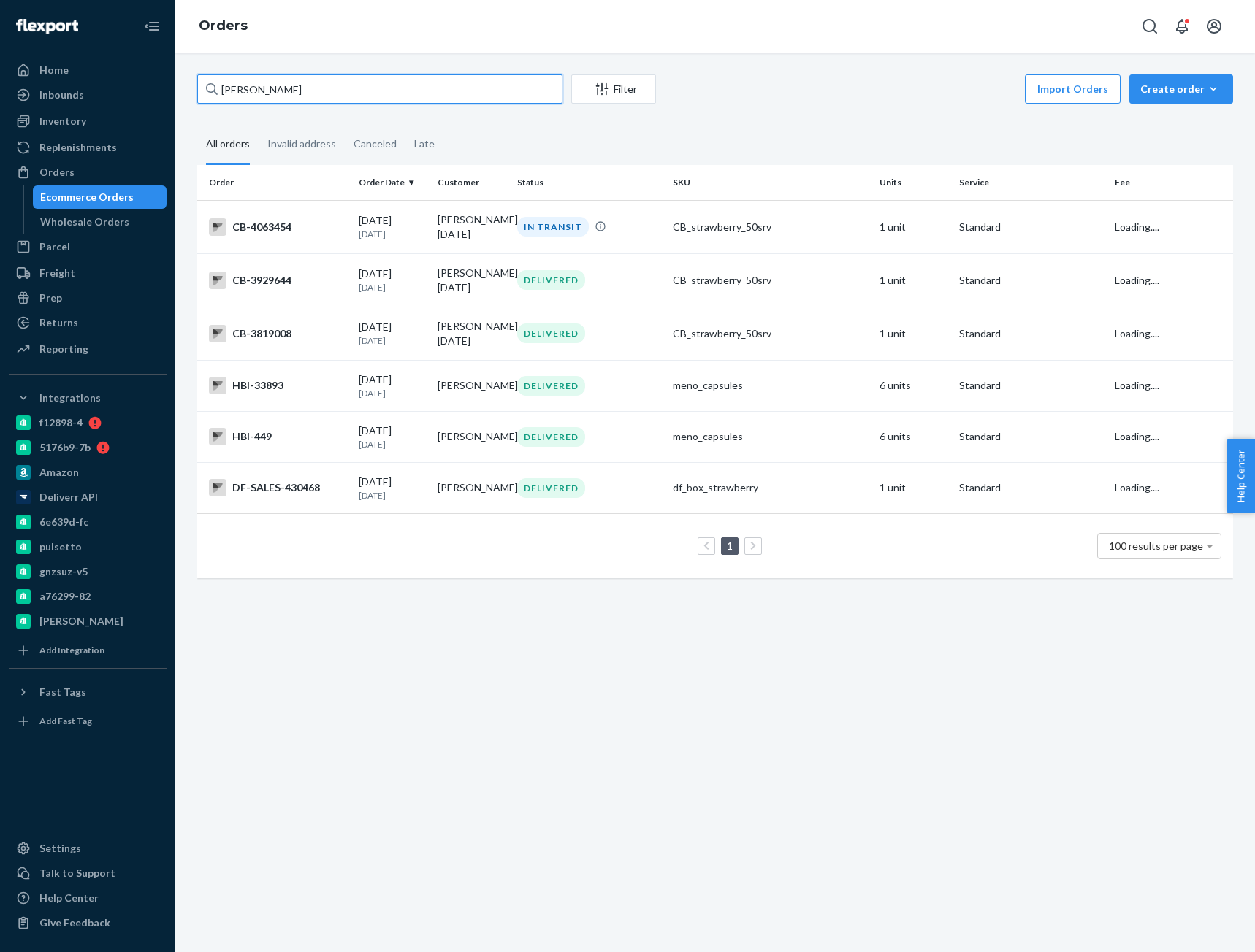
click at [267, 86] on input "Maria Londono" at bounding box center [379, 89] width 365 height 29
paste input "4088377"
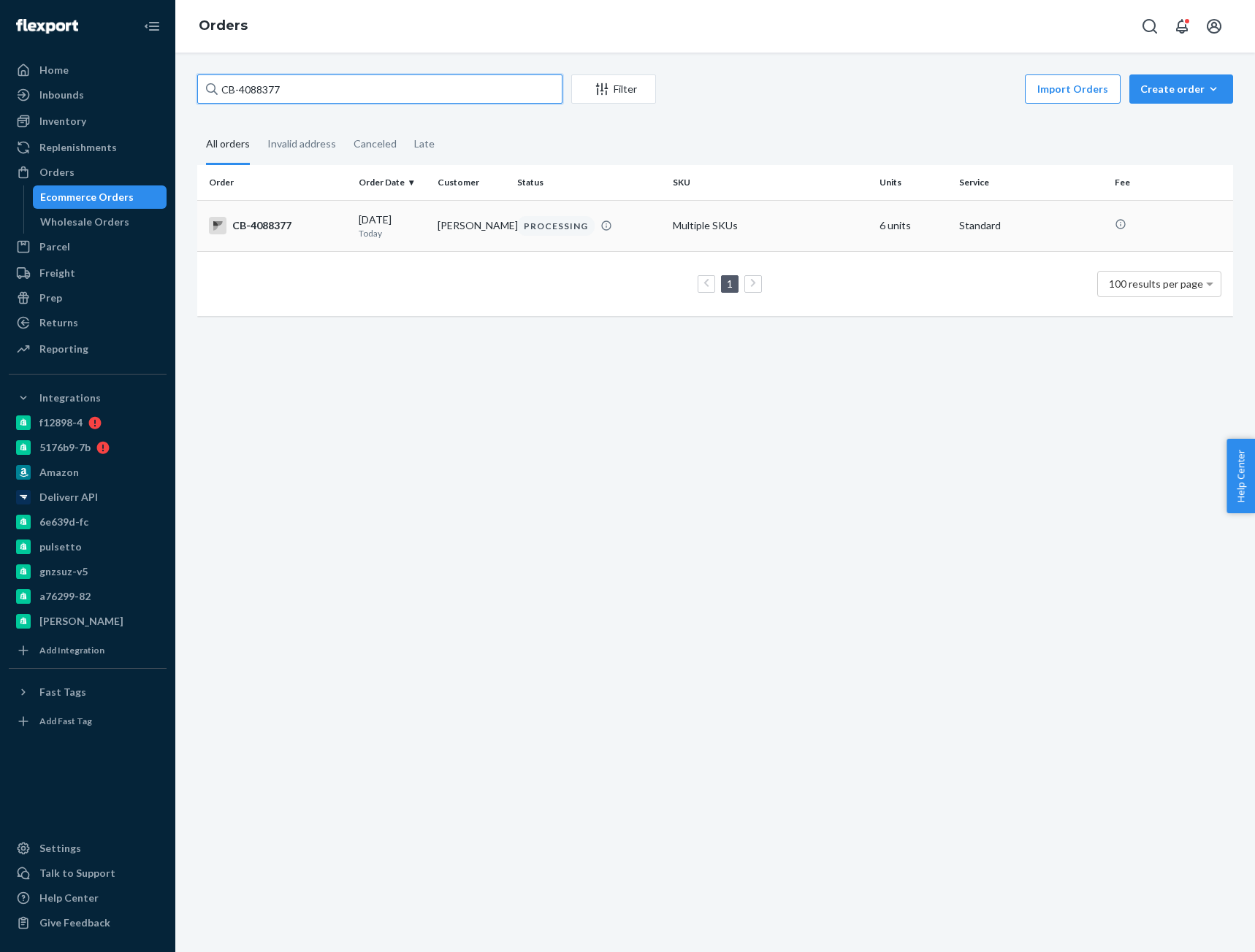
type input "CB-4088377"
click at [296, 241] on td "CB-4088377" at bounding box center [274, 225] width 156 height 51
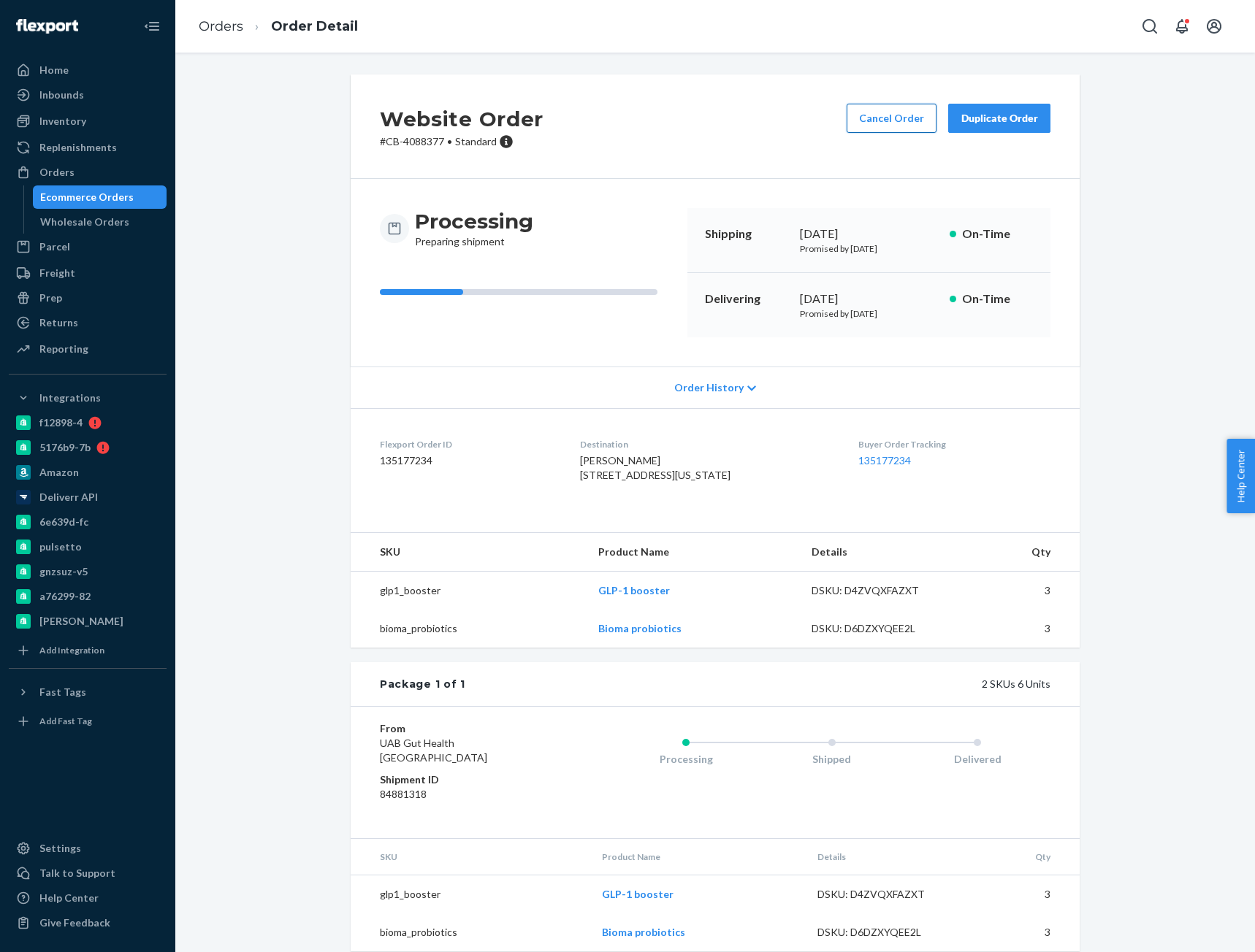
click at [867, 118] on button "Cancel Order" at bounding box center [892, 118] width 90 height 29
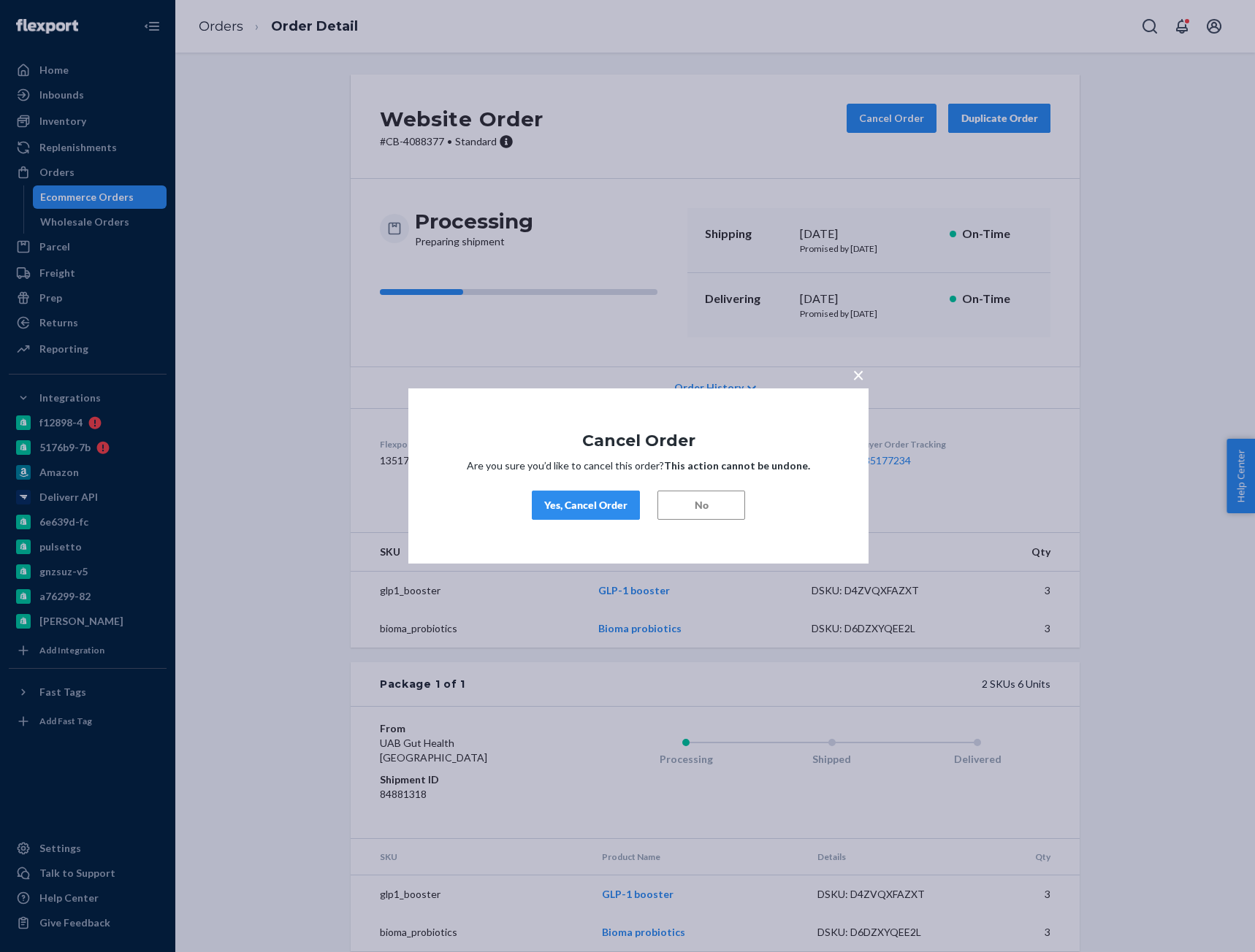
click at [562, 501] on div "Yes, Cancel Order" at bounding box center [586, 506] width 83 height 15
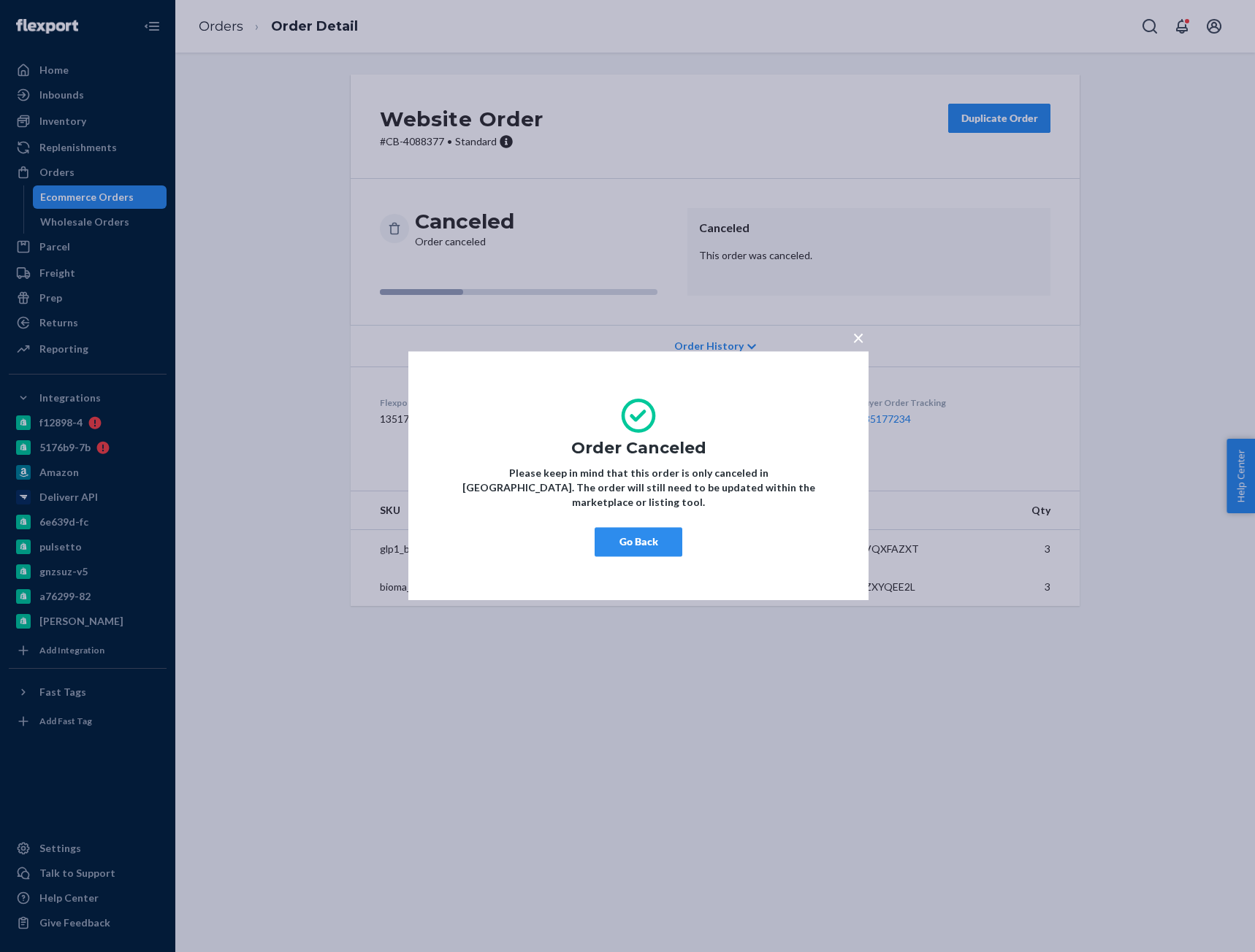
drag, startPoint x: 621, startPoint y: 536, endPoint x: 479, endPoint y: 317, distance: 261.0
click at [621, 537] on button "Go Back" at bounding box center [638, 542] width 87 height 29
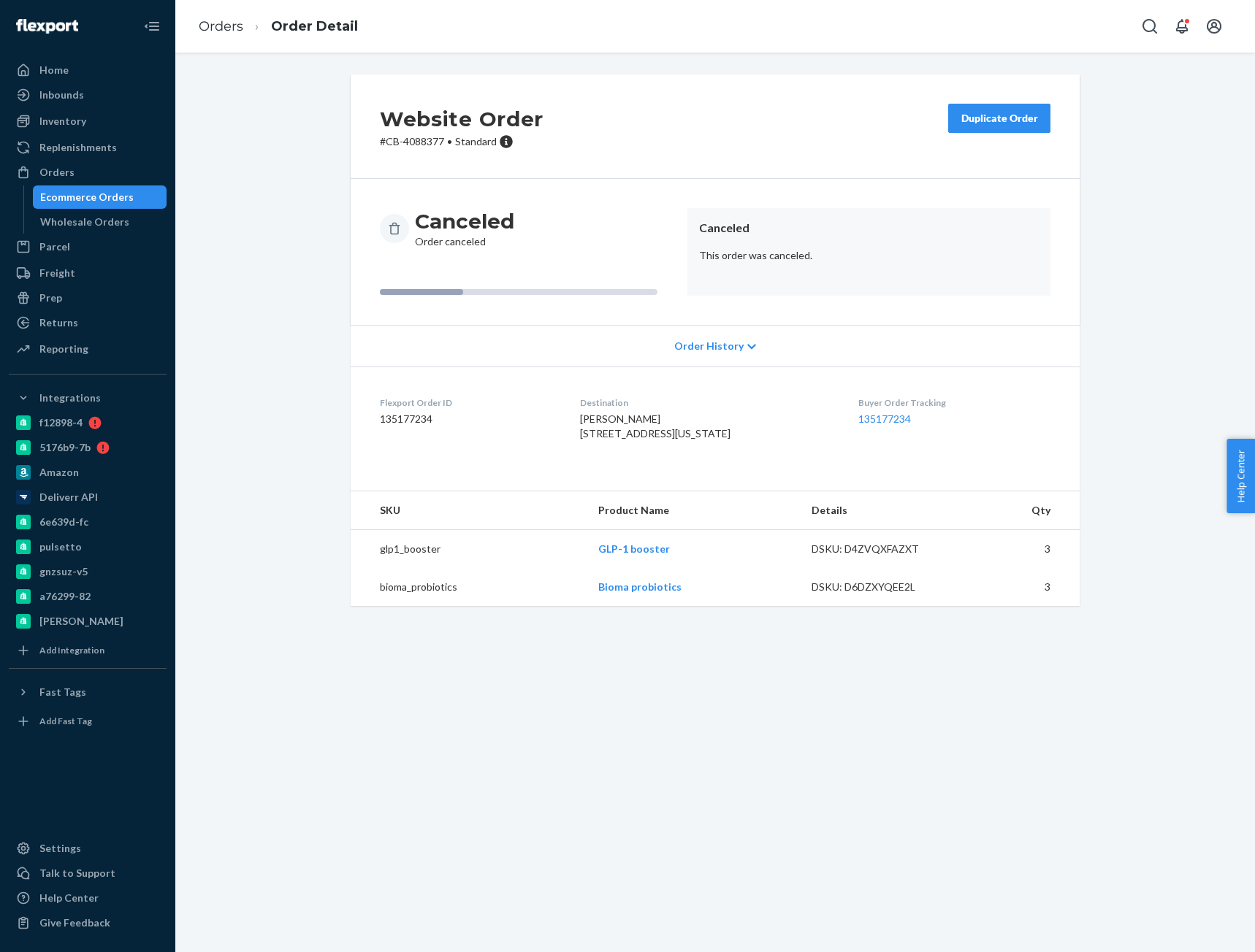
click at [426, 144] on p "# CB-4088377 • Standard" at bounding box center [462, 142] width 164 height 15
click at [426, 143] on p "# CB-4088377 • Standard" at bounding box center [462, 142] width 164 height 15
copy p "4088377"
drag, startPoint x: 220, startPoint y: 26, endPoint x: 248, endPoint y: 59, distance: 43.3
click at [220, 26] on link "Orders" at bounding box center [221, 26] width 45 height 16
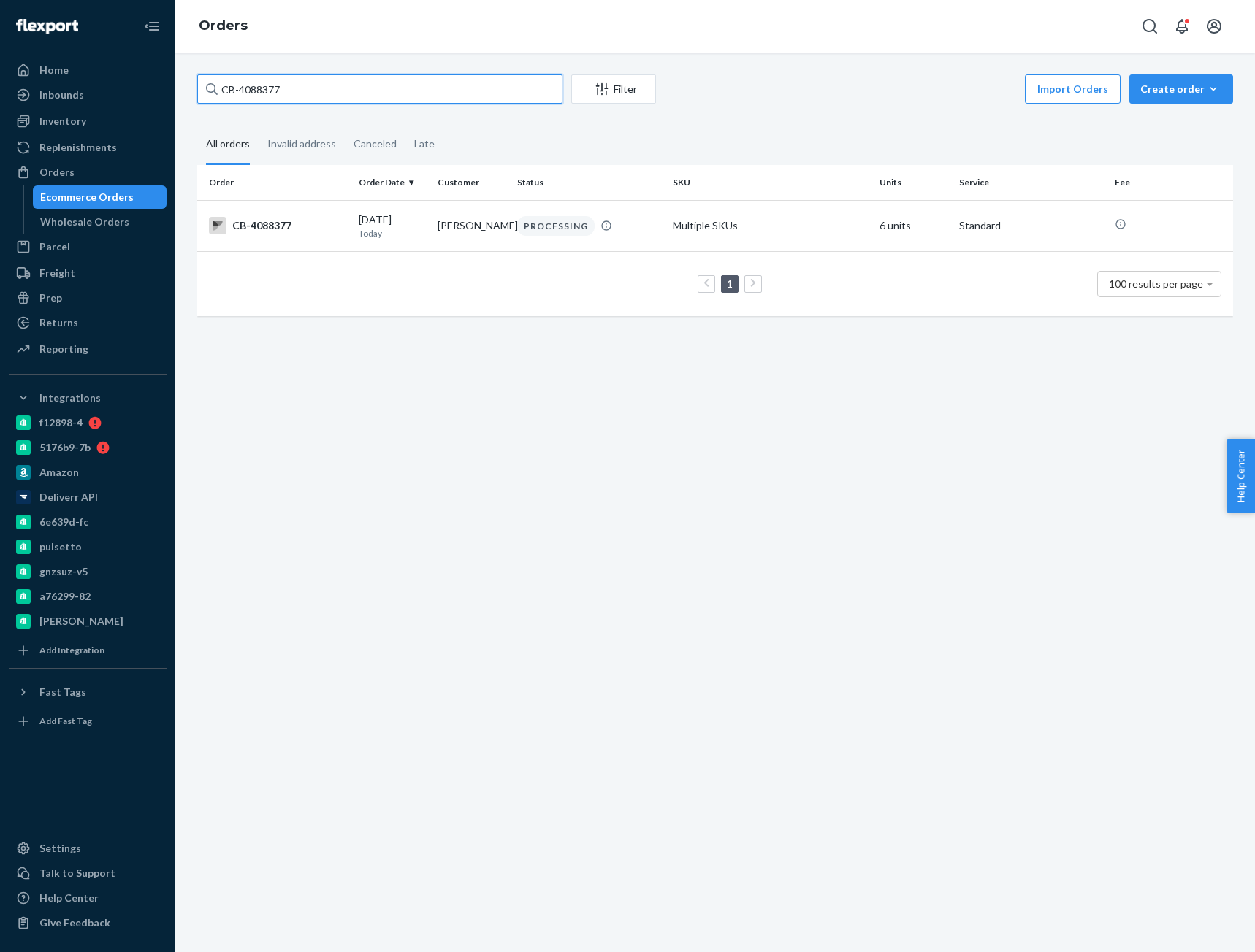
click at [275, 97] on input "CB-4088377" at bounding box center [379, 89] width 365 height 29
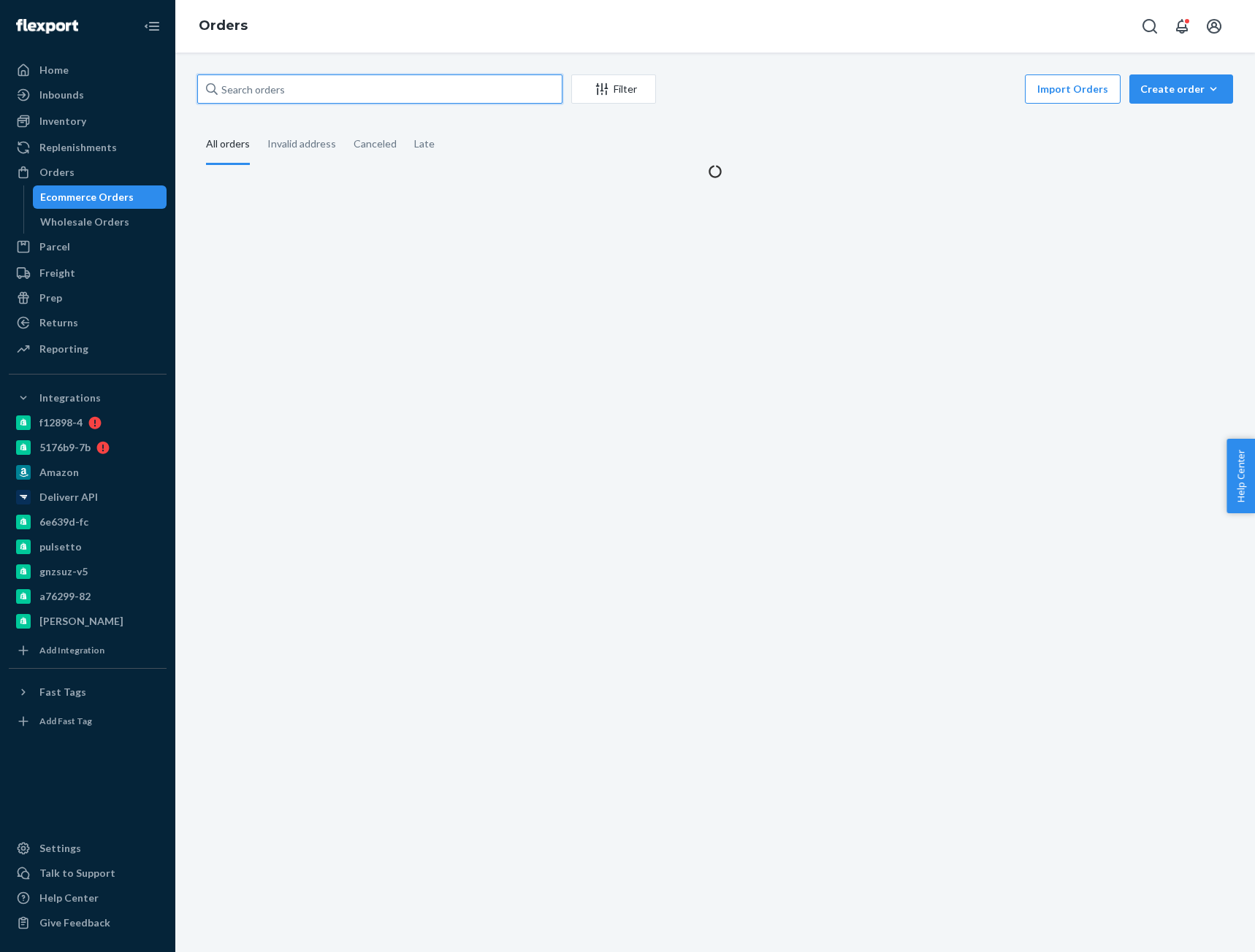
paste input "CB-4088377"
type input "CB-4088377"
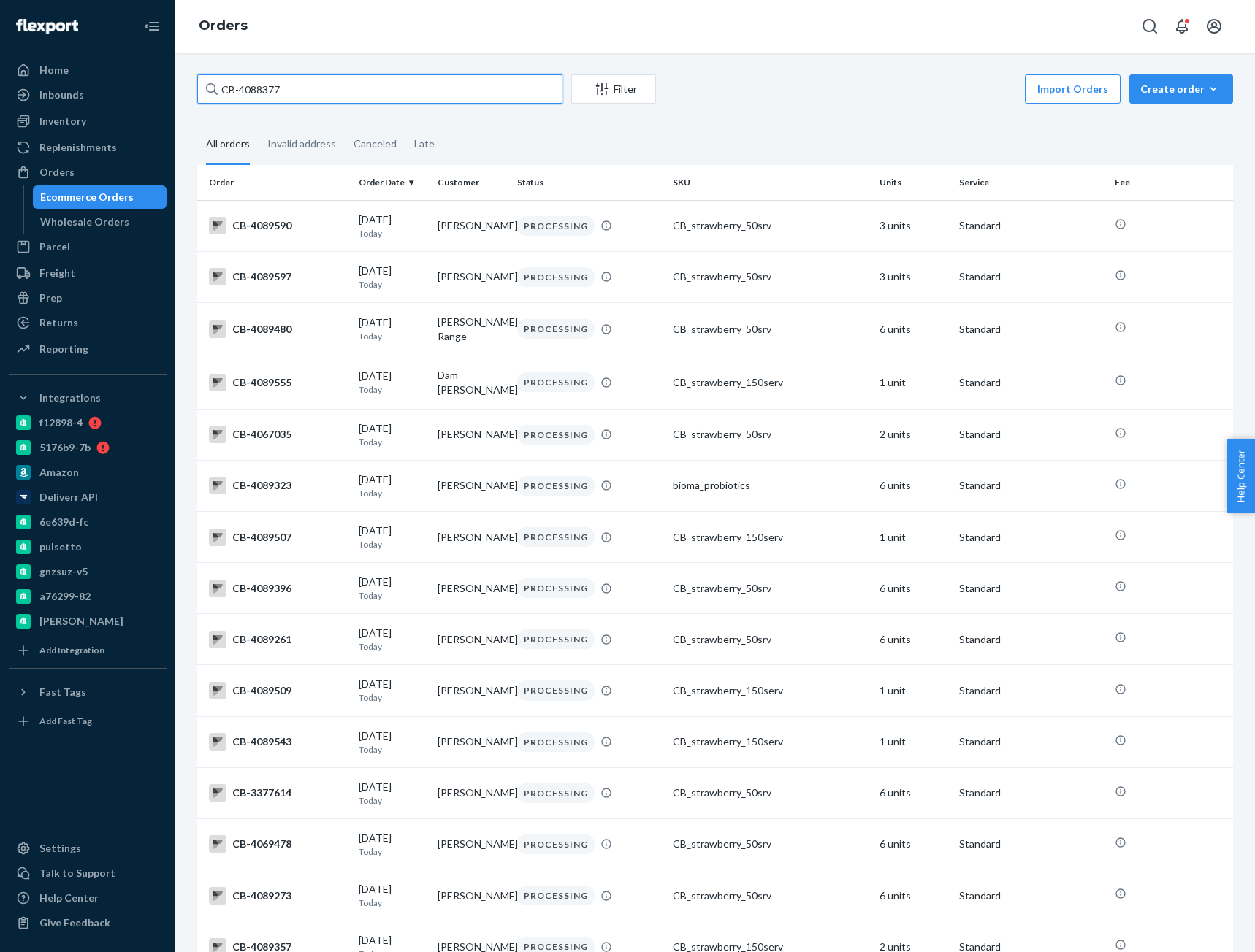
click at [281, 87] on input "CB-4088377" at bounding box center [379, 89] width 365 height 29
click at [282, 87] on input "CB-4088377" at bounding box center [379, 89] width 365 height 29
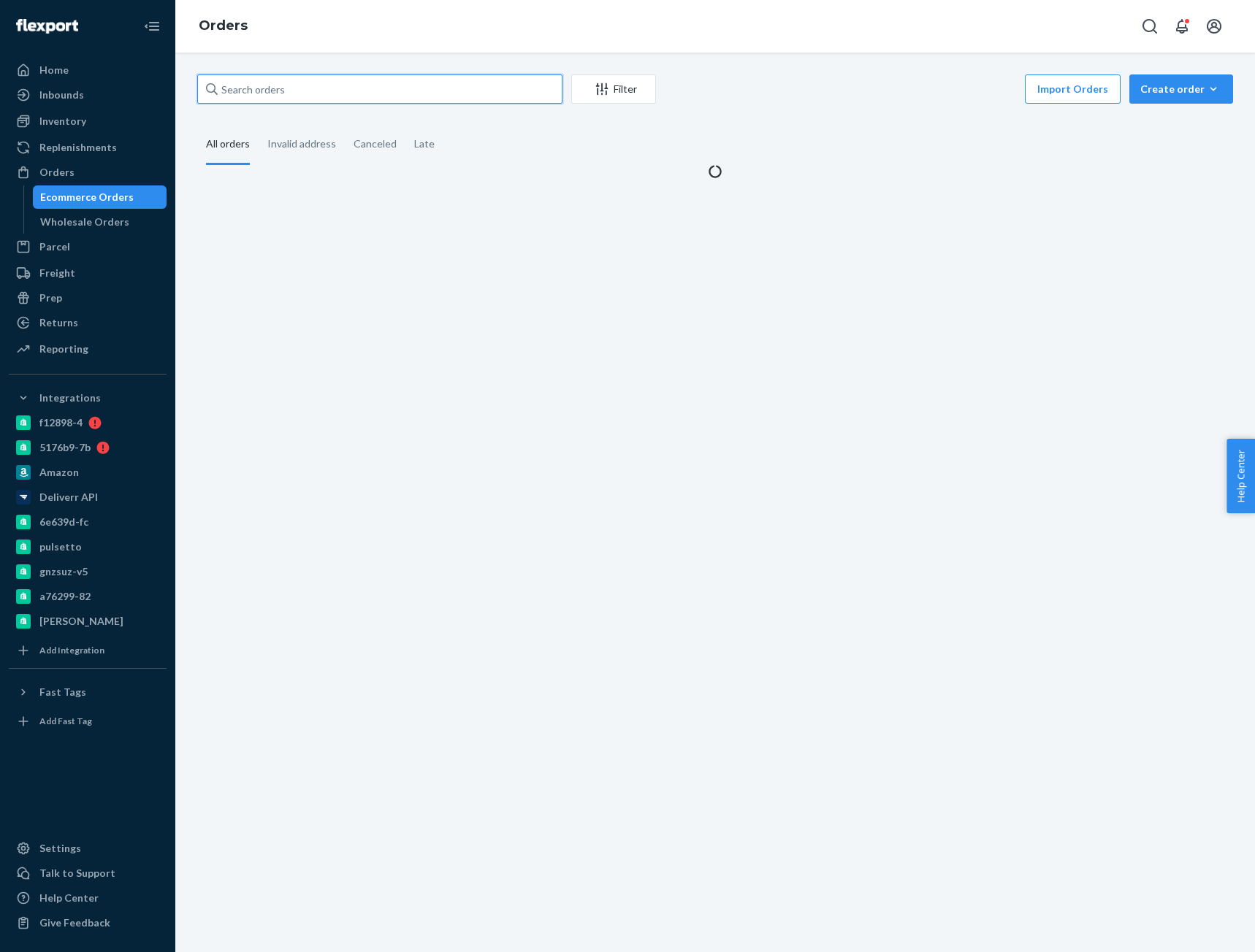
paste input "CB-4088377"
type input "CB-4088377"
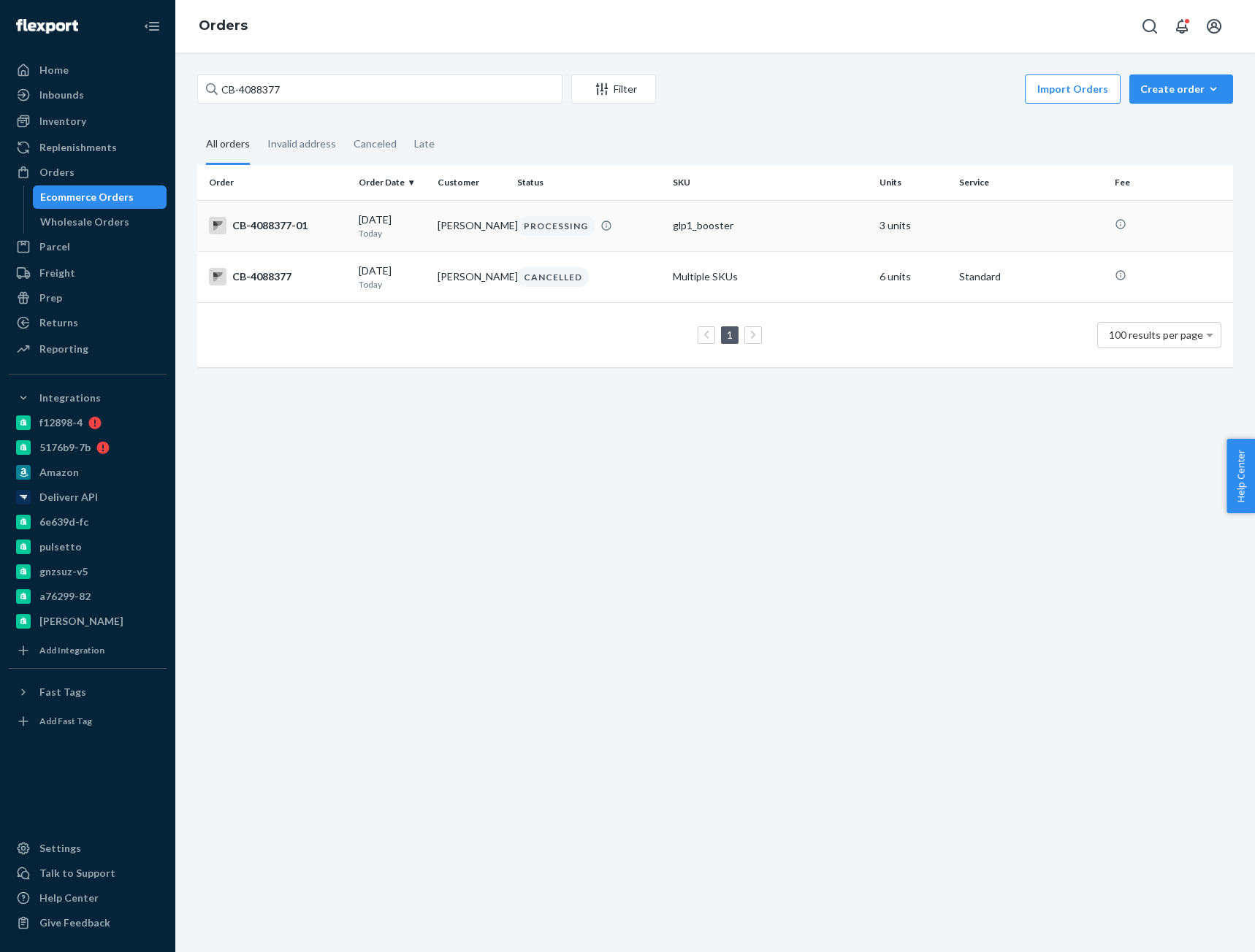
click at [278, 228] on div "CB-4088377-01" at bounding box center [278, 225] width 138 height 17
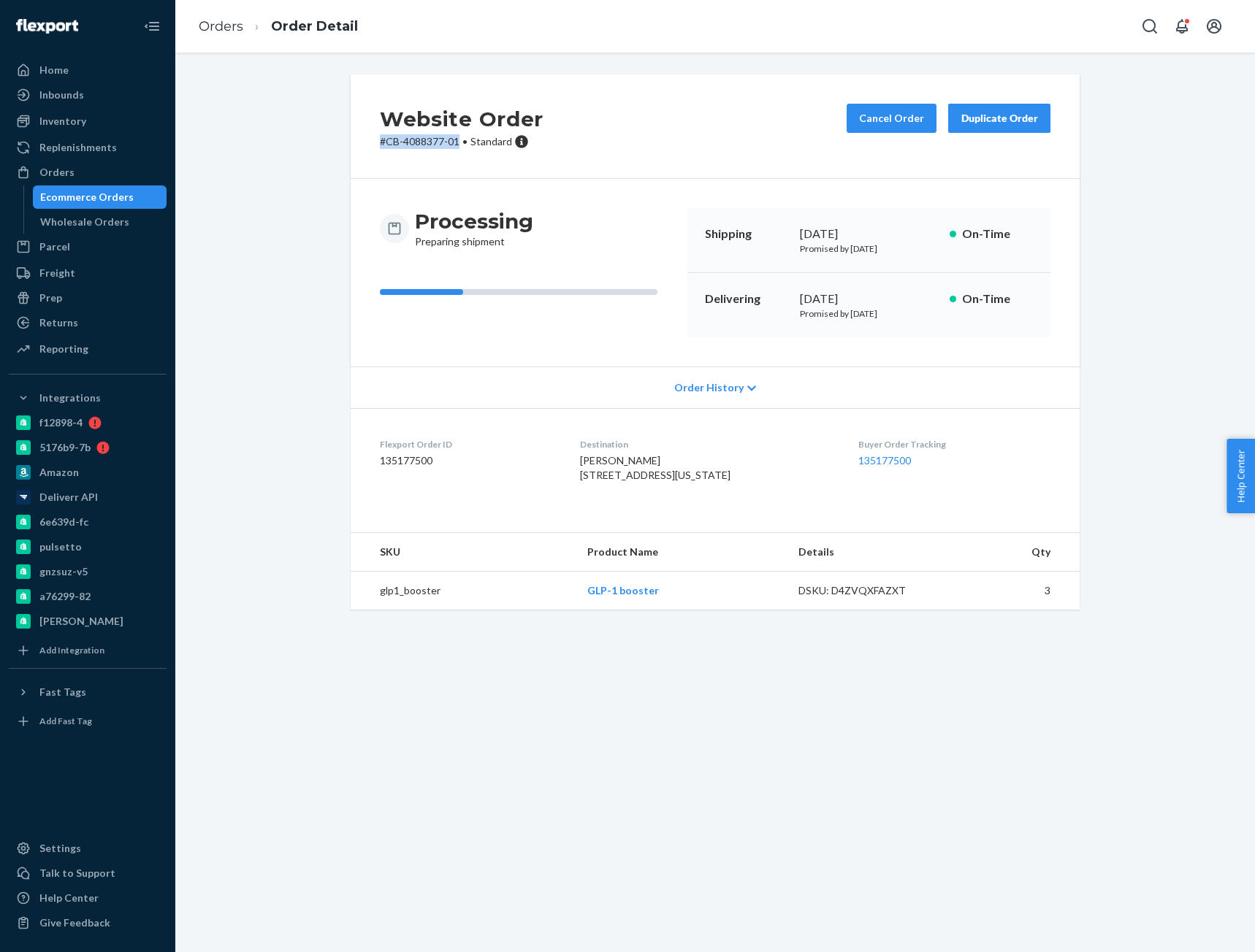
drag, startPoint x: 377, startPoint y: 147, endPoint x: 454, endPoint y: 147, distance: 77.0
click at [454, 147] on p "# CB-4088377-01 • Standard" at bounding box center [462, 142] width 164 height 15
copy p "# CB-4088377-01"
click at [361, 159] on div "Website Order # CB-4088377-01 • Standard Cancel Order Duplicate Order" at bounding box center [715, 127] width 729 height 105
click at [381, 146] on p "# CB-4088377-01 • Standard" at bounding box center [462, 142] width 164 height 15
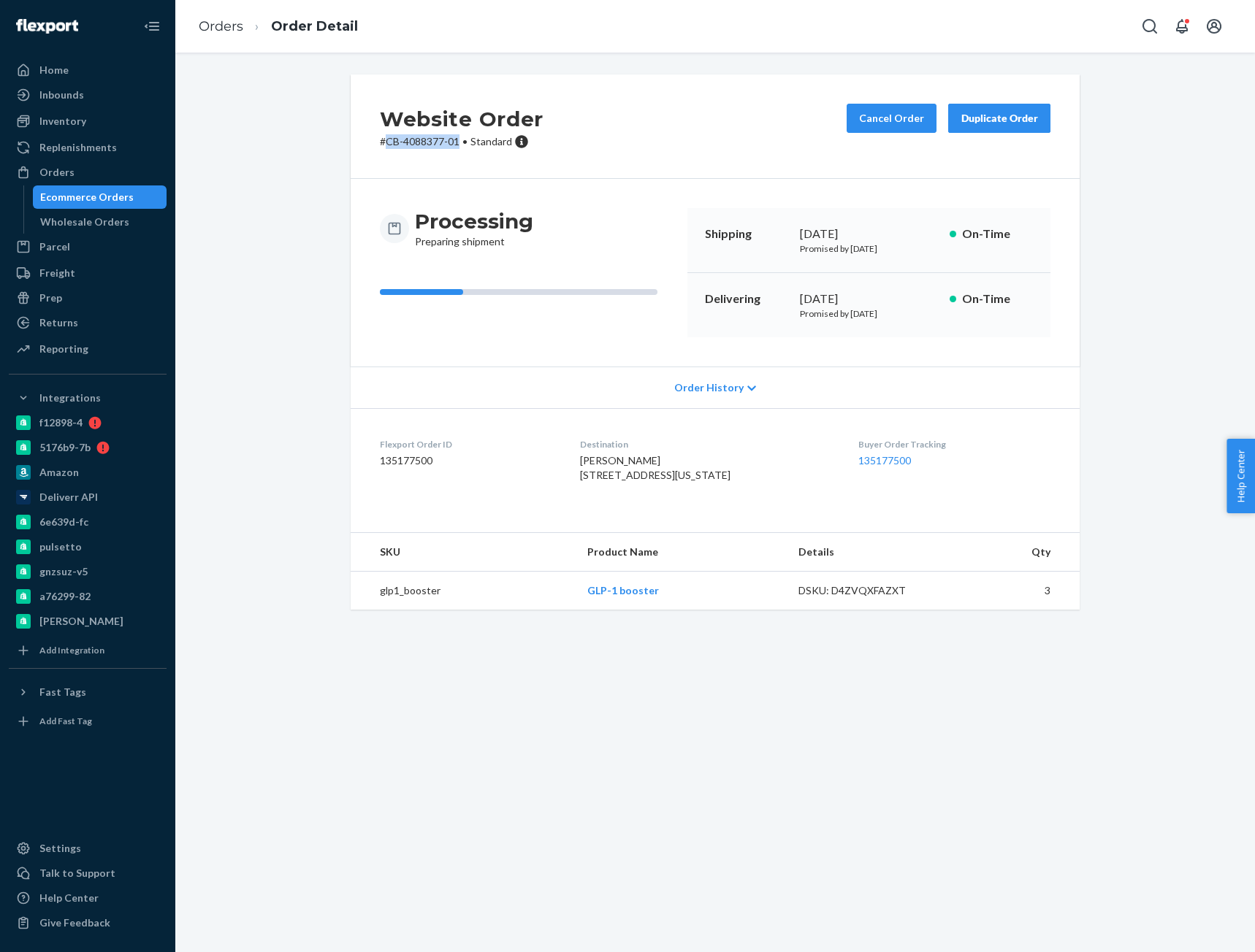
drag, startPoint x: 381, startPoint y: 144, endPoint x: 452, endPoint y: 147, distance: 71.1
click at [452, 147] on p "# CB-4088377-01 • Standard" at bounding box center [462, 142] width 164 height 15
copy p "CB-4088377-01"
click at [224, 27] on link "Orders" at bounding box center [221, 26] width 45 height 16
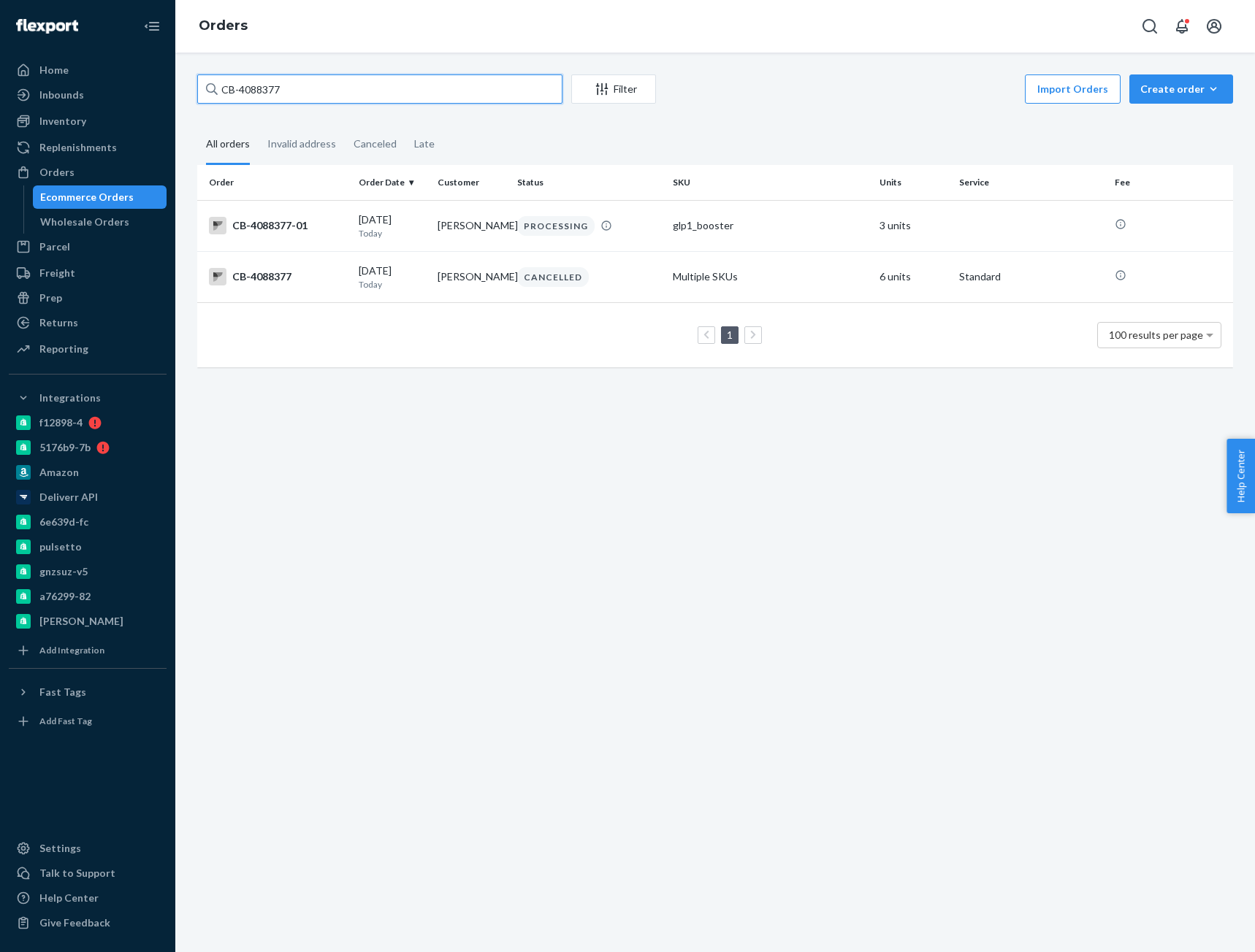
click at [274, 87] on input "CB-4088377" at bounding box center [379, 89] width 365 height 29
paste input "69024"
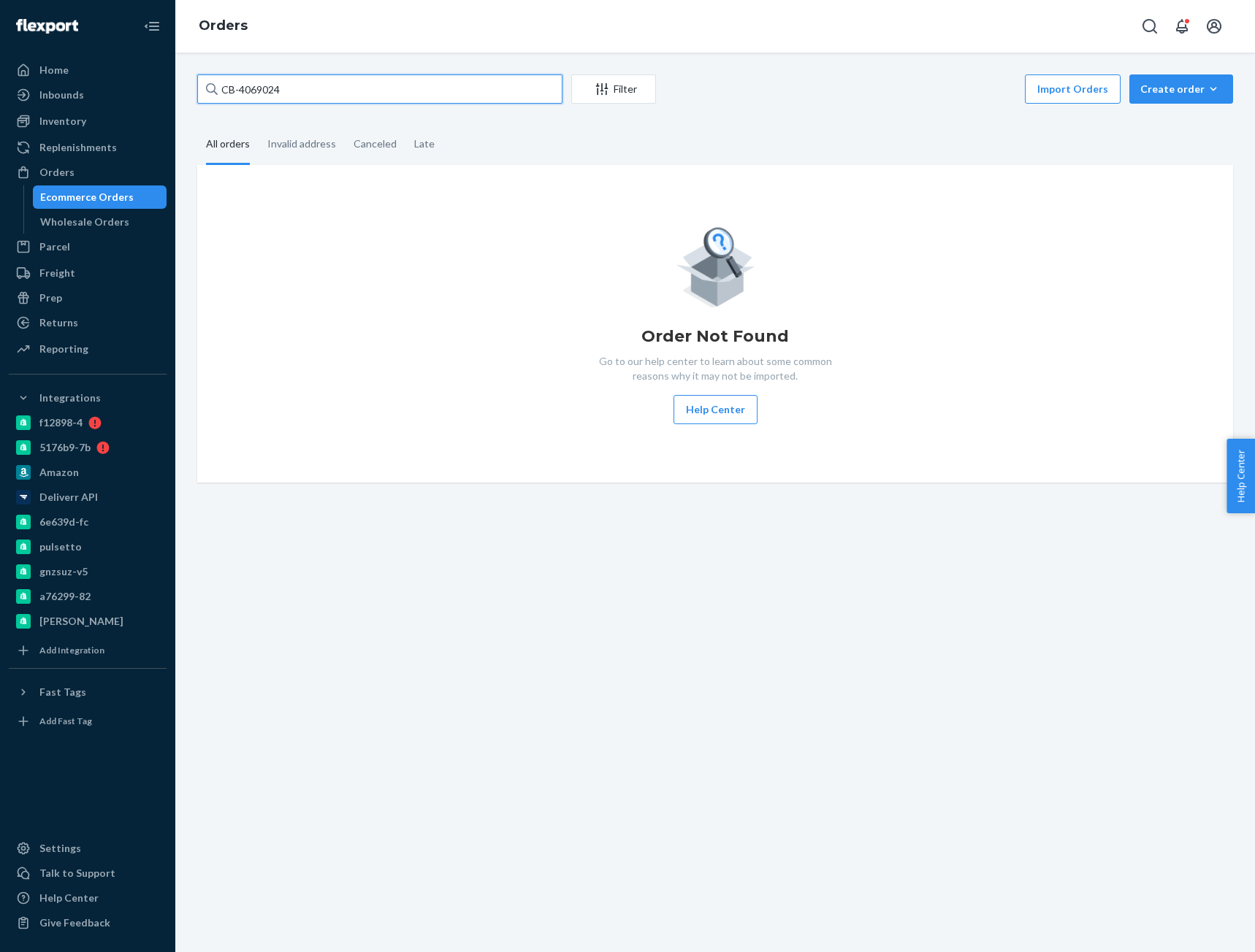
click at [254, 88] on input "CB-4069024" at bounding box center [379, 89] width 365 height 29
paste input "4069024"
type input "CB-4069024"
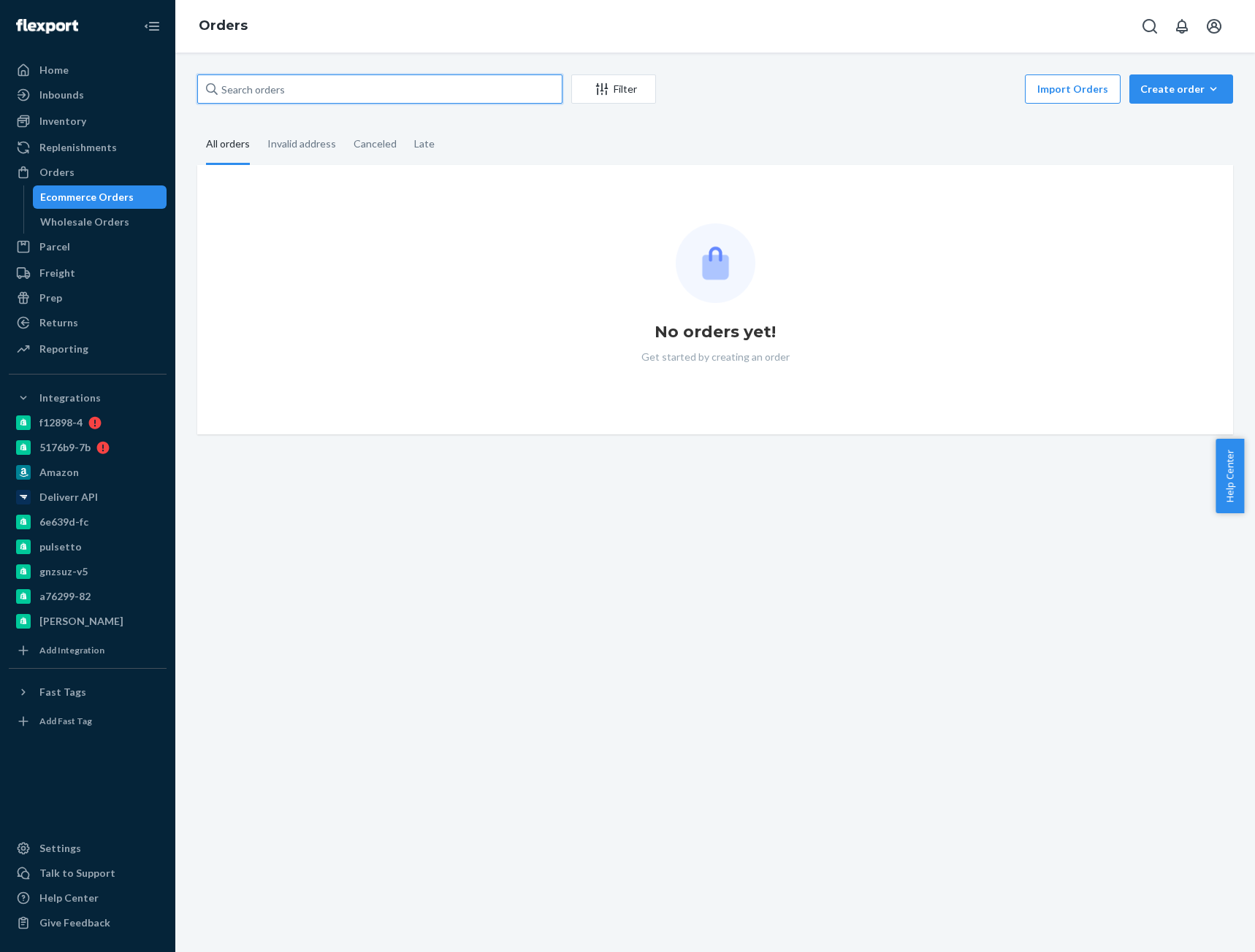
click at [257, 91] on input "text" at bounding box center [379, 89] width 365 height 29
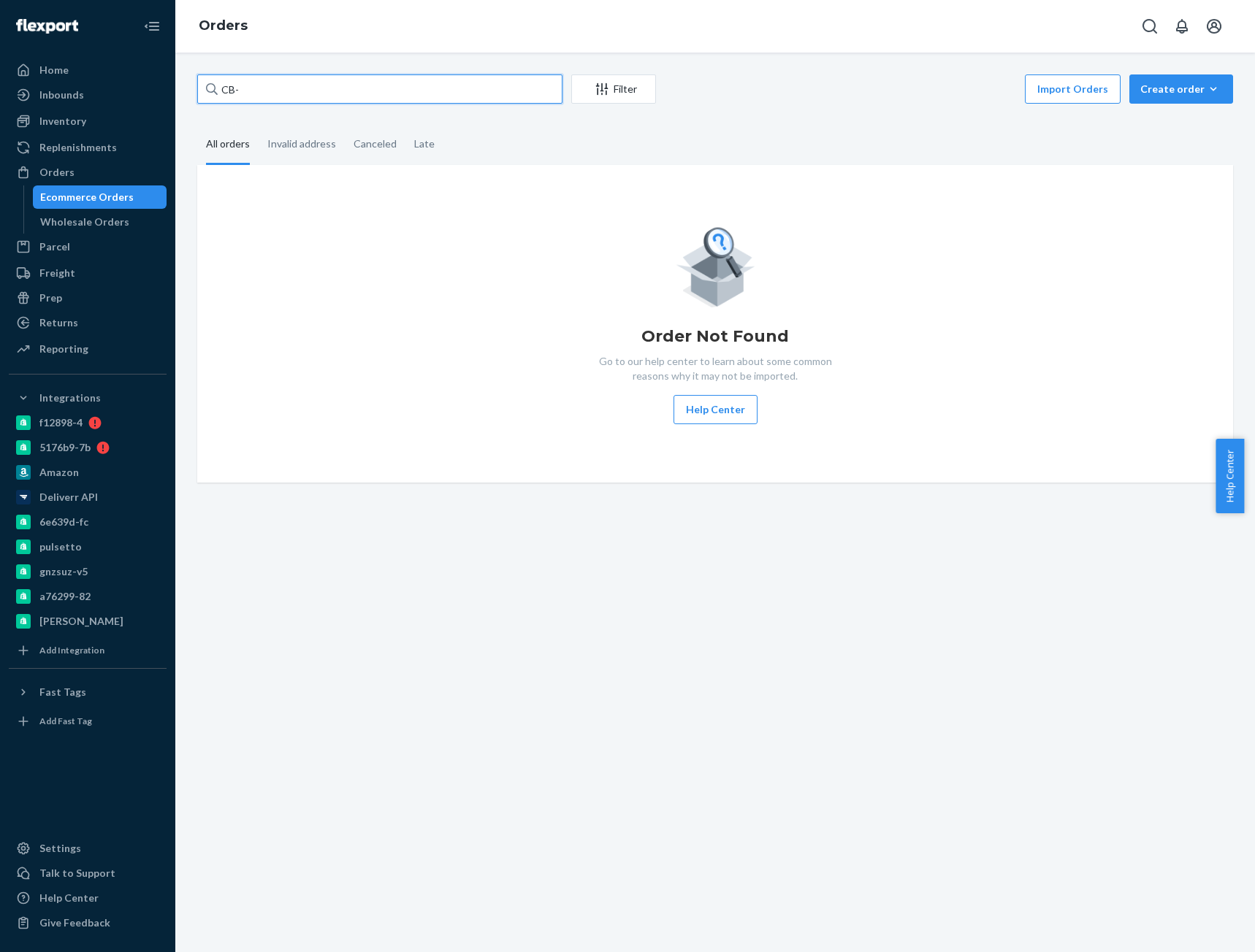
paste input "4069024"
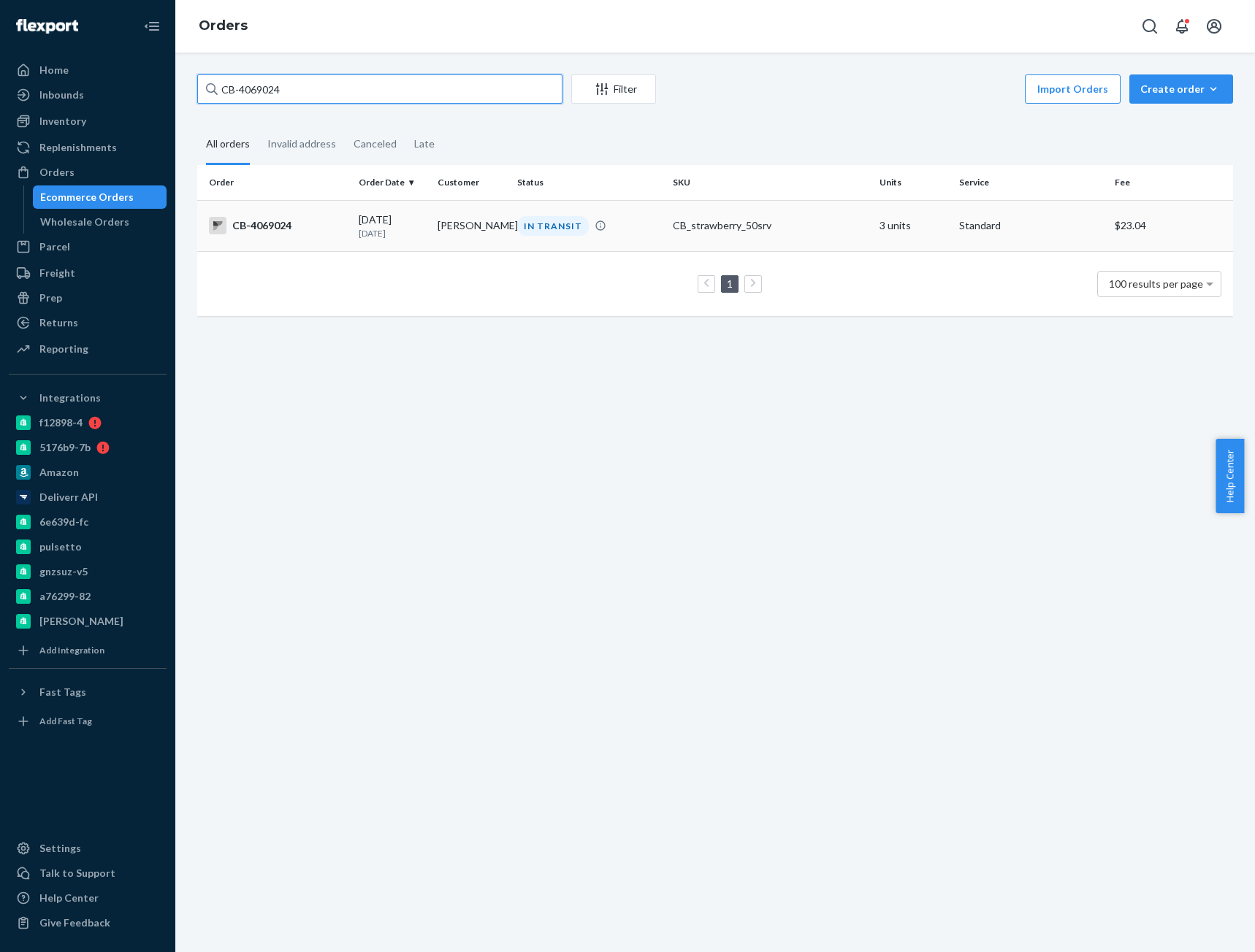
type input "CB-4069024"
click at [276, 233] on div "CB-4069024" at bounding box center [278, 225] width 138 height 17
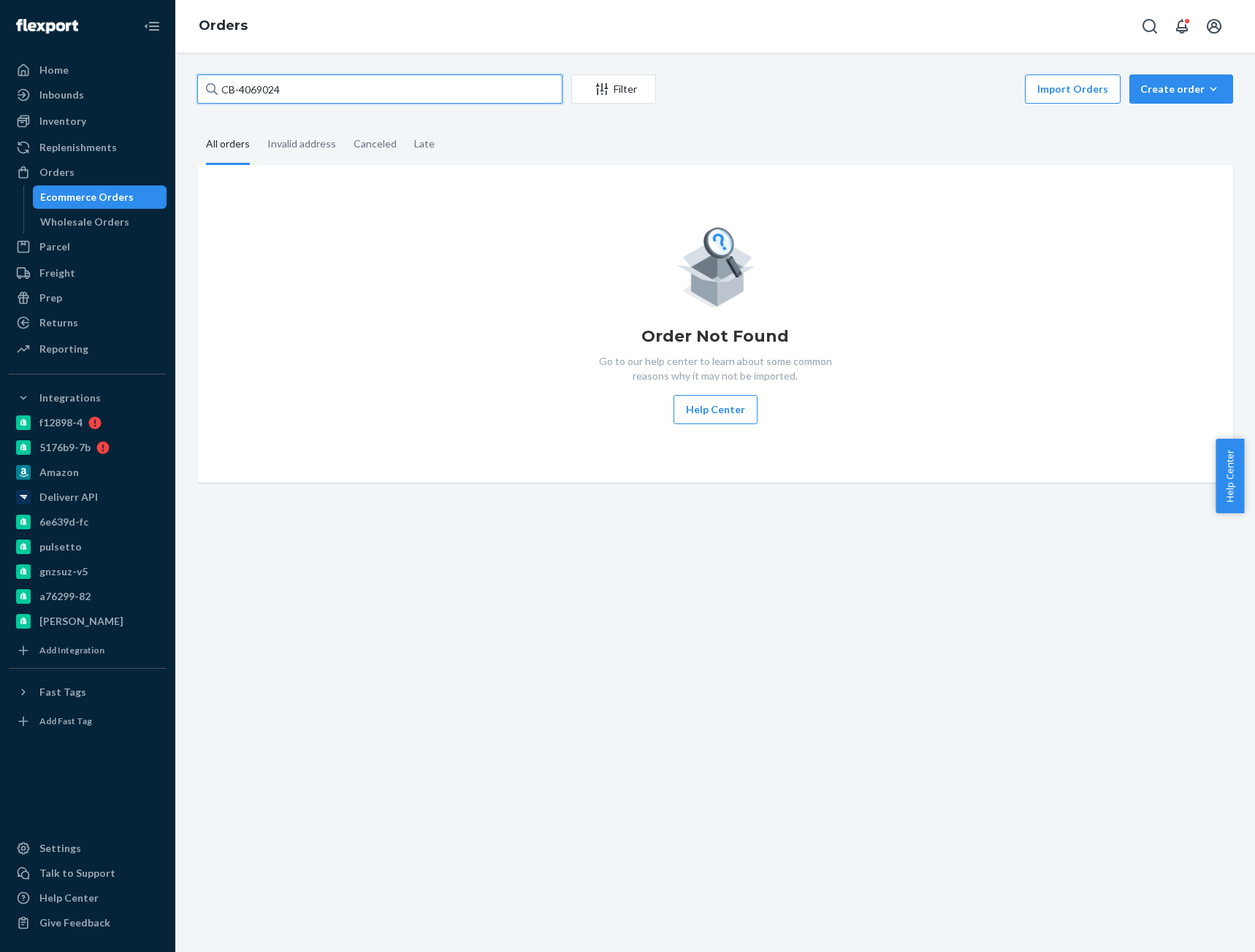
click at [298, 101] on input "CB-4069024" at bounding box center [379, 89] width 365 height 29
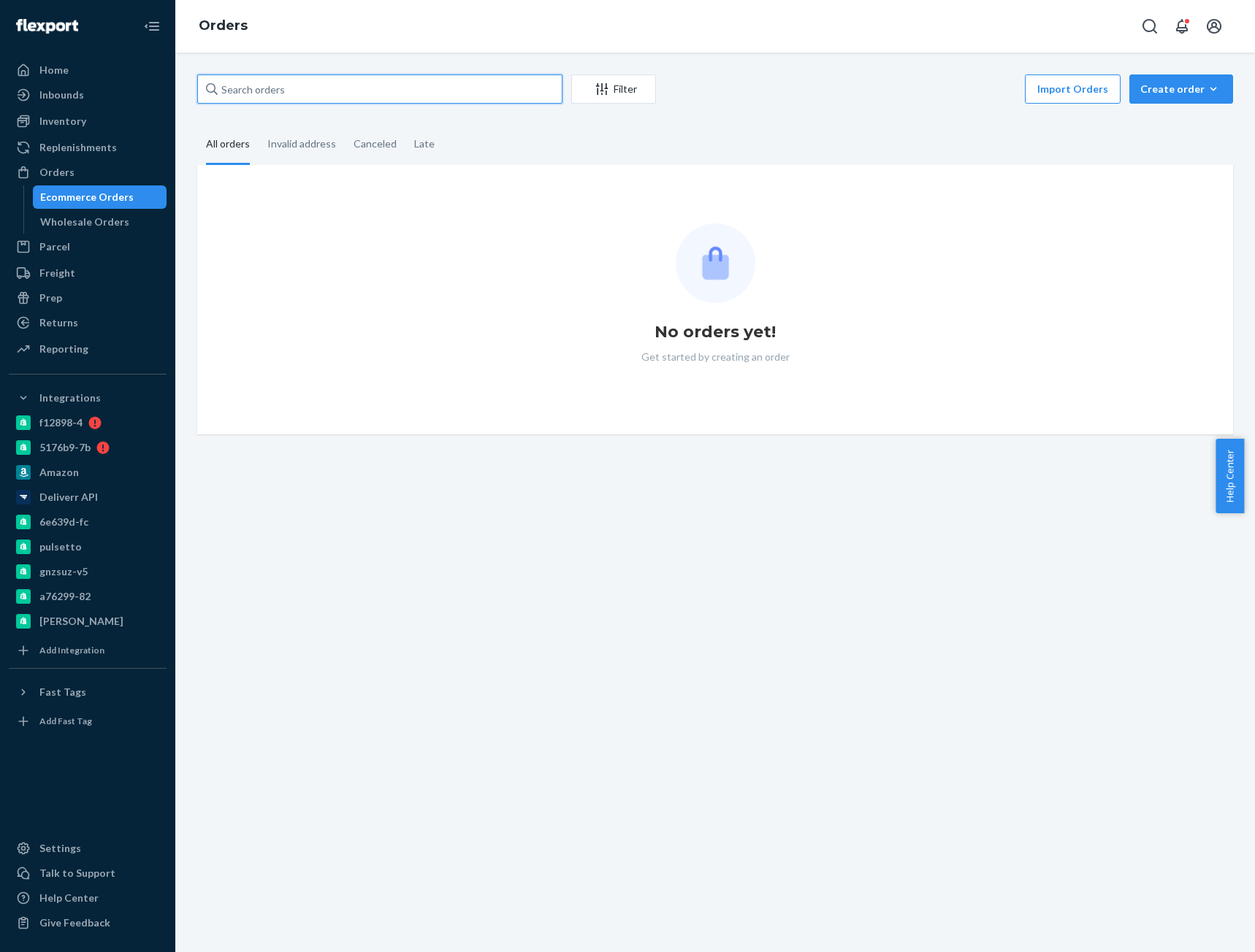
paste input "CB-4069024"
type input "CB-4069024"
click at [391, 92] on input "text" at bounding box center [379, 89] width 365 height 29
paste input "CB-4069024"
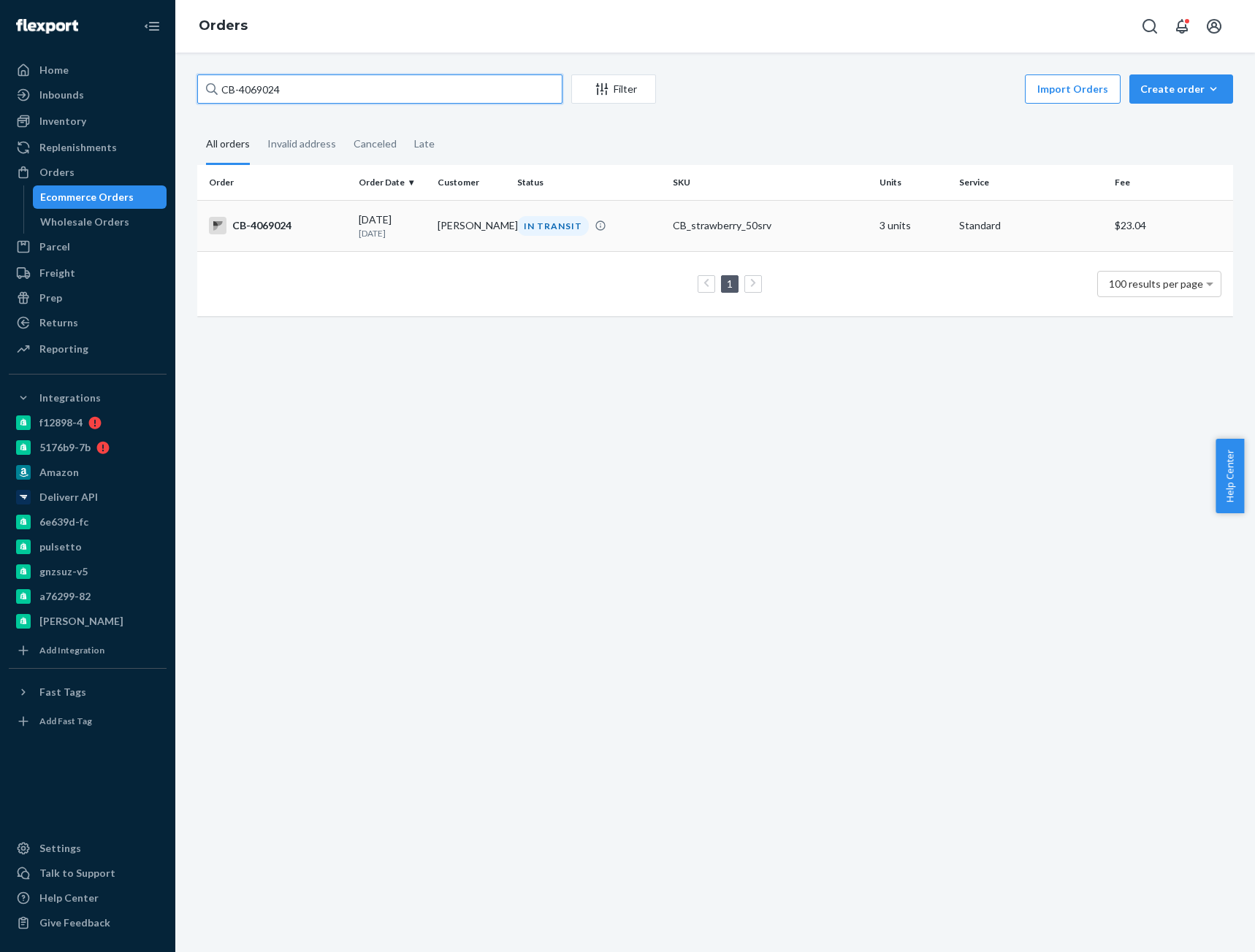
type input "CB-4069024"
click at [334, 224] on div "CB-4069024" at bounding box center [278, 225] width 138 height 17
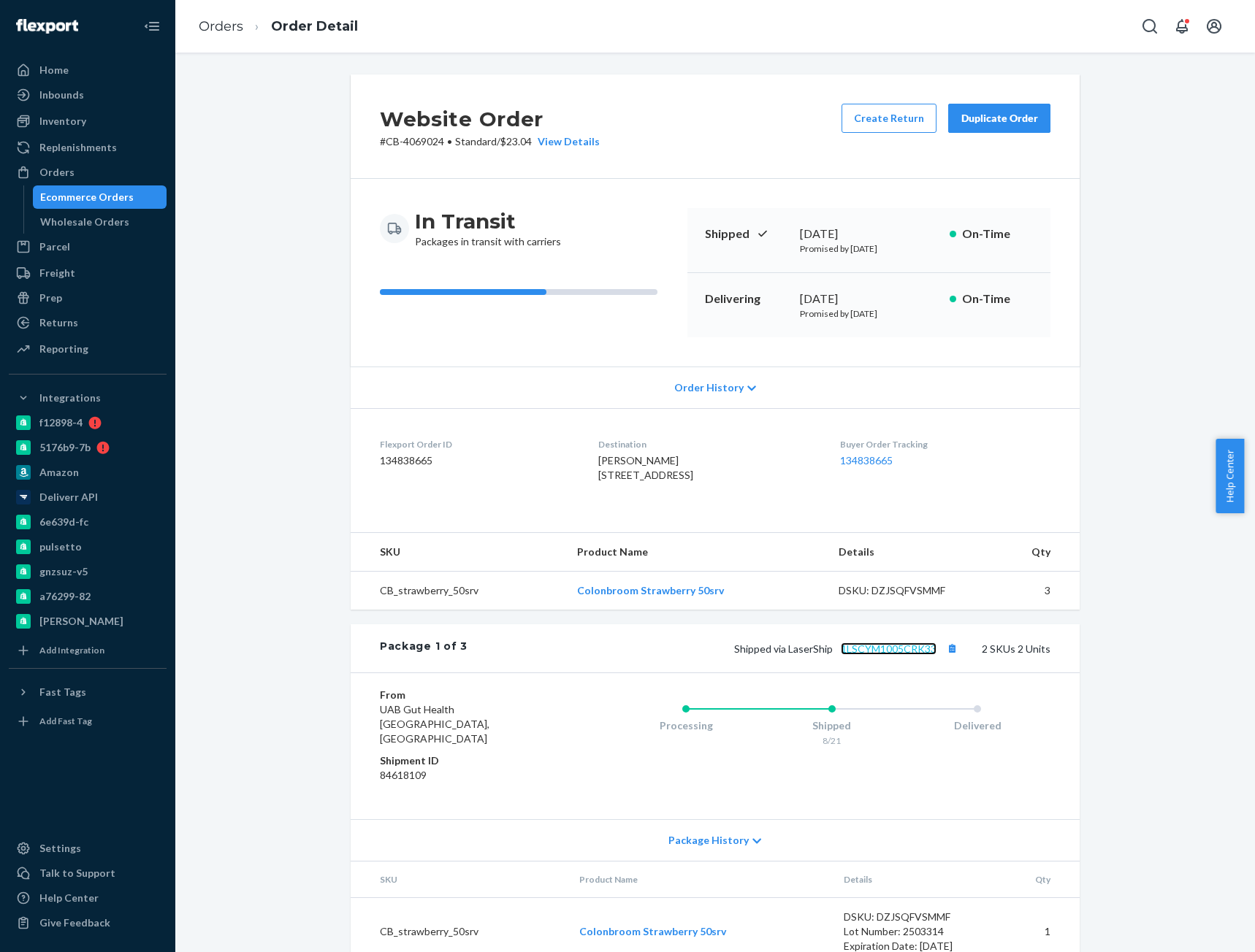
click at [897, 655] on link "1LSCYM1005CRK33" at bounding box center [888, 649] width 96 height 12
click at [418, 149] on div "Website Order # CB-4069024 • Standard / $23.04 View Details Create Return Dupli…" at bounding box center [715, 127] width 729 height 105
click at [418, 148] on p "# CB-4069024 • Standard / $23.04 View Details" at bounding box center [490, 142] width 220 height 15
copy p "4069024"
click at [946, 658] on button "Copy tracking number" at bounding box center [951, 648] width 19 height 19
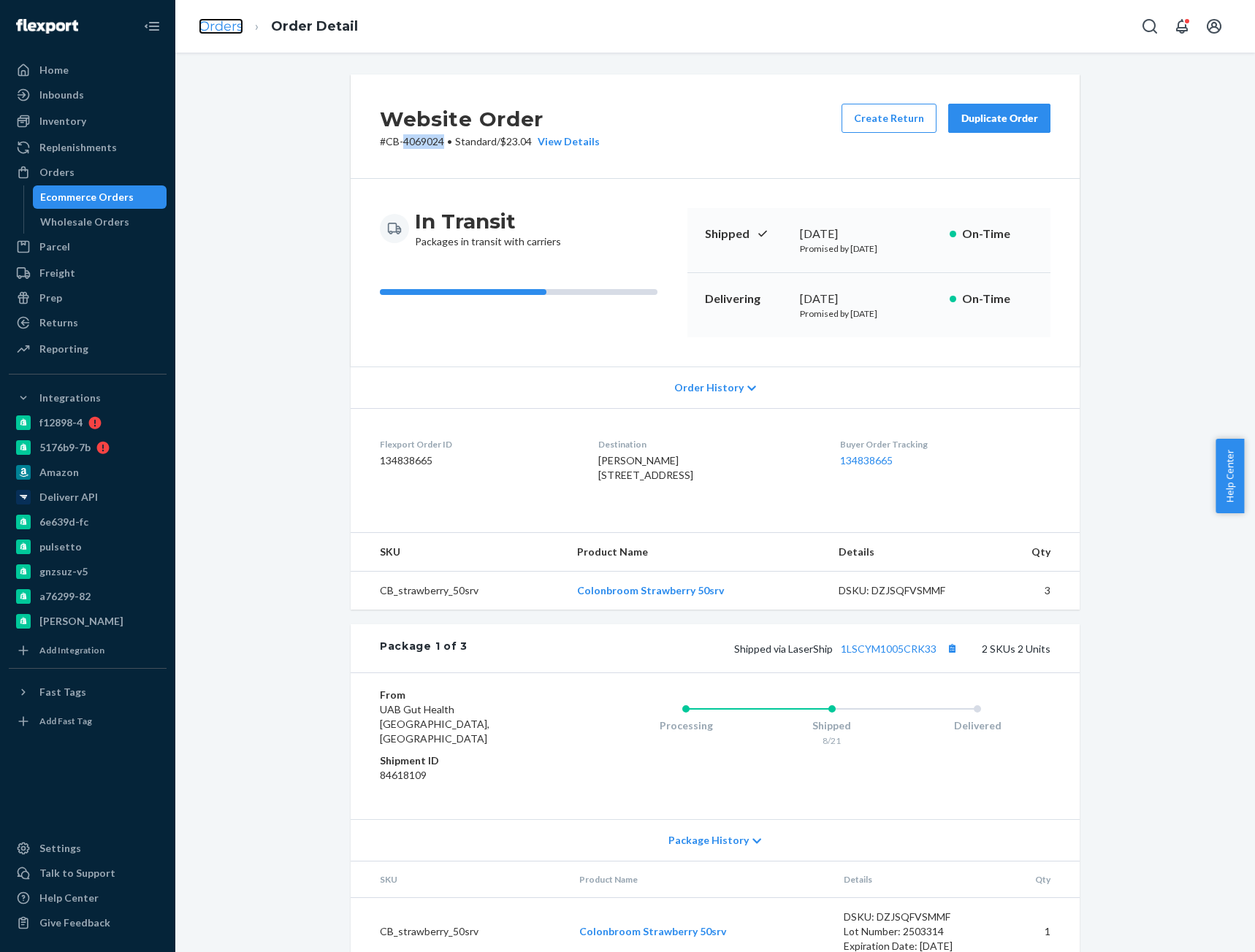
click at [218, 27] on link "Orders" at bounding box center [221, 26] width 45 height 16
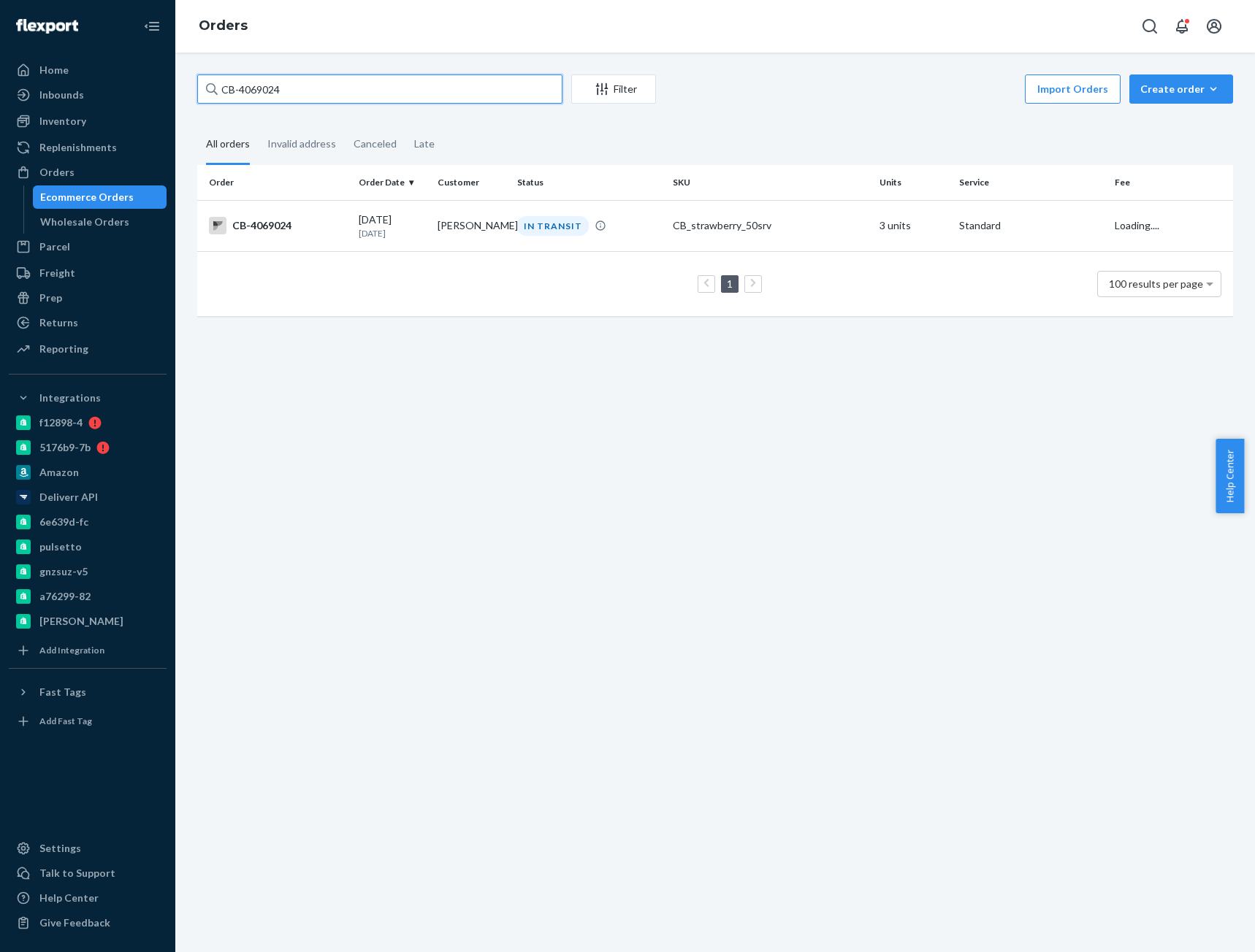
click at [280, 82] on input "CB-4069024" at bounding box center [379, 89] width 365 height 29
paste input "8838"
type input "CB-4088384"
click at [285, 219] on div "CB-4088384" at bounding box center [278, 225] width 138 height 17
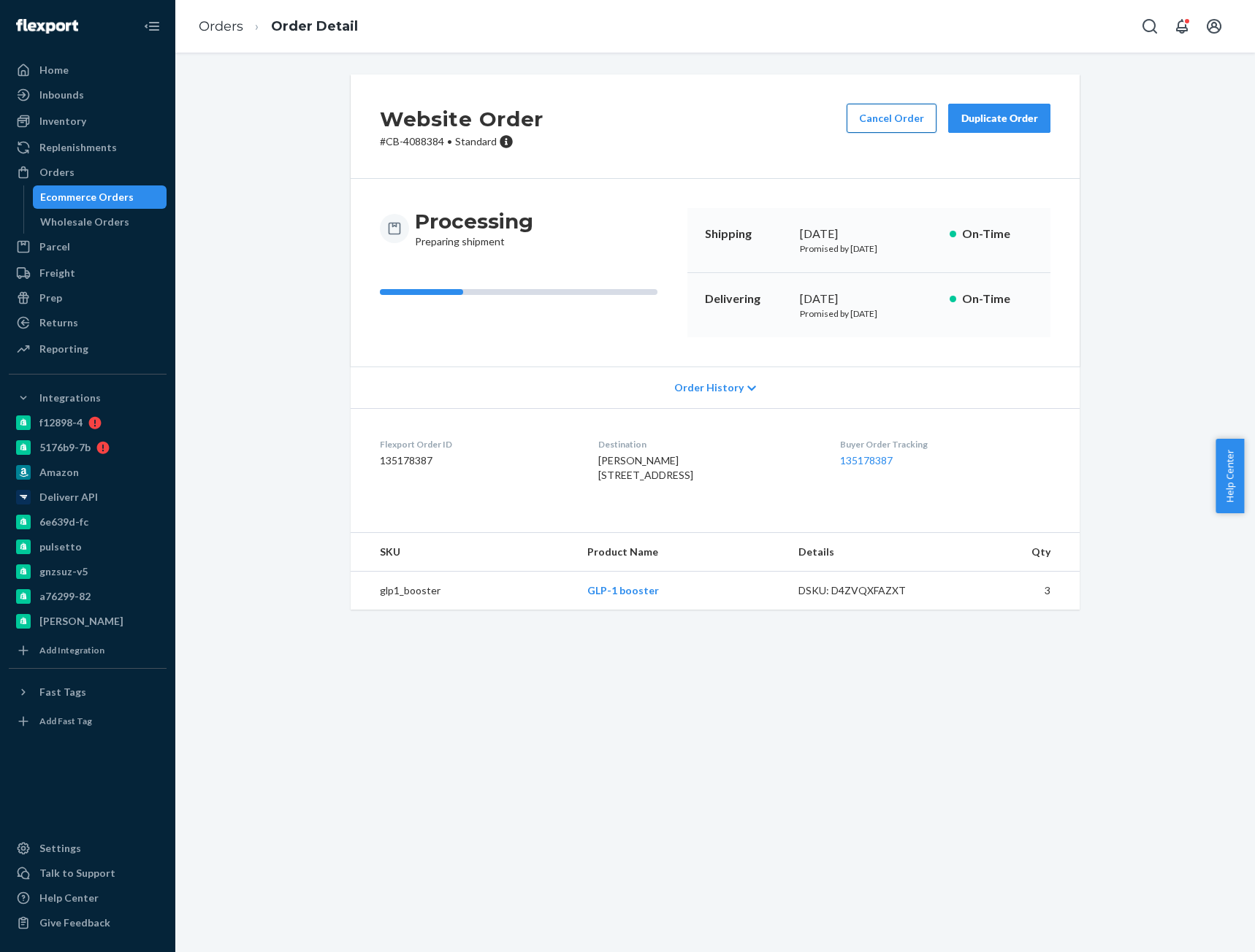
click at [872, 122] on button "Cancel Order" at bounding box center [892, 118] width 90 height 29
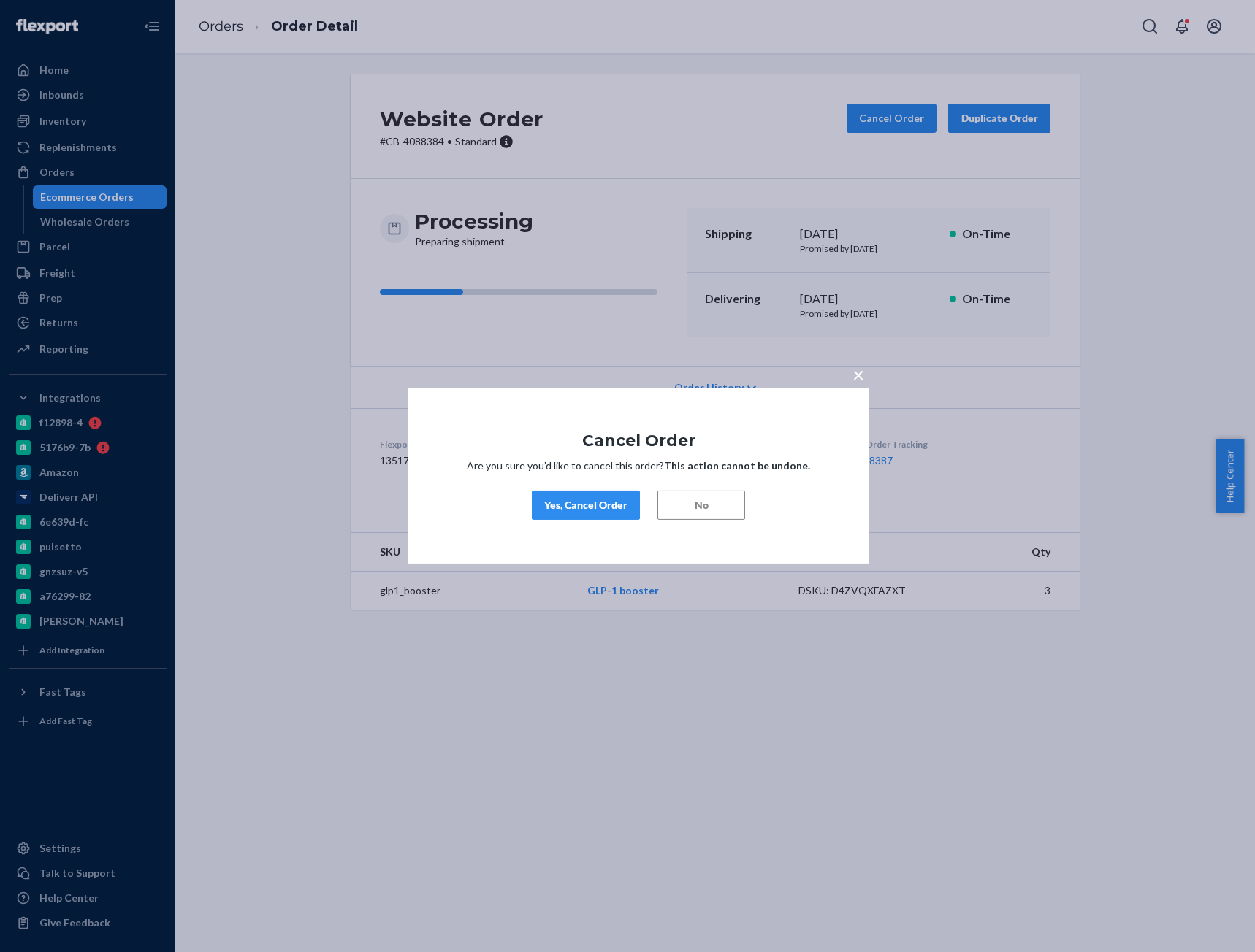
click at [601, 505] on div "Yes, Cancel Order" at bounding box center [586, 506] width 83 height 15
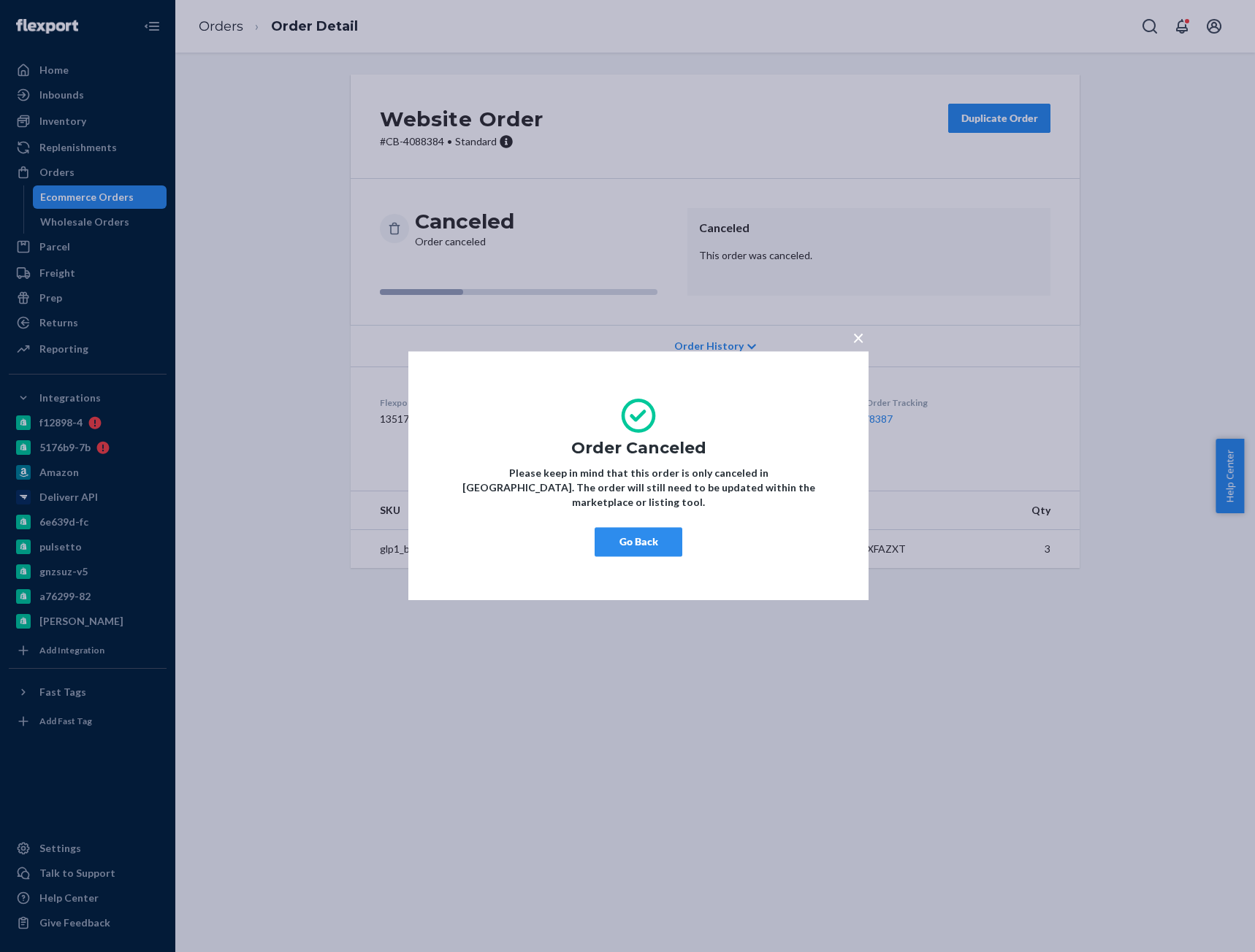
click at [639, 536] on button "Go Back" at bounding box center [638, 542] width 87 height 29
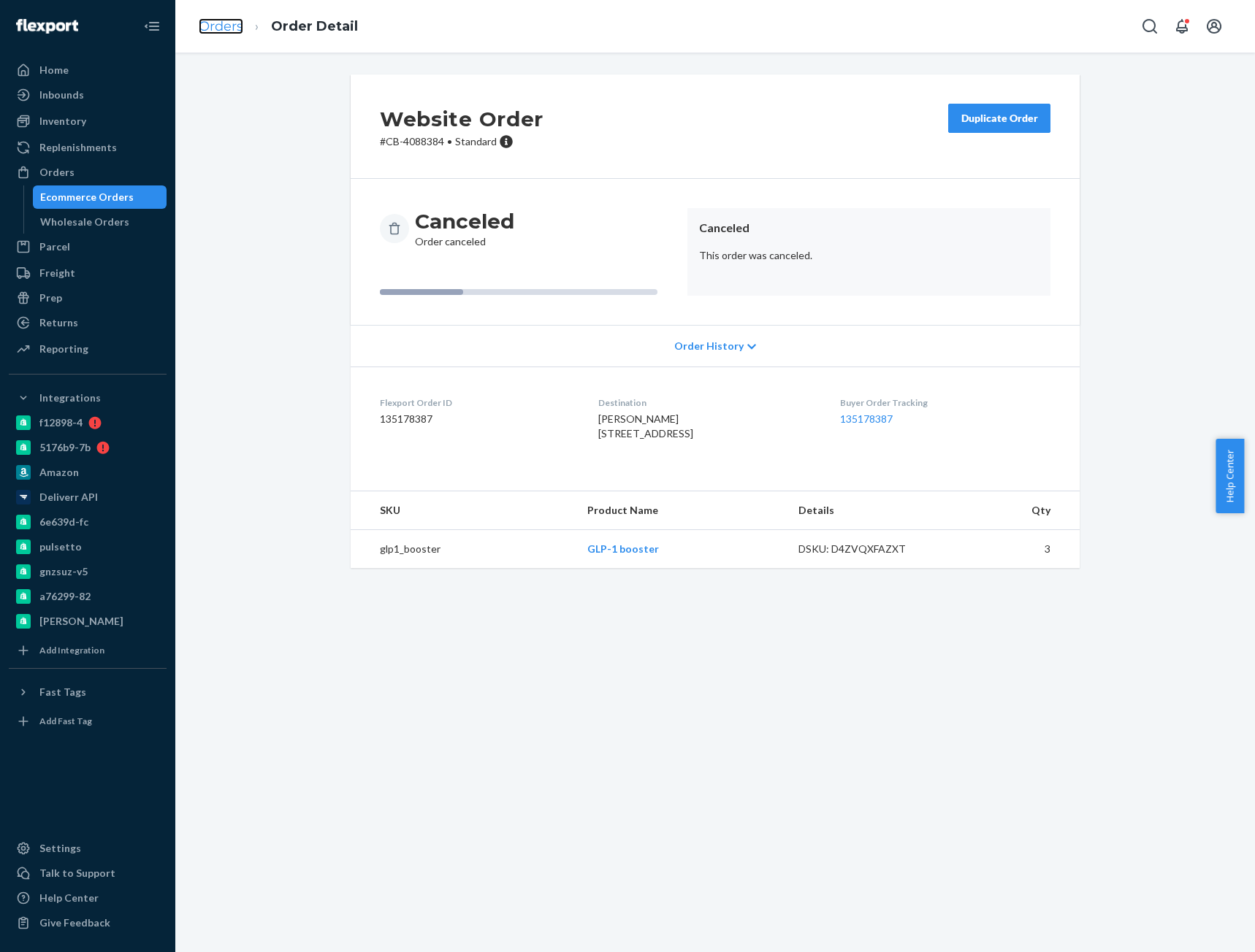
click at [227, 32] on link "Orders" at bounding box center [221, 26] width 45 height 16
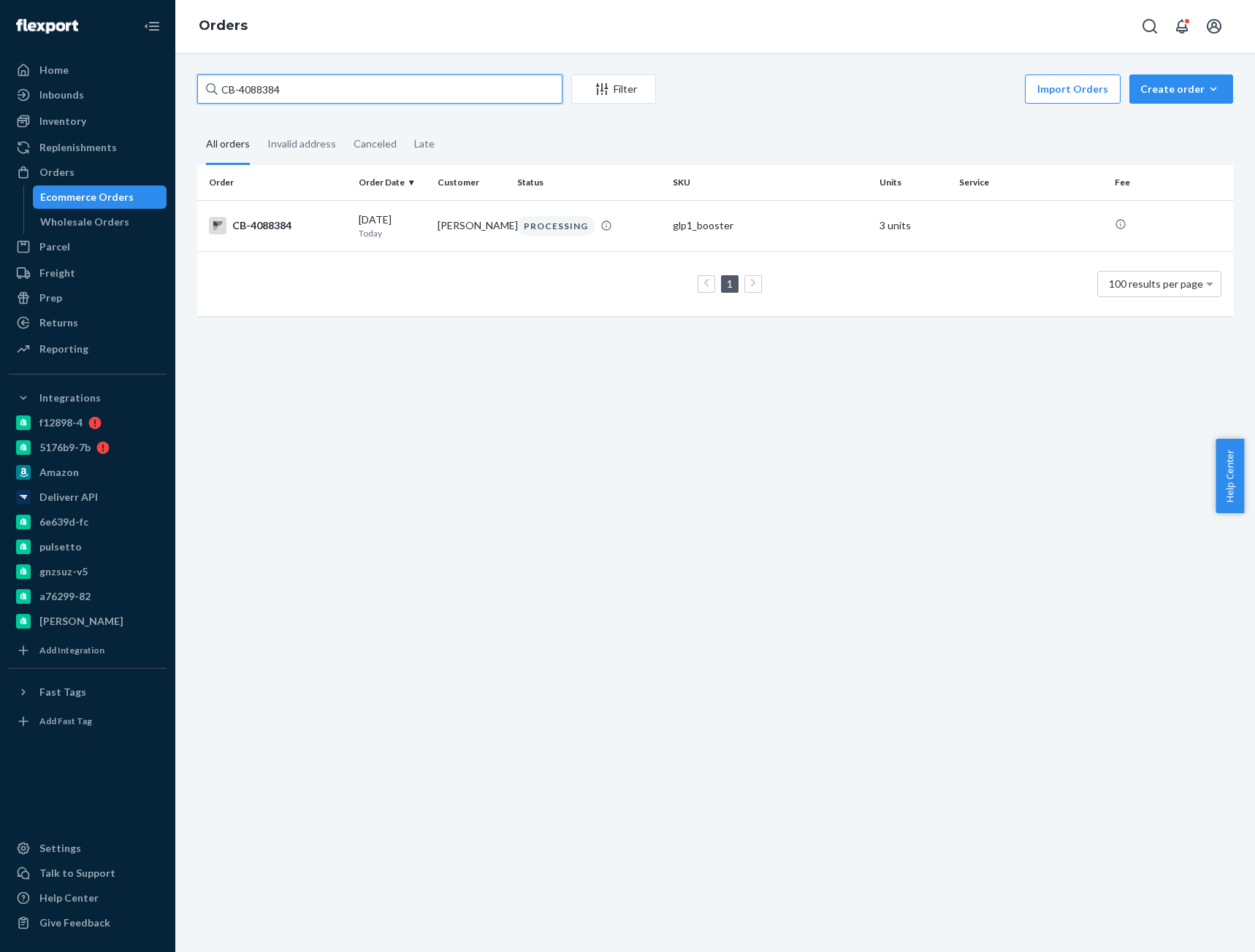
click at [277, 99] on input "CB-4088384" at bounding box center [379, 89] width 365 height 29
paste input "71726"
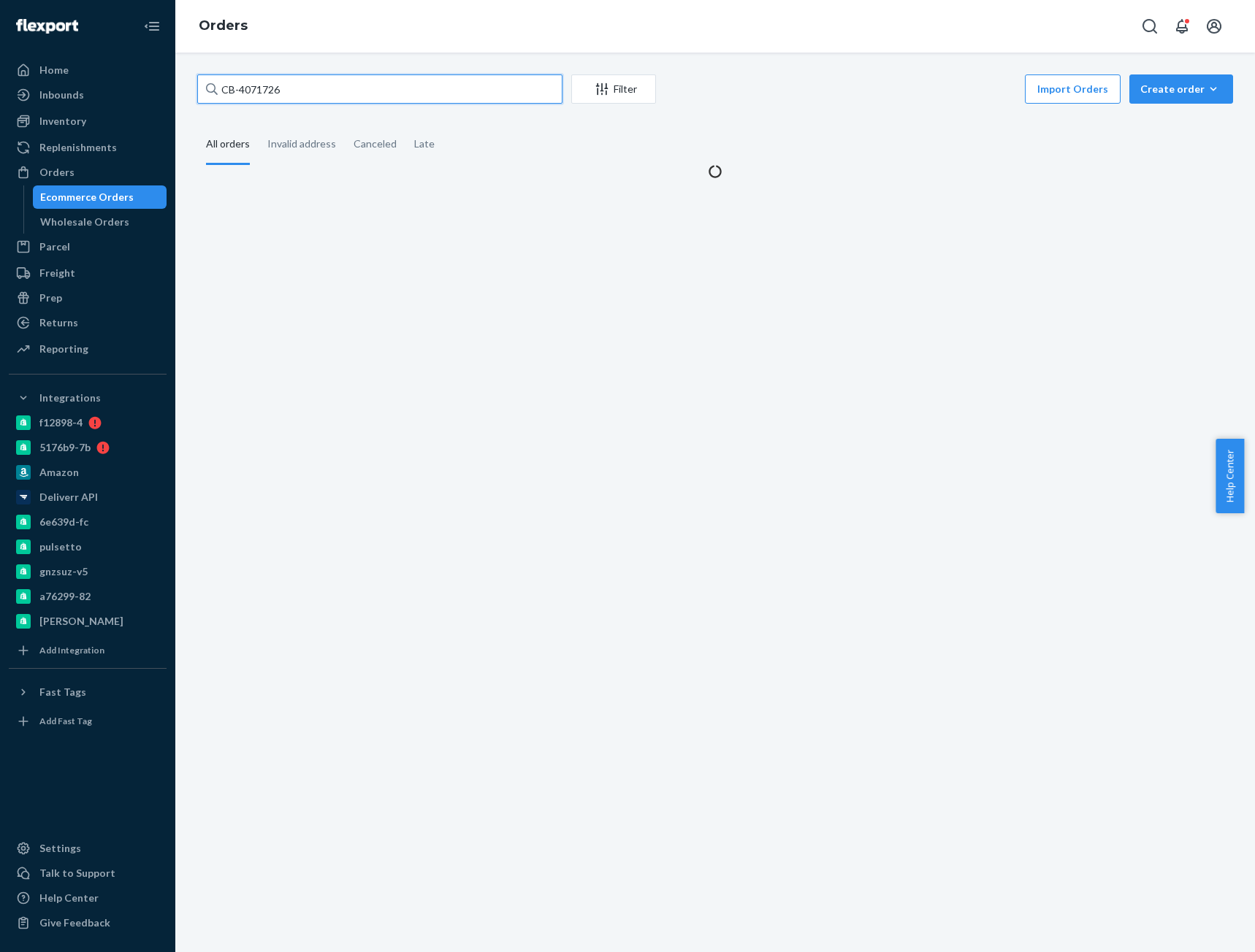
type input "CB-4071726"
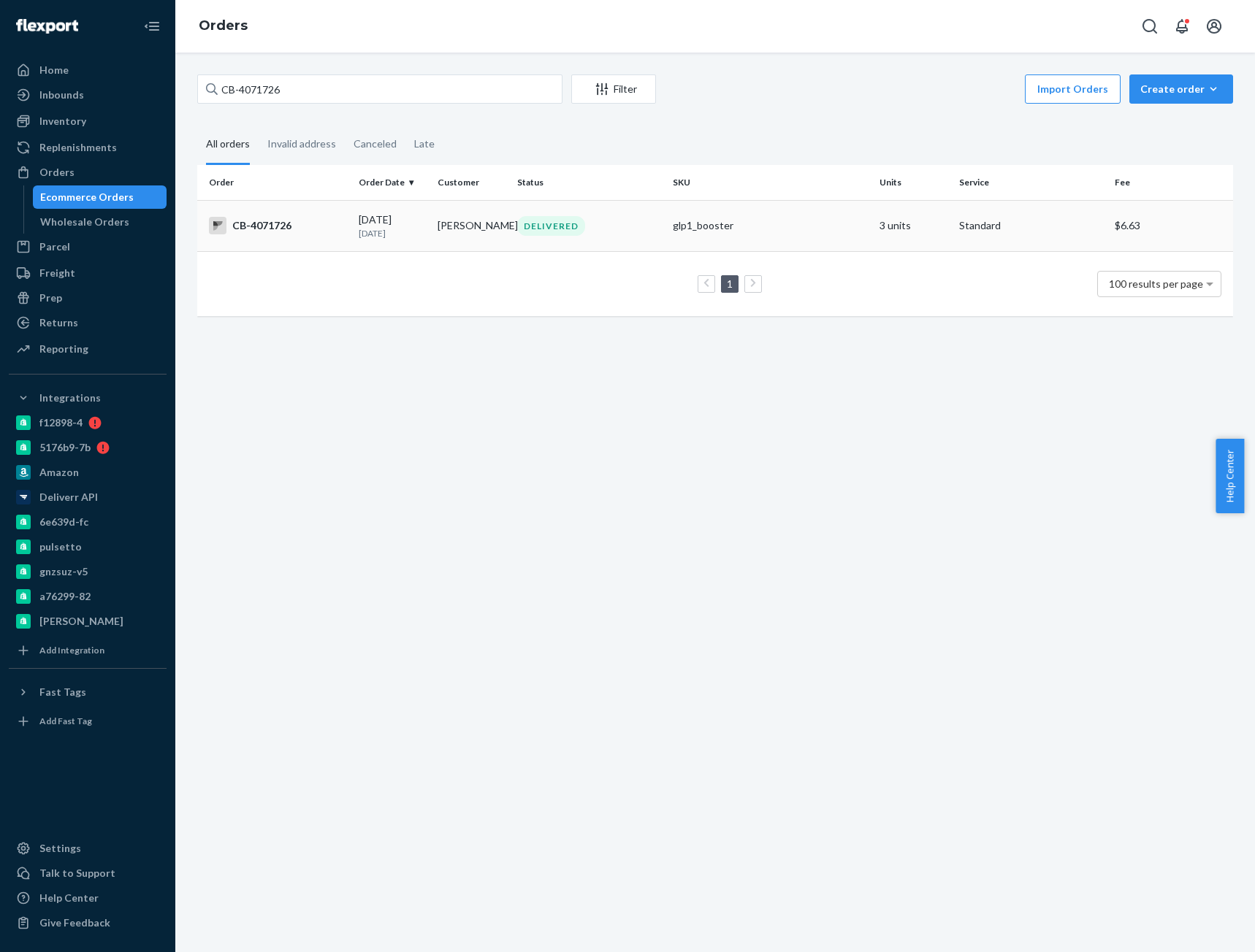
click at [301, 212] on td "CB-4071726" at bounding box center [274, 225] width 156 height 51
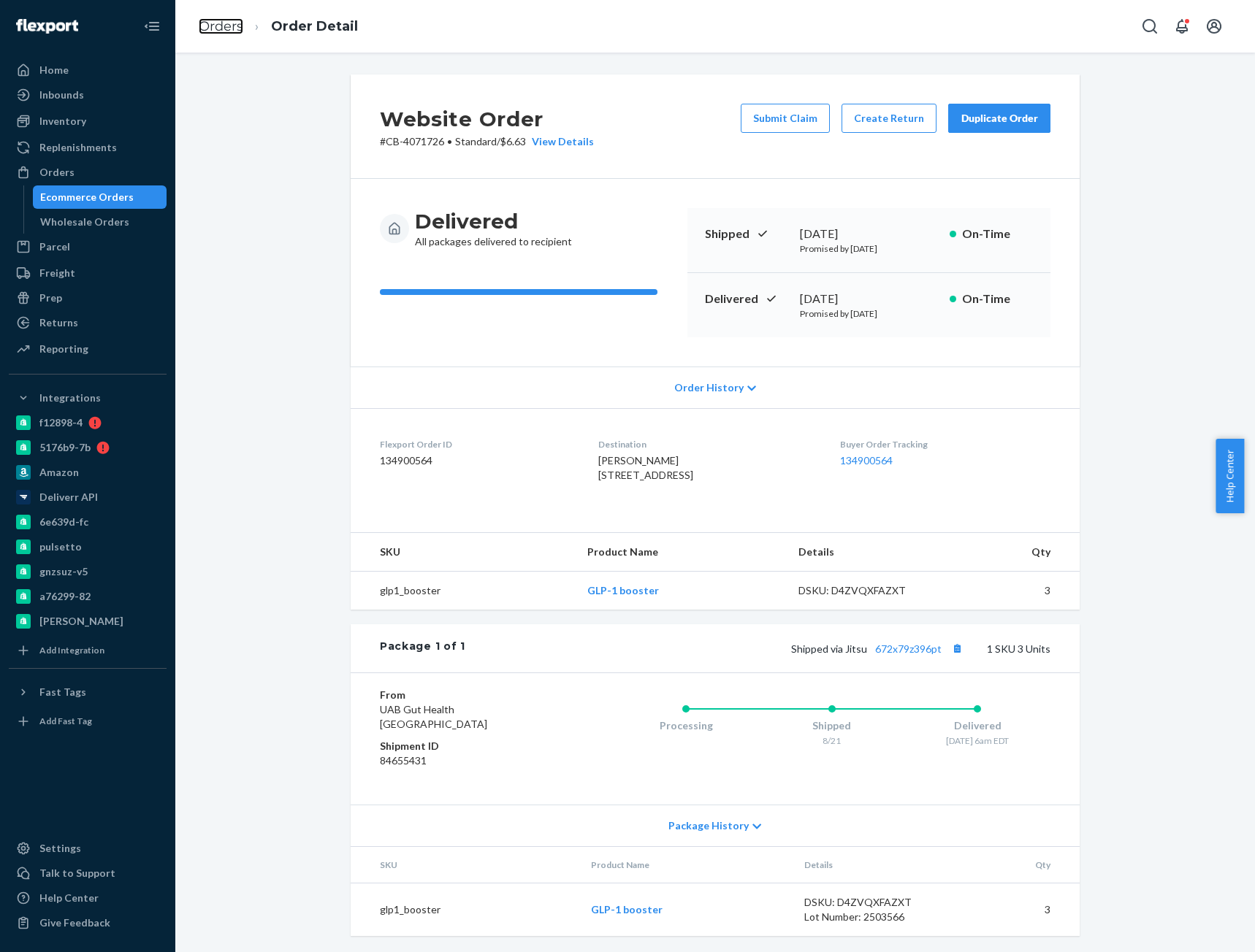
click at [225, 24] on link "Orders" at bounding box center [221, 26] width 45 height 16
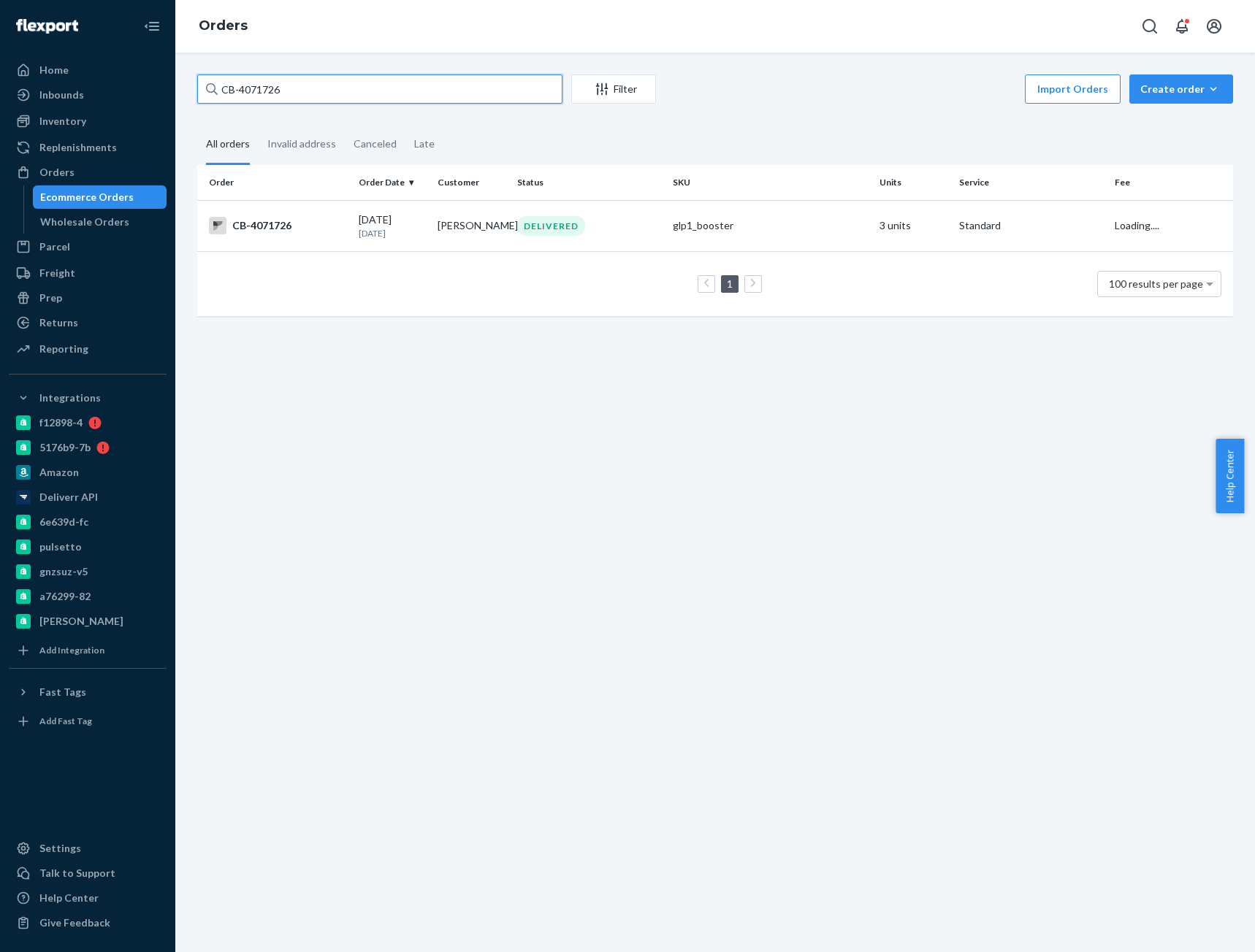
click at [267, 90] on input "CB-4071726" at bounding box center [379, 89] width 365 height 29
paste input "87015"
type input "CB-4087015"
click at [303, 238] on td "CB-4087015" at bounding box center [274, 225] width 156 height 51
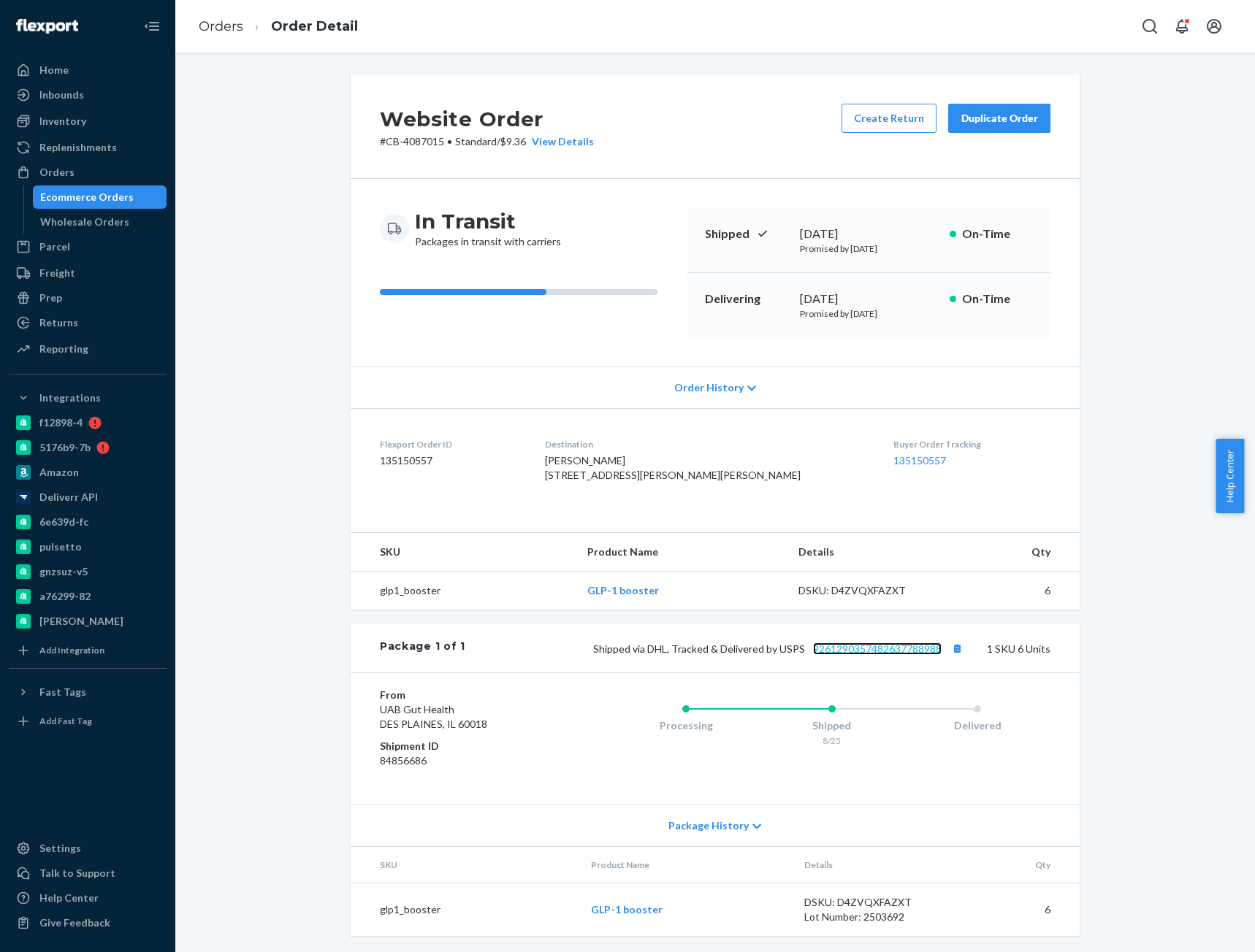
click at [917, 655] on link "9261290357482637788988" at bounding box center [877, 649] width 129 height 12
click at [235, 32] on link "Orders" at bounding box center [221, 26] width 45 height 16
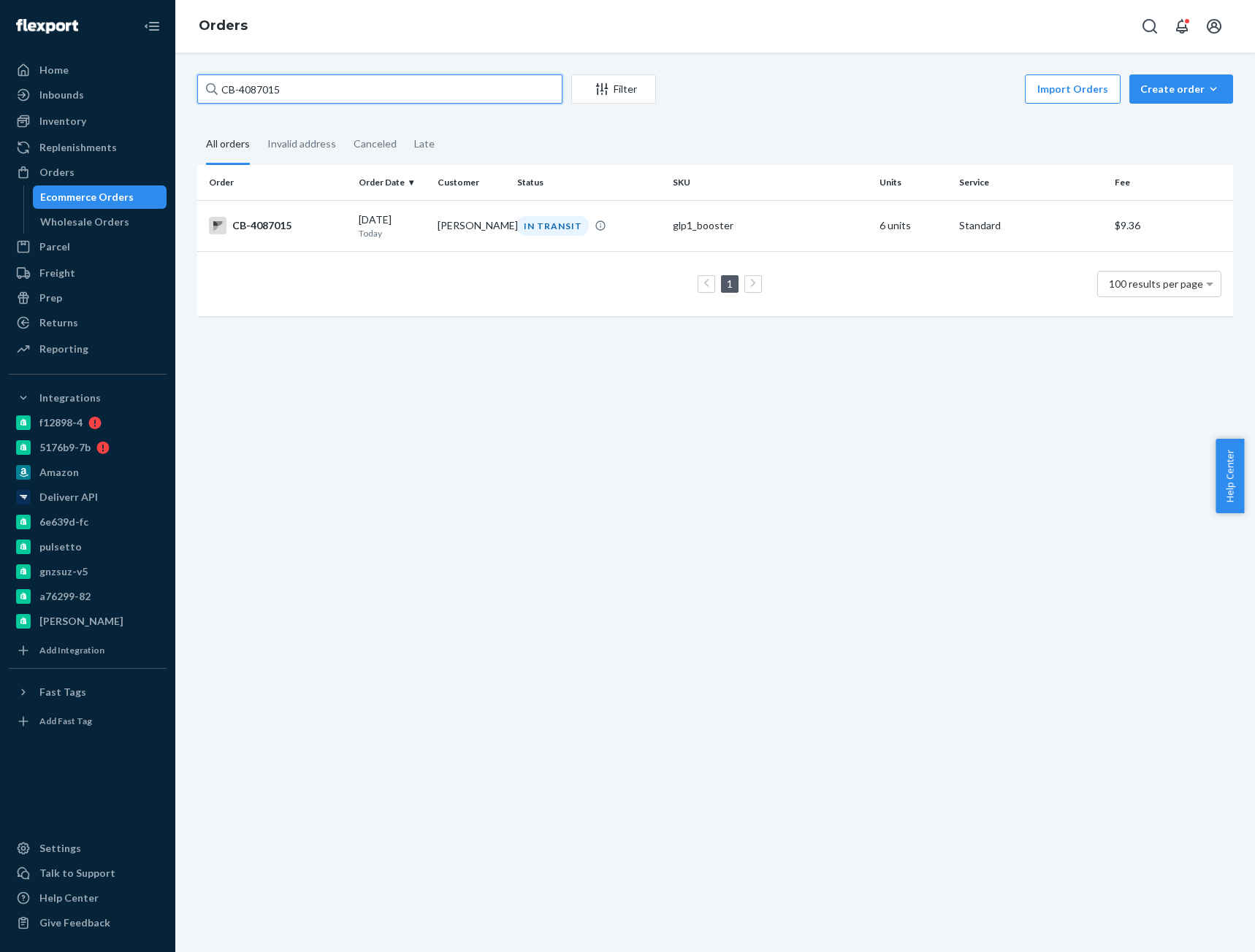
click at [265, 86] on input "CB-4087015" at bounding box center [379, 89] width 365 height 29
paste input "[PERSON_NAME]"
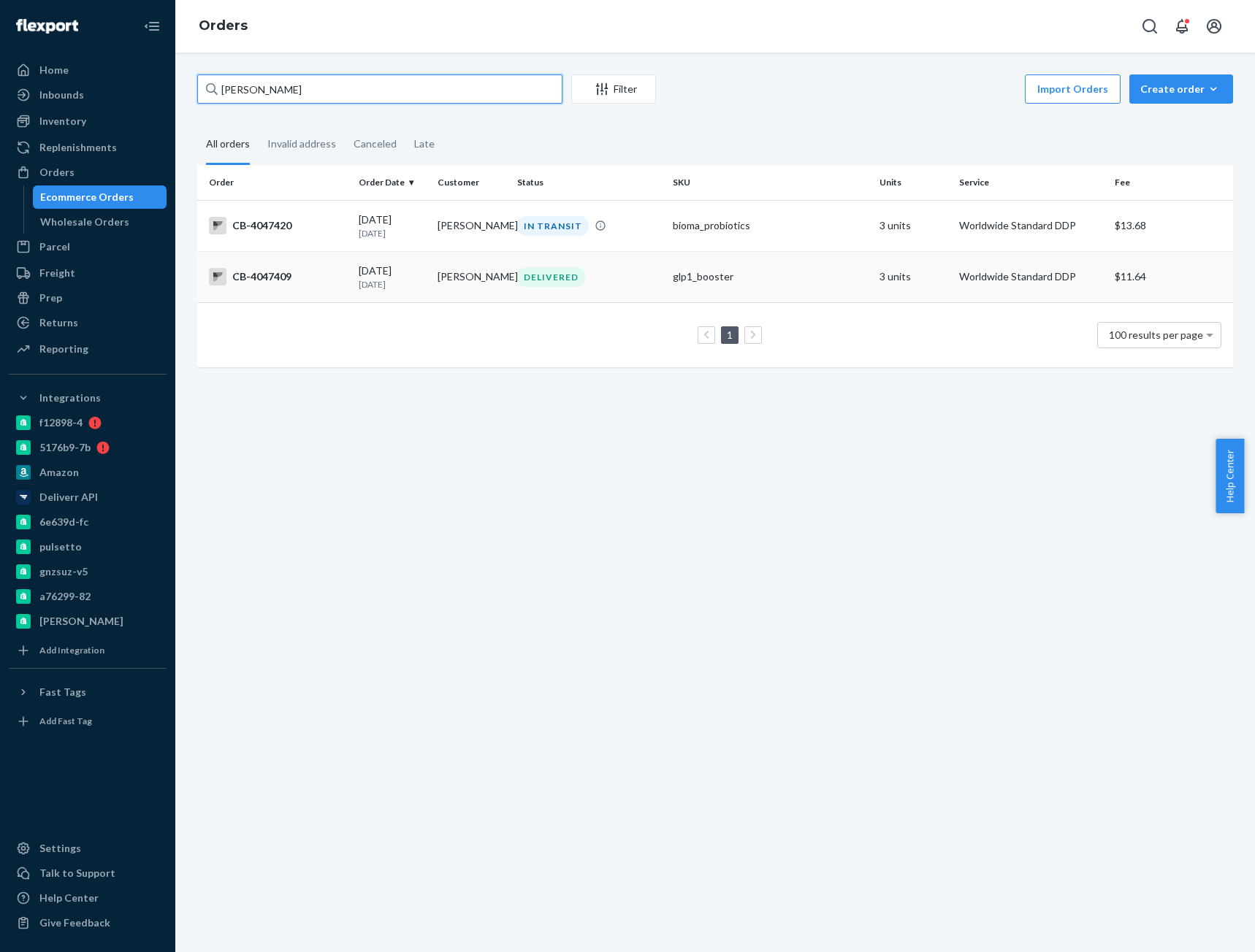
type input "[PERSON_NAME]"
click at [304, 285] on div "CB-4047409" at bounding box center [278, 276] width 138 height 17
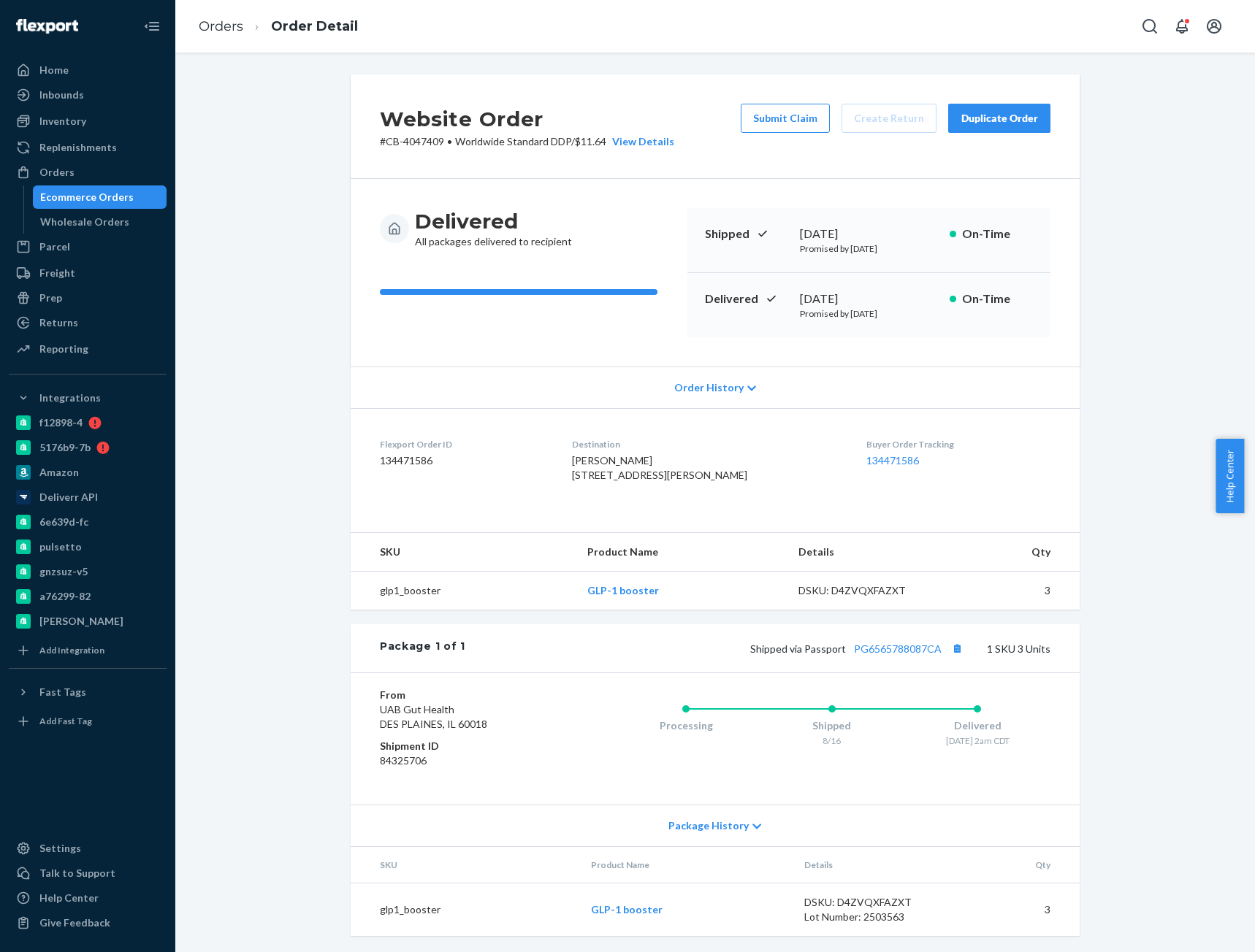
click at [422, 142] on p "# CB-4047409 • Worldwide Standard DDP / $11.64 View Details" at bounding box center [527, 142] width 294 height 15
copy p "4047409"
click at [327, 351] on div "Website Order # CB-4047409 • Worldwide Standard DDP / $11.64 View Details Submi…" at bounding box center [715, 514] width 1058 height 879
click at [237, 25] on link "Orders" at bounding box center [221, 26] width 45 height 16
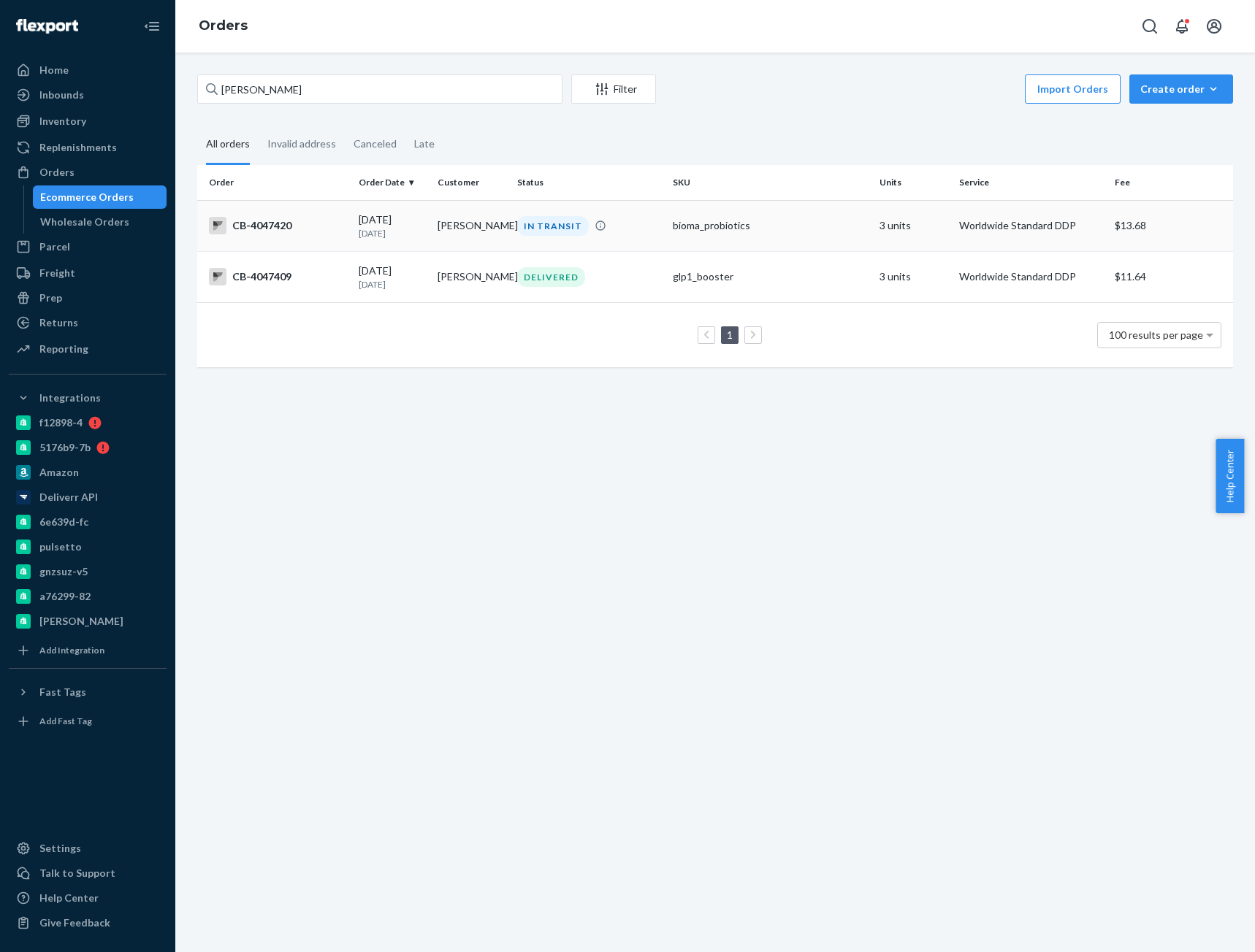
click at [305, 231] on div "CB-4047420" at bounding box center [278, 225] width 138 height 17
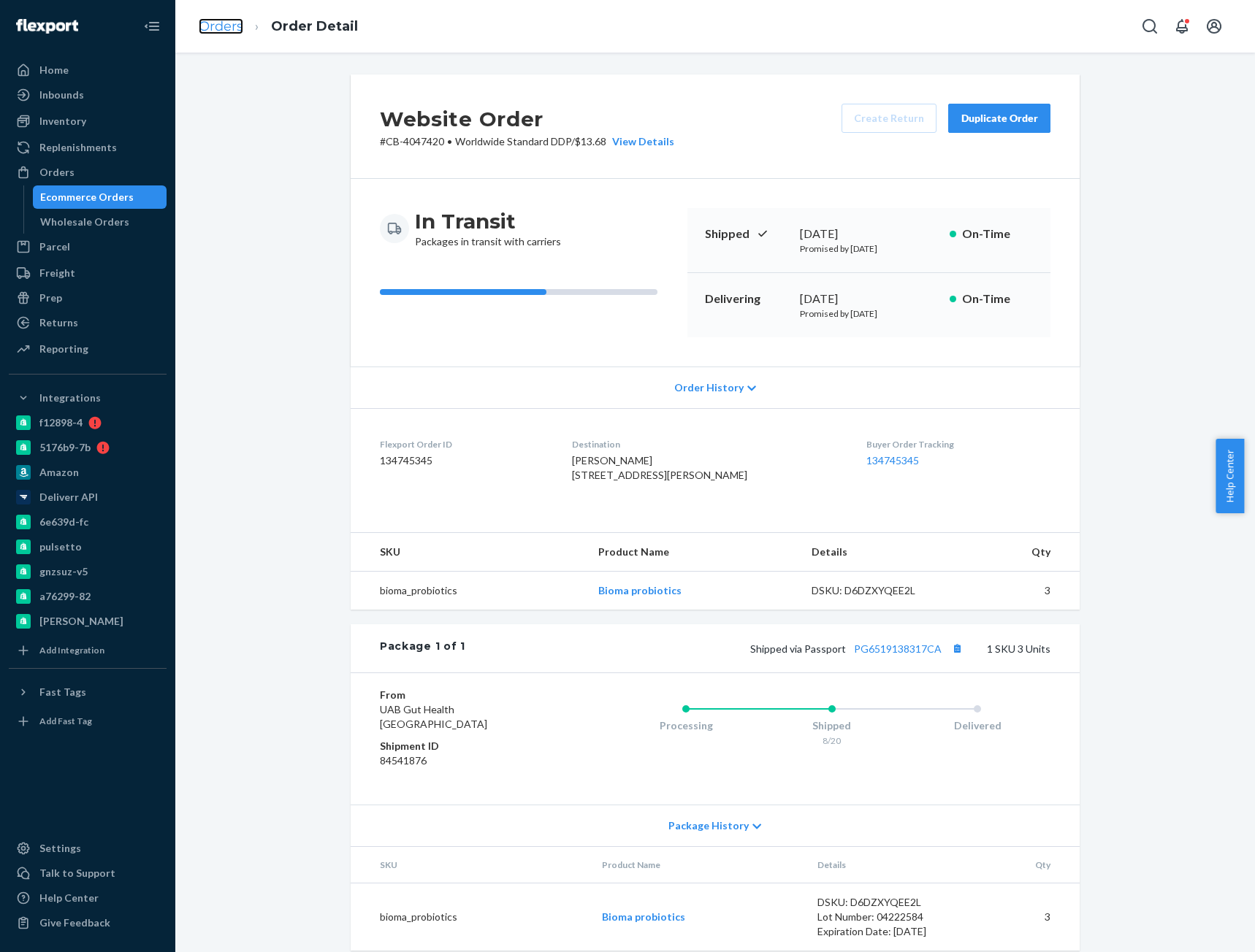
click at [226, 21] on link "Orders" at bounding box center [221, 26] width 45 height 16
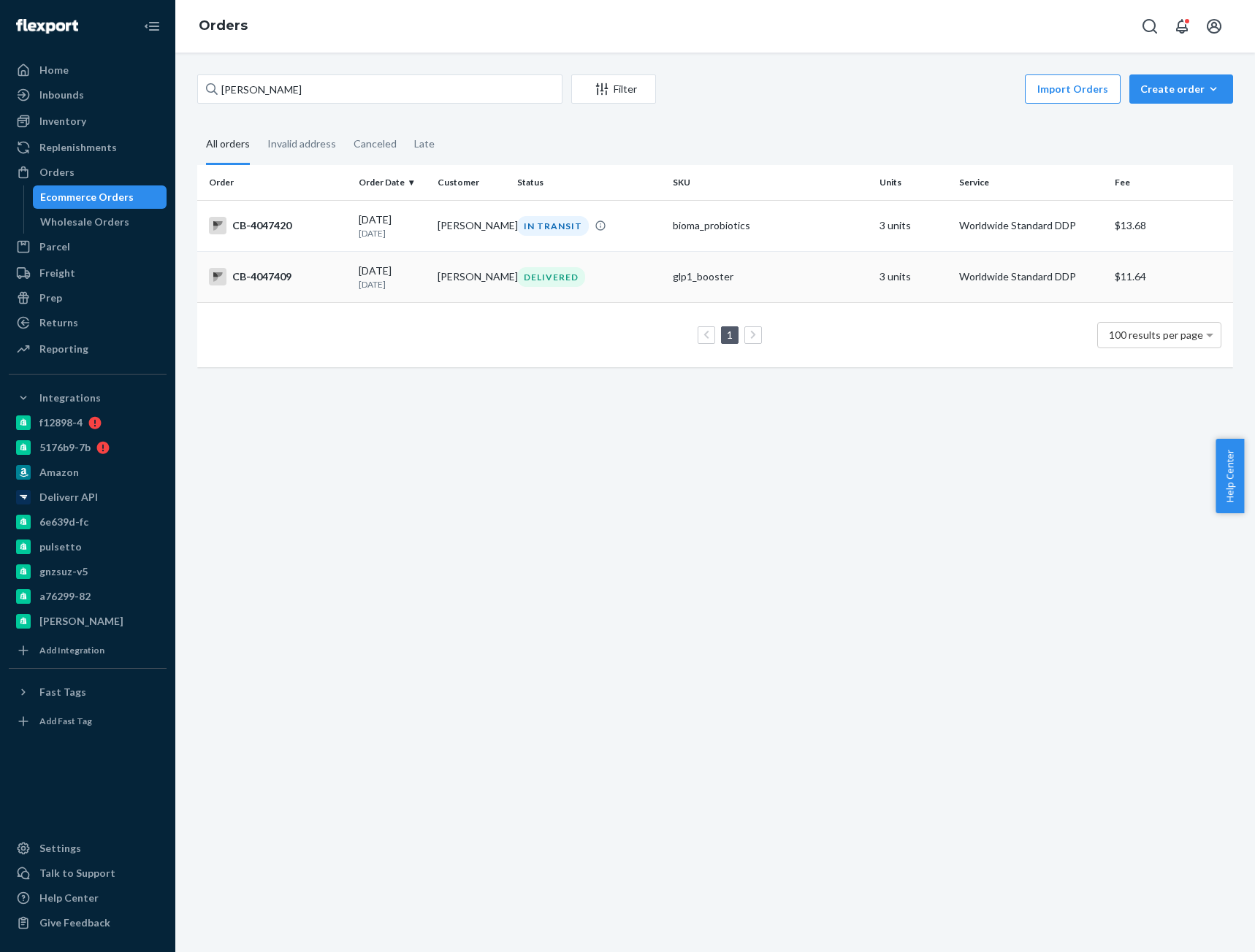
click at [269, 281] on div "CB-4047409" at bounding box center [278, 276] width 138 height 17
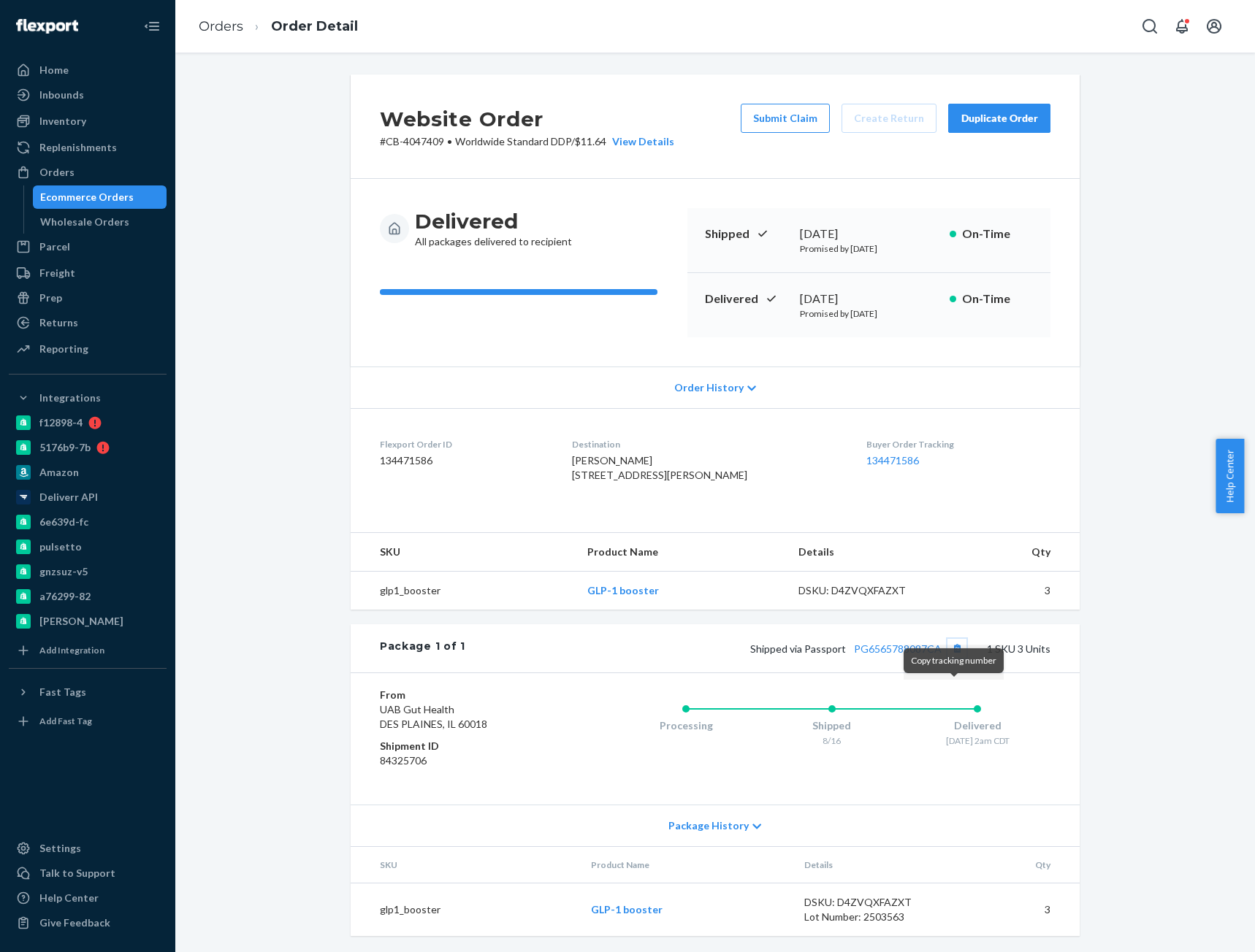
drag, startPoint x: 950, startPoint y: 693, endPoint x: 1254, endPoint y: 723, distance: 305.5
click at [951, 658] on button "Copy tracking number" at bounding box center [956, 648] width 19 height 19
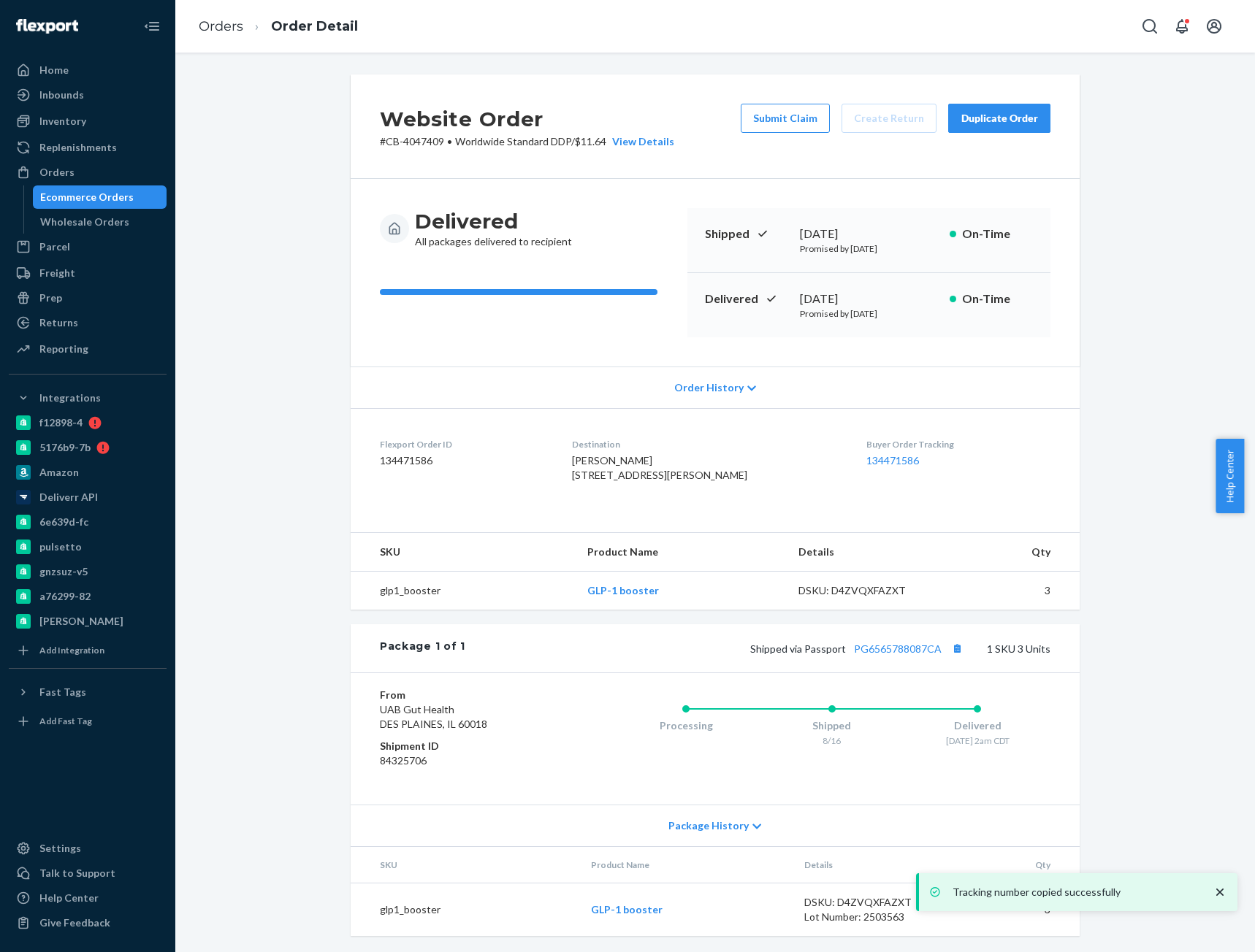
click at [1198, 673] on div "Website Order # CB-4047409 • Worldwide Standard DDP / $11.64 View Details Submi…" at bounding box center [715, 514] width 1058 height 879
click at [926, 655] on link "PG6565788087CA" at bounding box center [897, 649] width 87 height 12
drag, startPoint x: 230, startPoint y: 28, endPoint x: 264, endPoint y: 55, distance: 43.4
click at [230, 27] on link "Orders" at bounding box center [221, 26] width 45 height 16
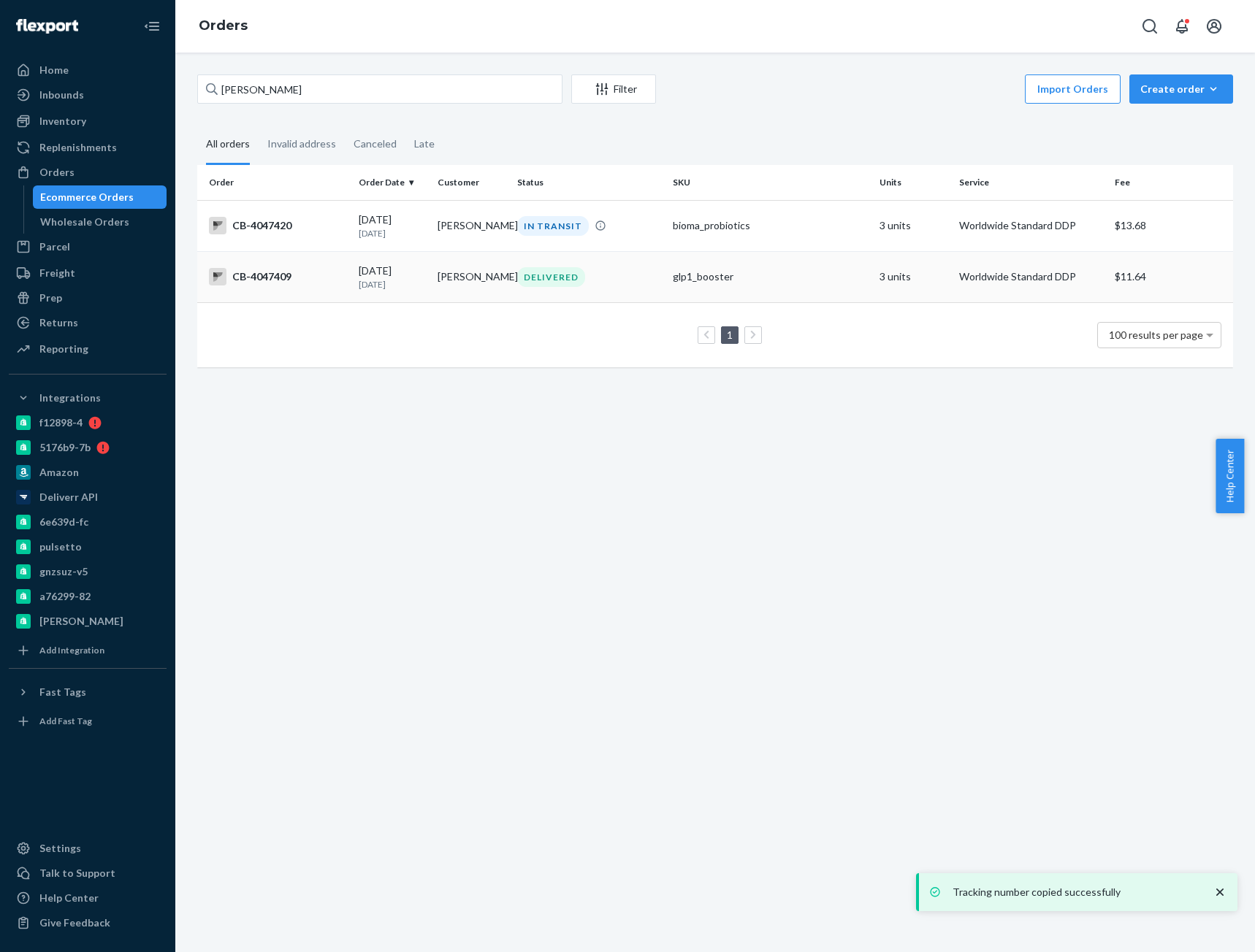
click at [302, 289] on td "CB-4047409" at bounding box center [274, 276] width 156 height 51
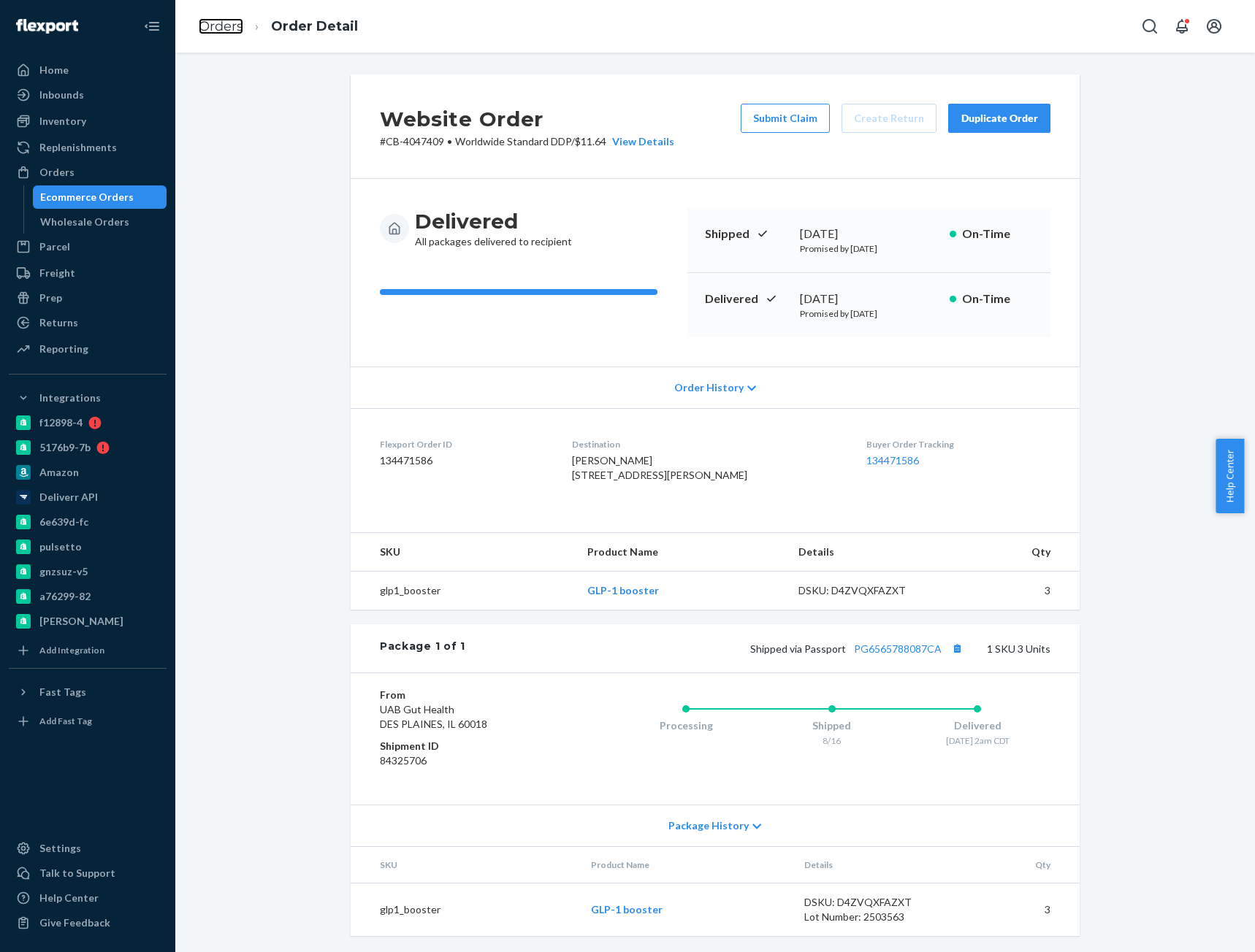
click at [230, 32] on link "Orders" at bounding box center [221, 26] width 45 height 16
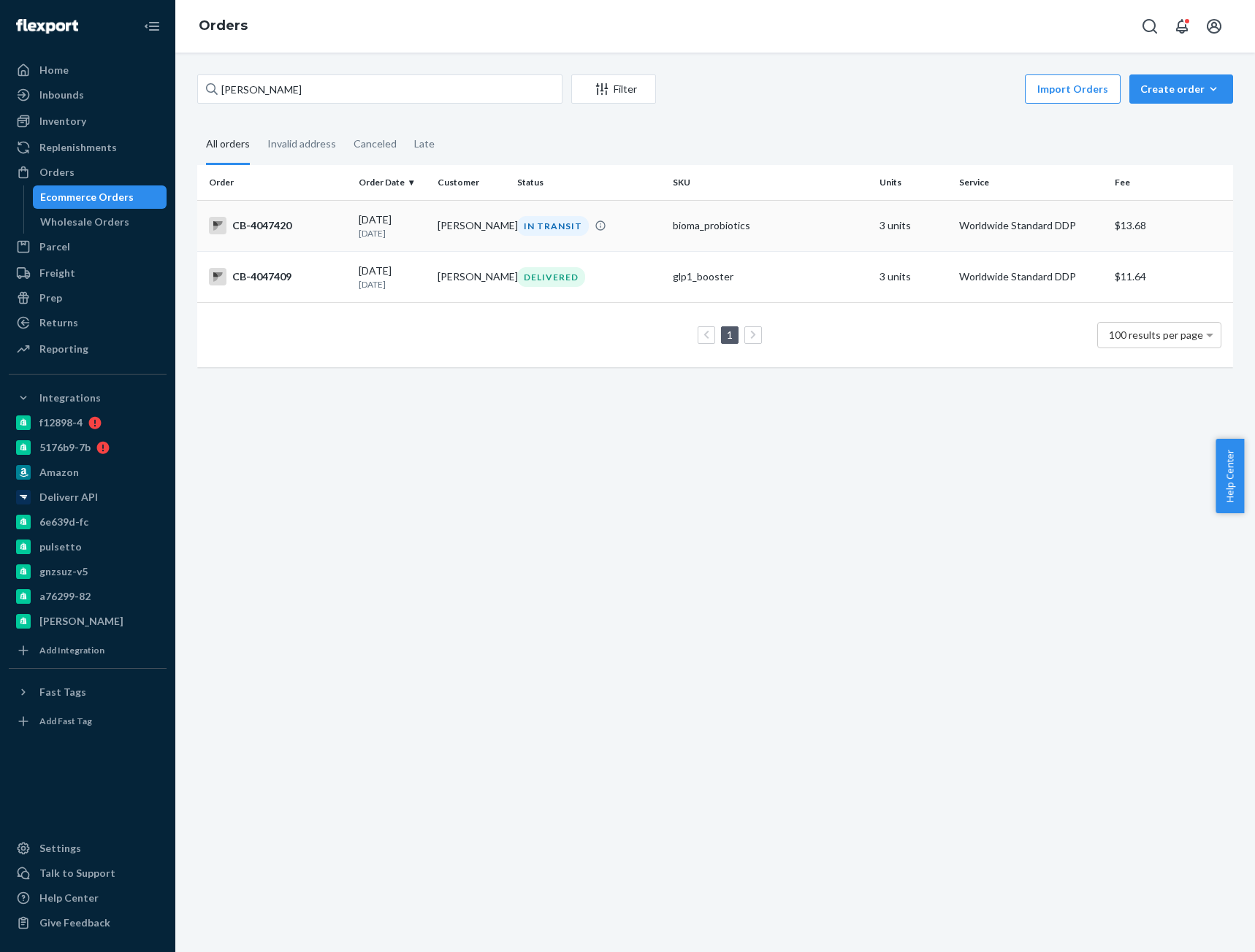
click at [312, 233] on div "CB-4047420" at bounding box center [278, 225] width 138 height 17
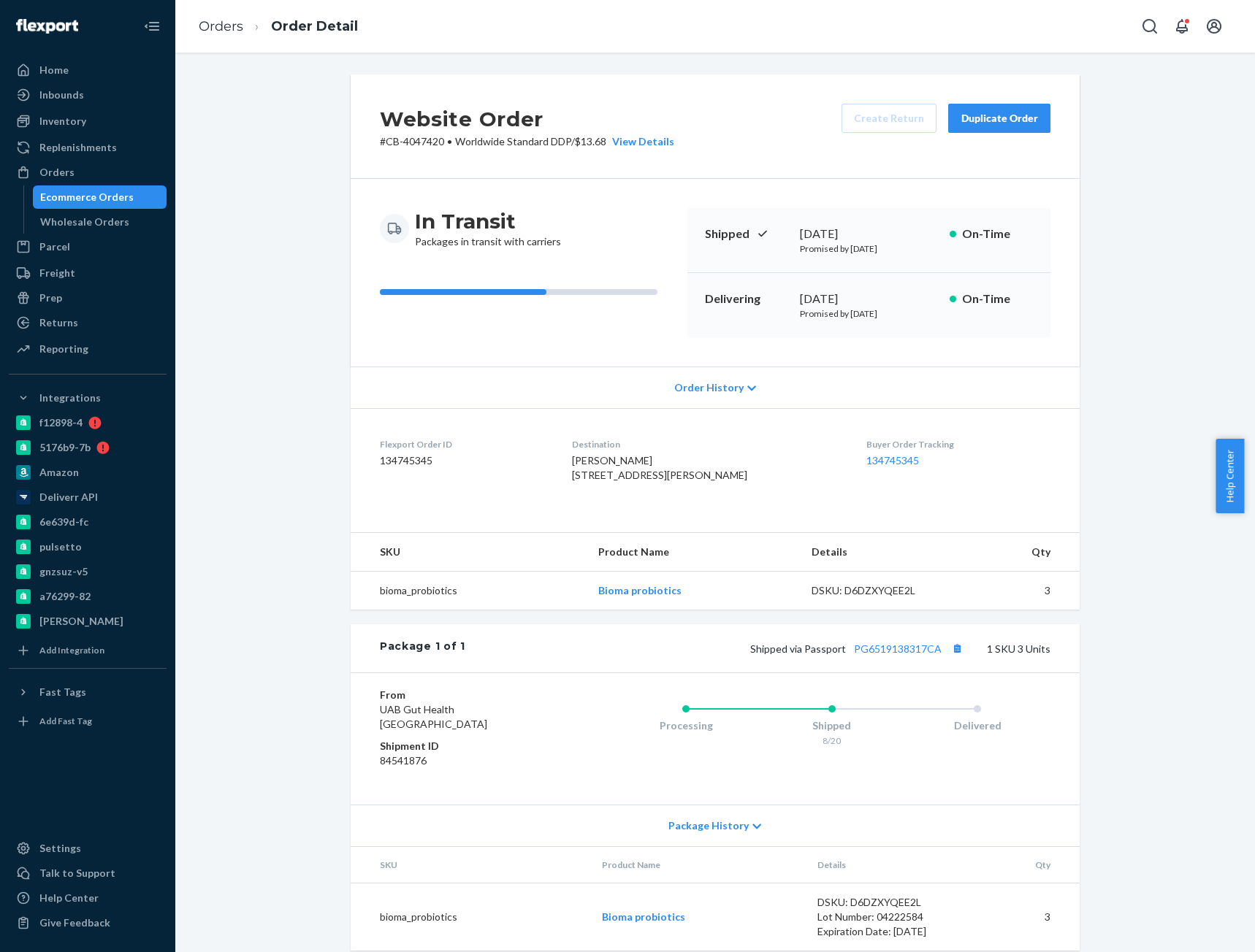
click at [426, 139] on p "# CB-4047420 • Worldwide Standard DDP / $13.68 View Details" at bounding box center [527, 142] width 294 height 15
click at [425, 139] on p "# CB-4047420 • Worldwide Standard DDP / $13.68 View Details" at bounding box center [527, 142] width 294 height 15
click at [949, 658] on button "Copy tracking number" at bounding box center [956, 648] width 19 height 19
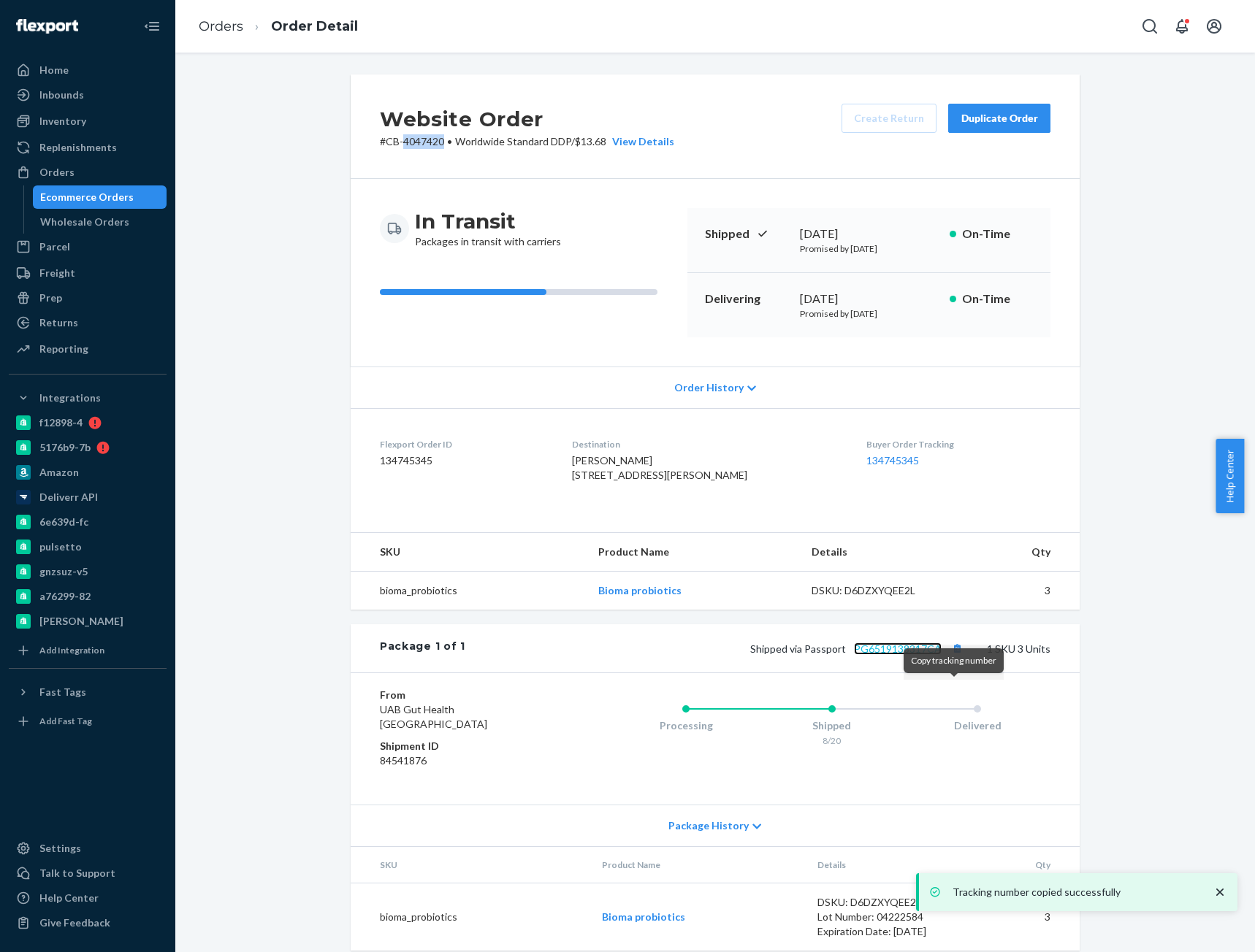
click at [925, 655] on link "PG6519138317CA" at bounding box center [897, 649] width 87 height 12
click at [231, 27] on link "Orders" at bounding box center [221, 26] width 45 height 16
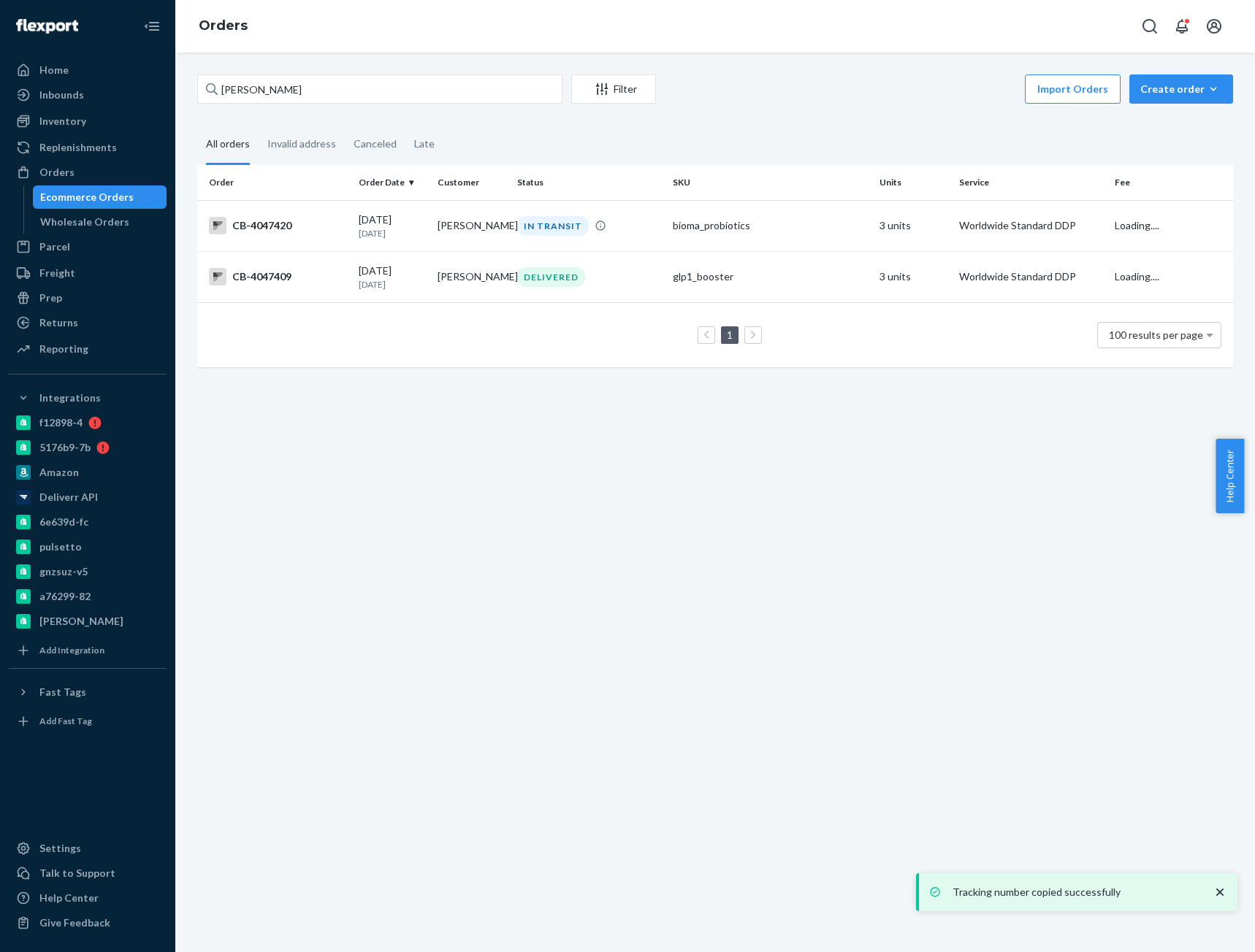
click at [266, 81] on input "[PERSON_NAME]" at bounding box center [379, 89] width 365 height 29
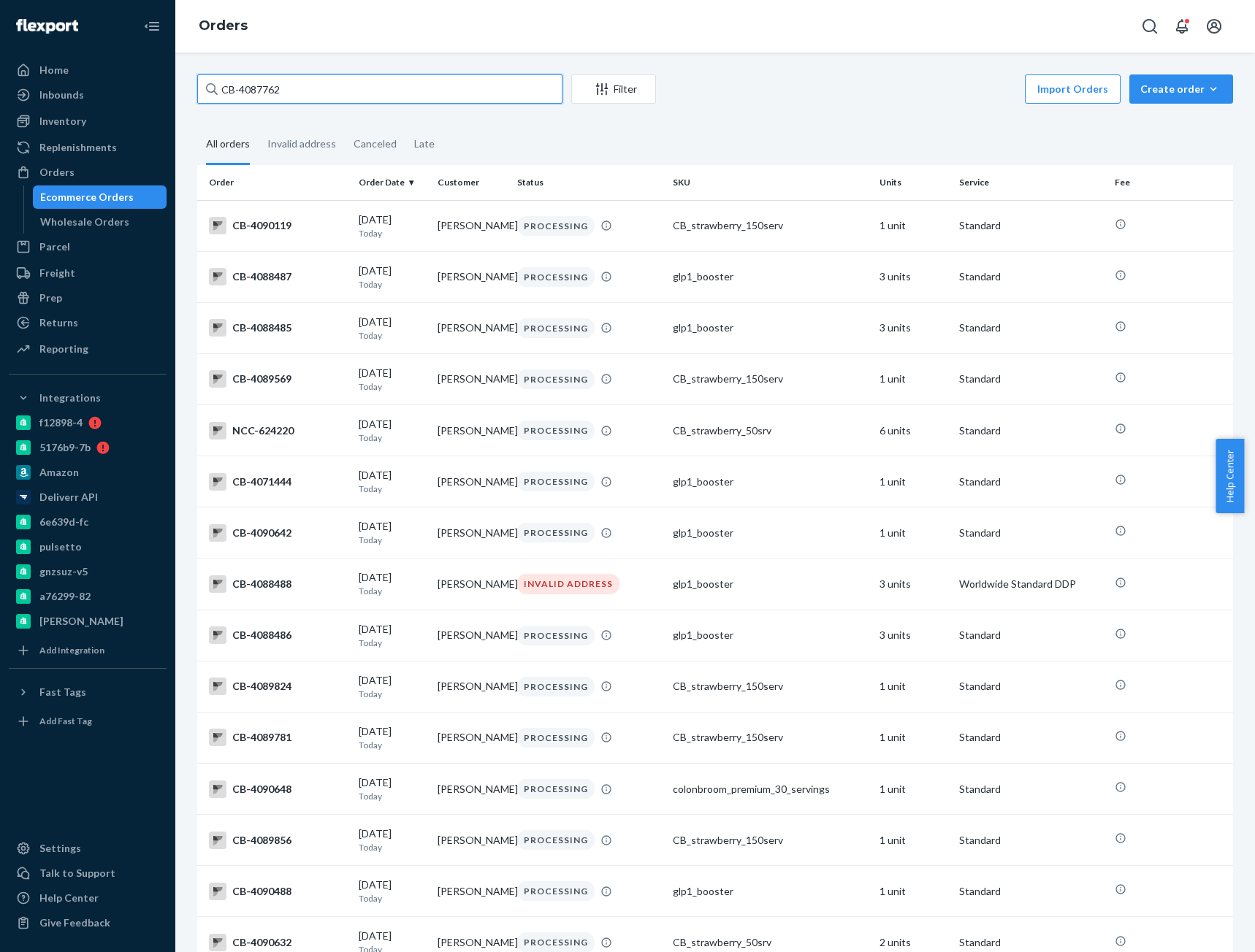
click at [331, 90] on input "CB-4087762" at bounding box center [379, 89] width 365 height 29
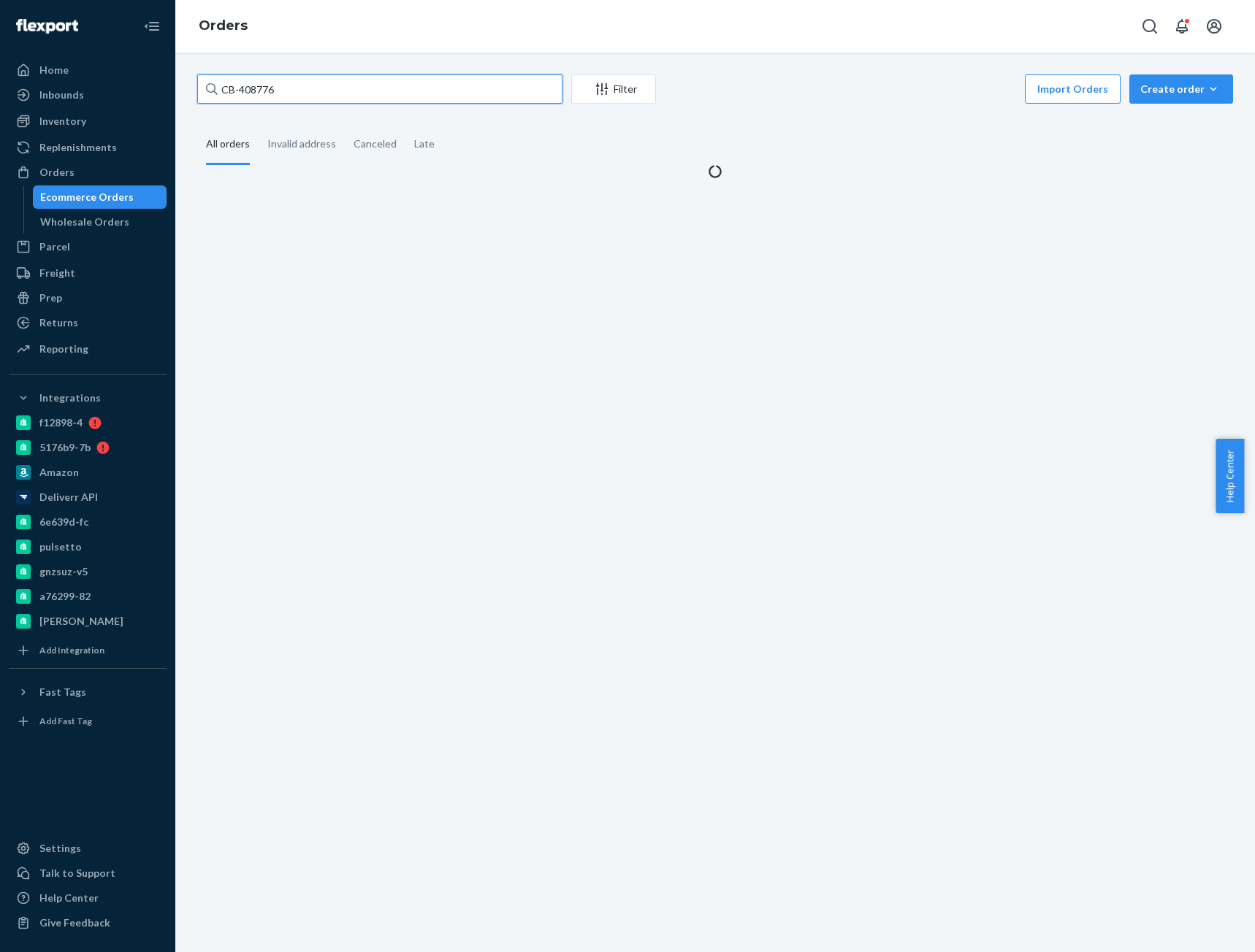
type input "CB-4087762"
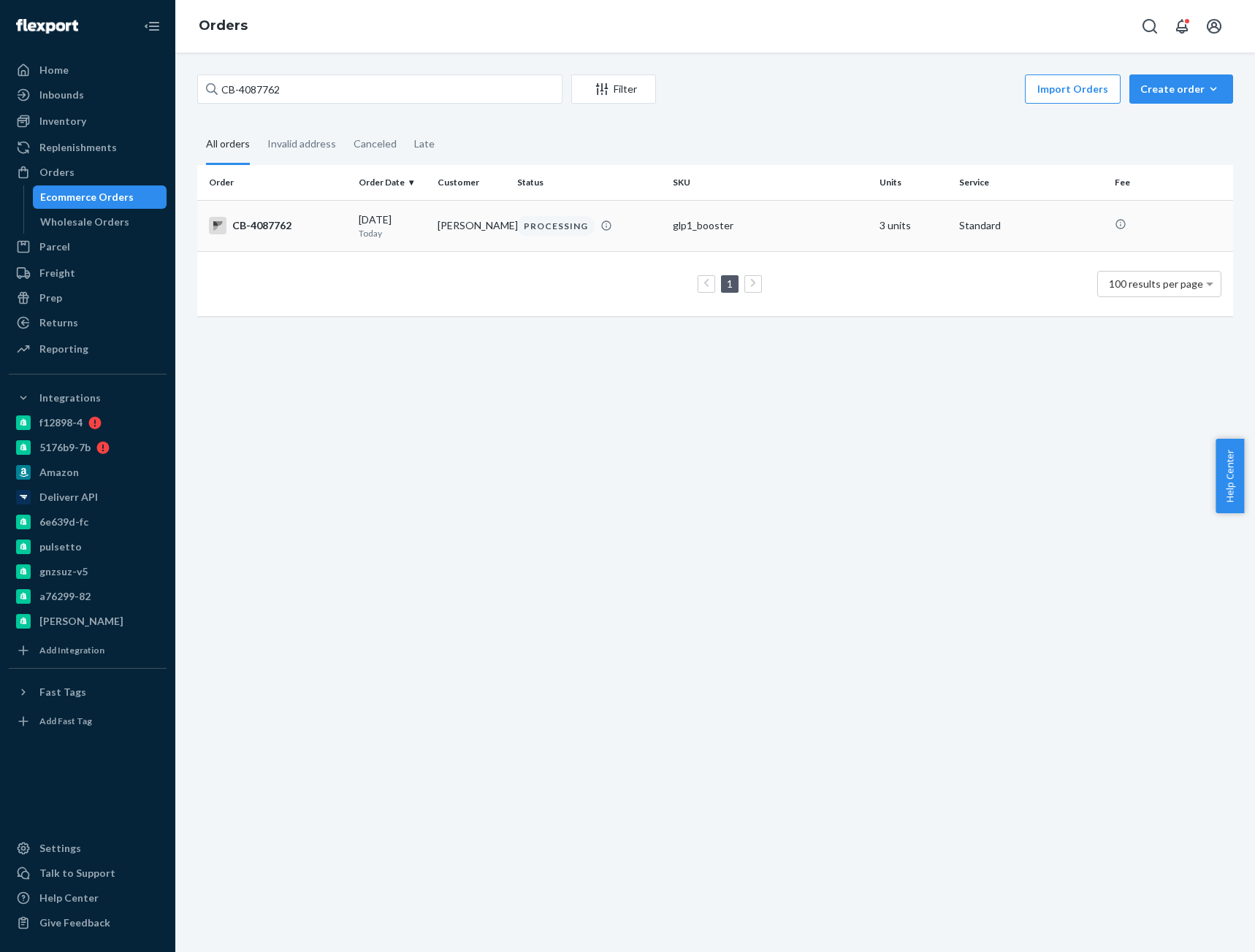
click at [309, 237] on td "CB-4087762" at bounding box center [274, 225] width 156 height 51
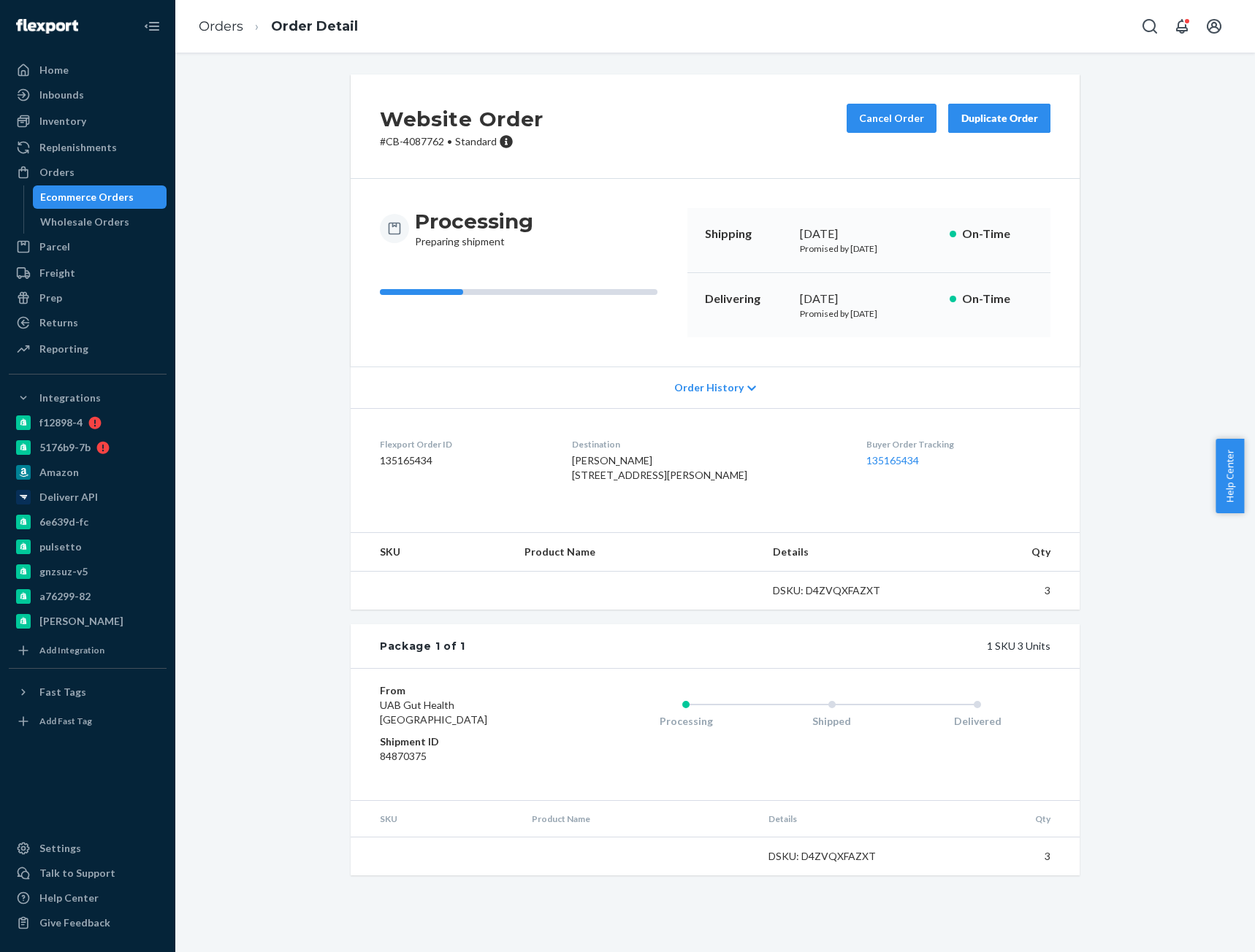
click at [587, 459] on span "[PERSON_NAME] [STREET_ADDRESS][PERSON_NAME]" at bounding box center [660, 467] width 175 height 27
copy span "[PERSON_NAME]"
click at [229, 29] on link "Orders" at bounding box center [221, 26] width 45 height 16
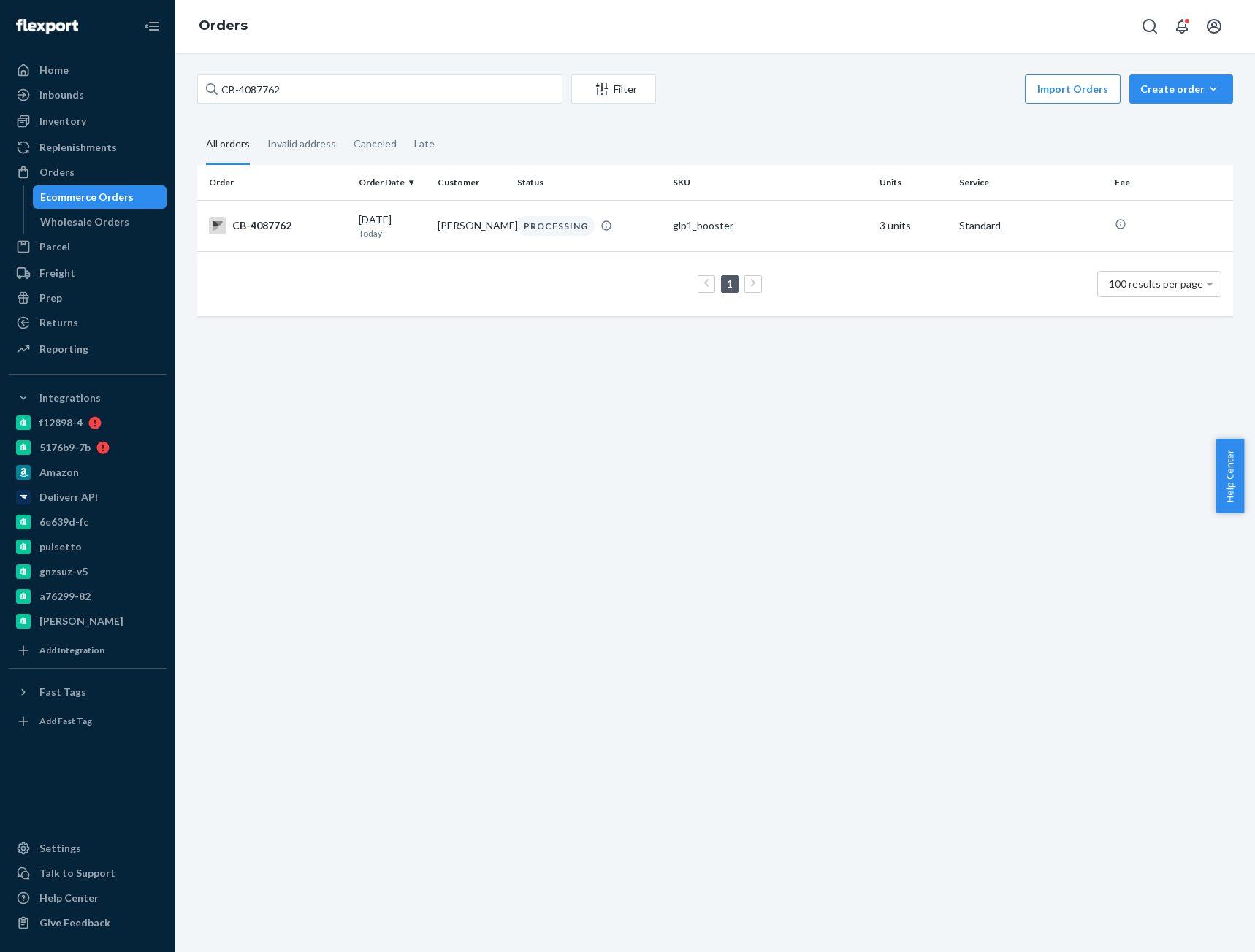
click at [250, 68] on div "CB-4087762 Filter Import Orders Create order Ecommerce order Removal order All …" at bounding box center [715, 502] width 1080 height 900
click at [245, 87] on input "CB-4087762" at bounding box center [379, 89] width 365 height 29
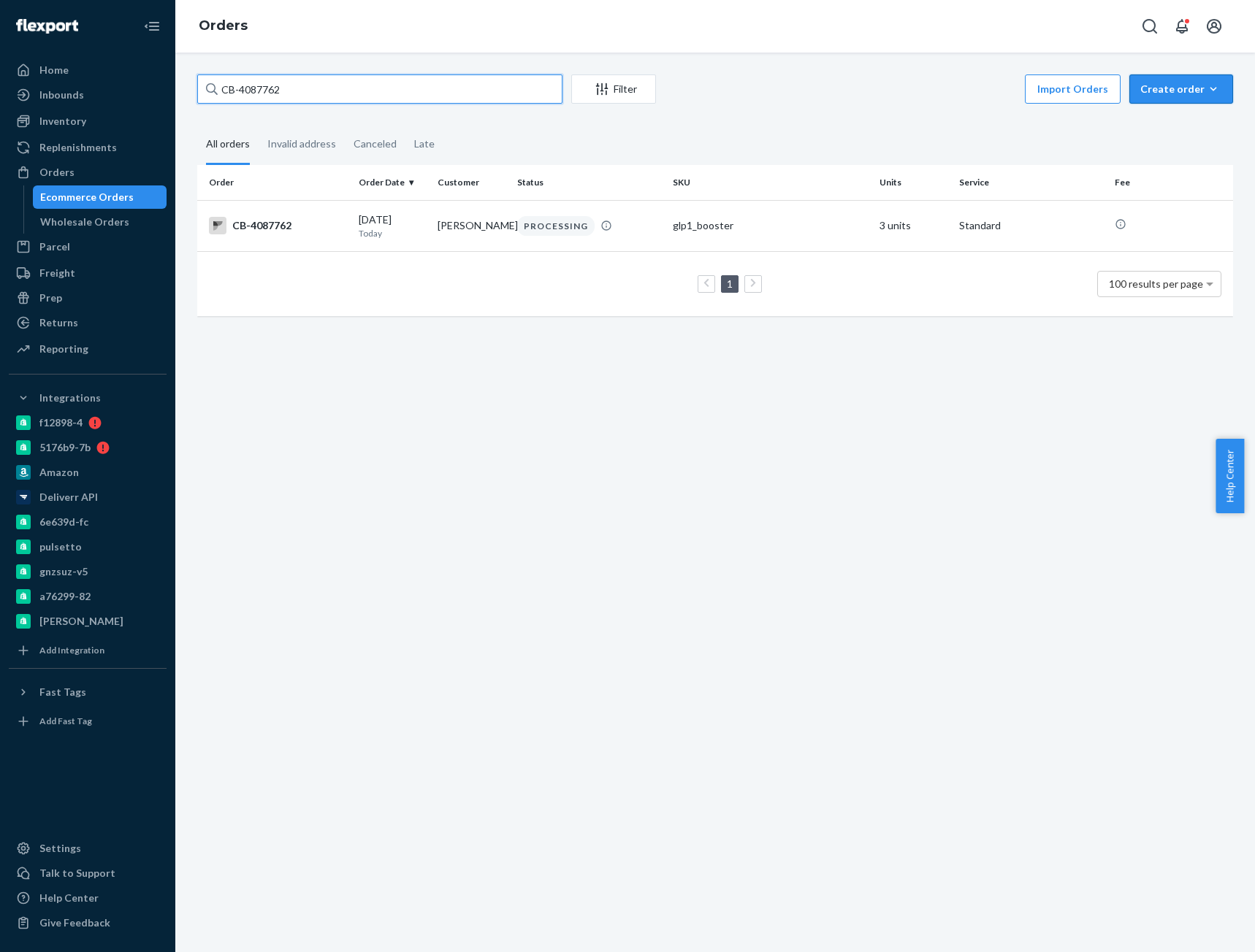
paste input "[PERSON_NAME]"
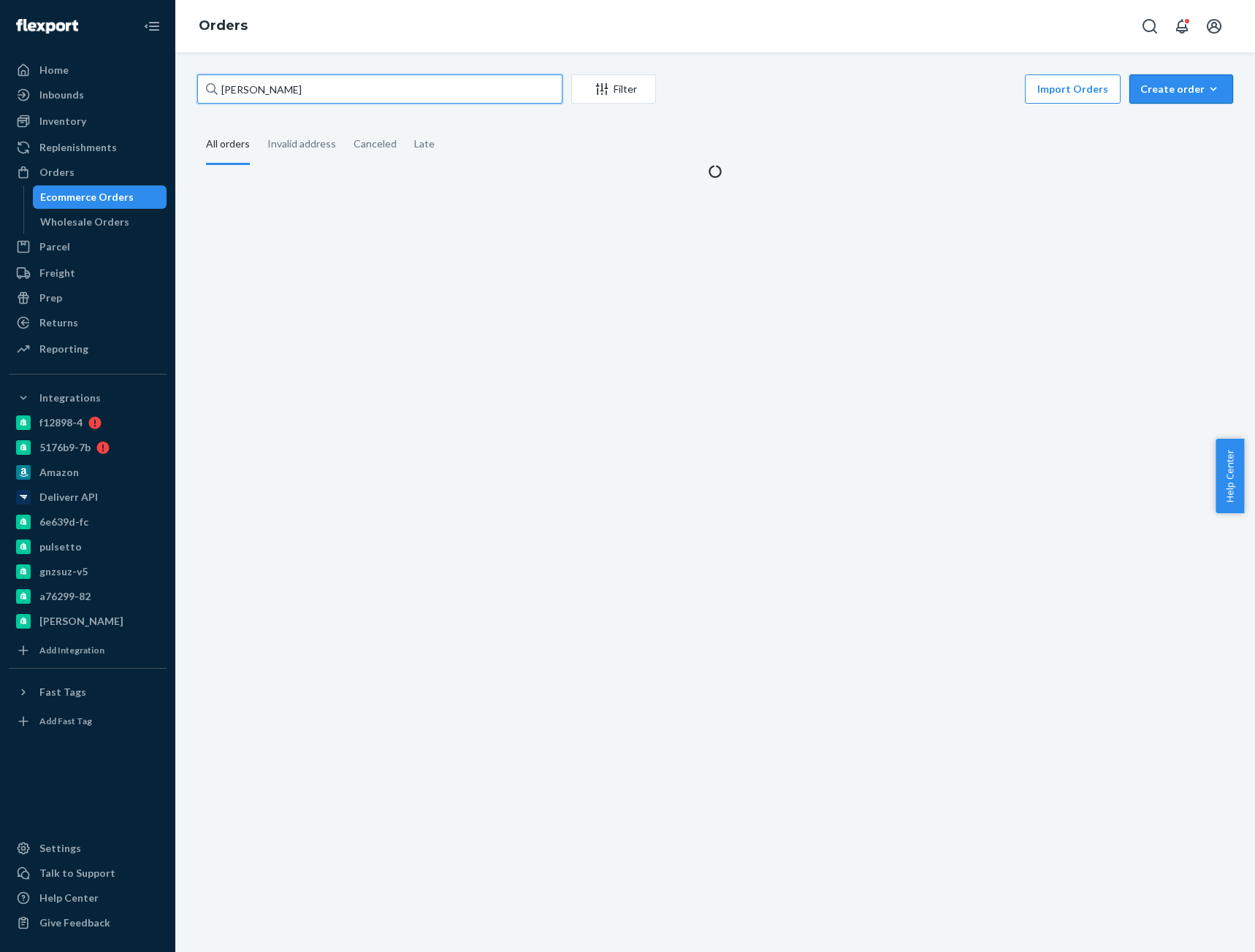
type input "[PERSON_NAME]"
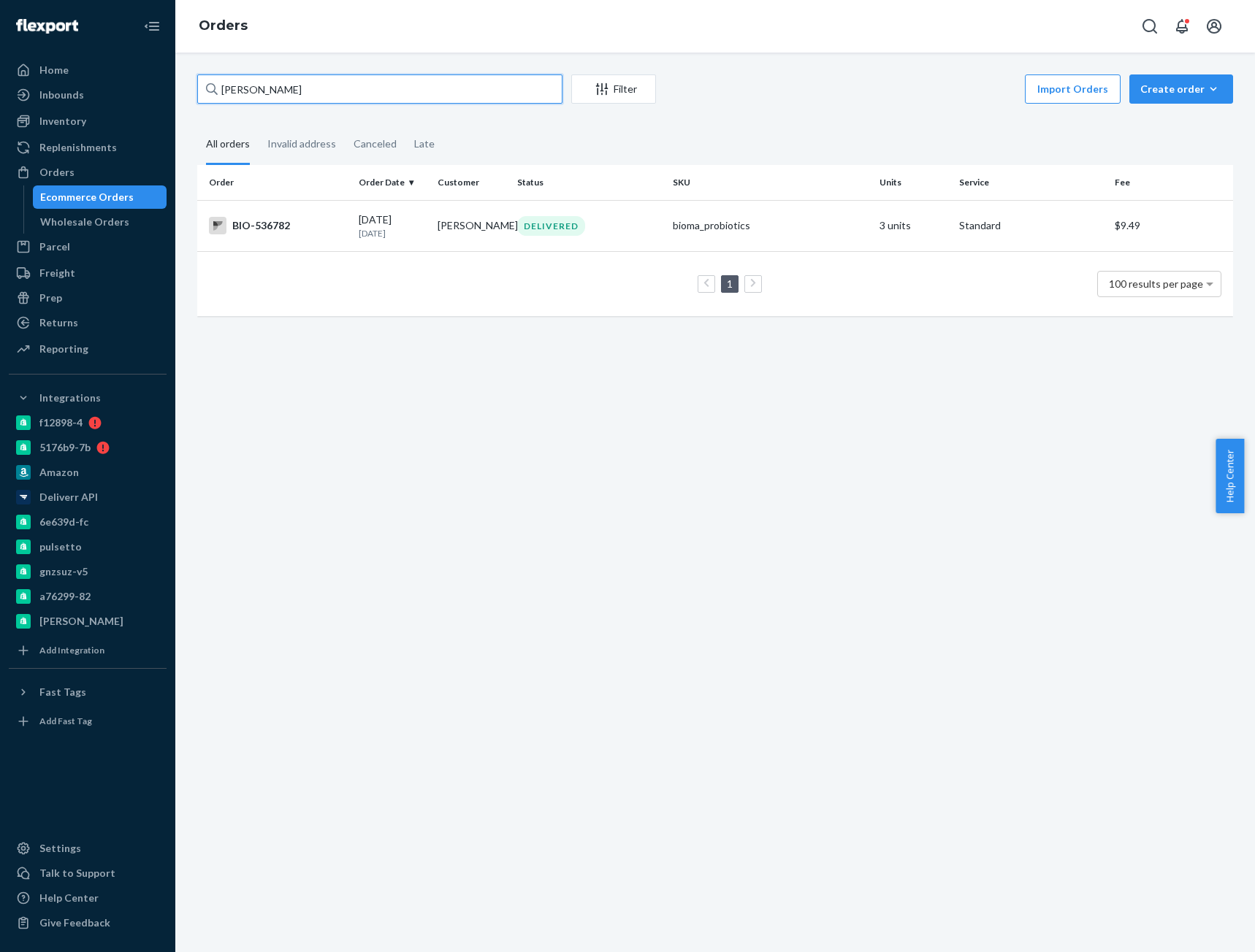
click at [299, 87] on input "[PERSON_NAME]" at bounding box center [379, 89] width 365 height 29
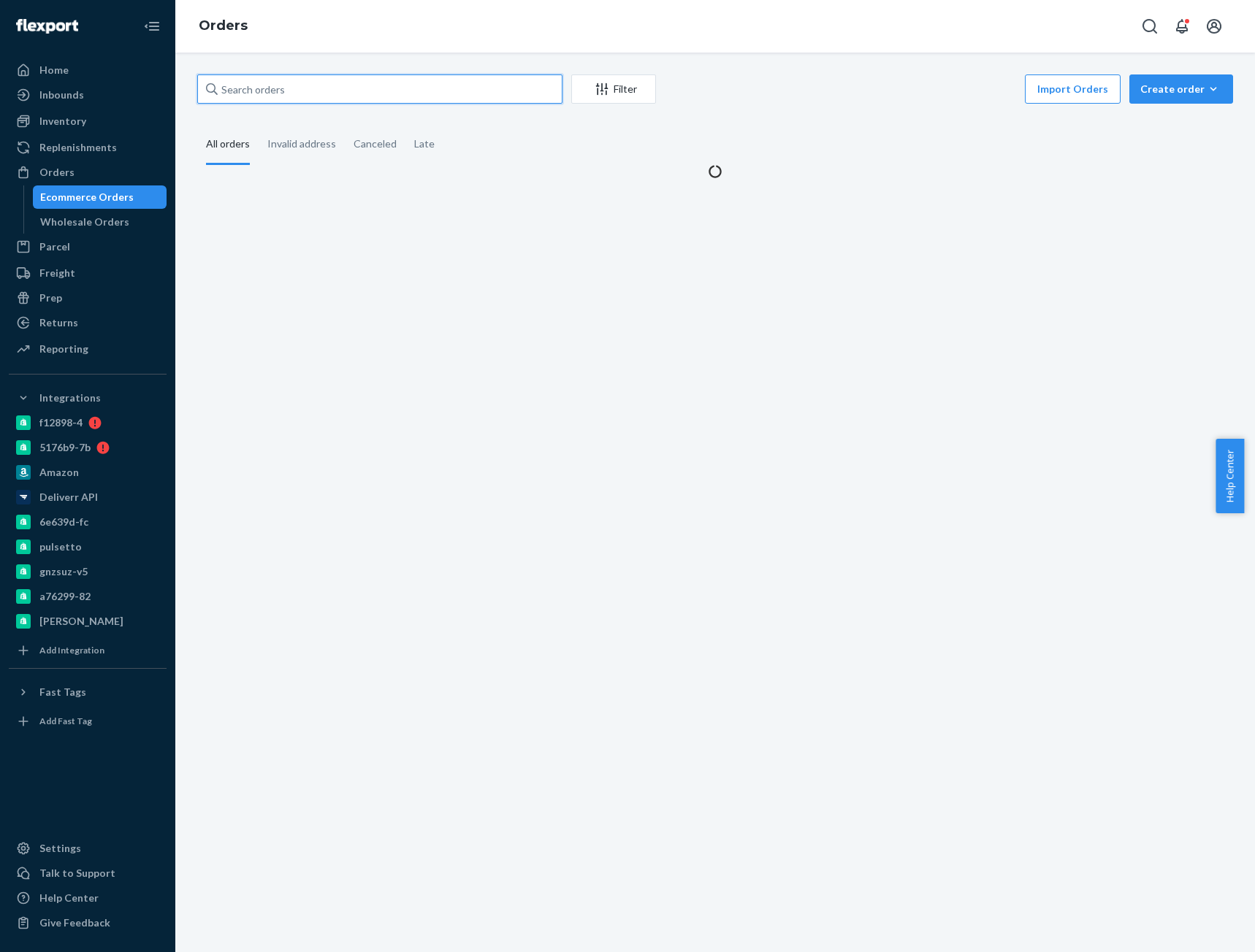
paste input "[PERSON_NAME]"
type input "[PERSON_NAME]"
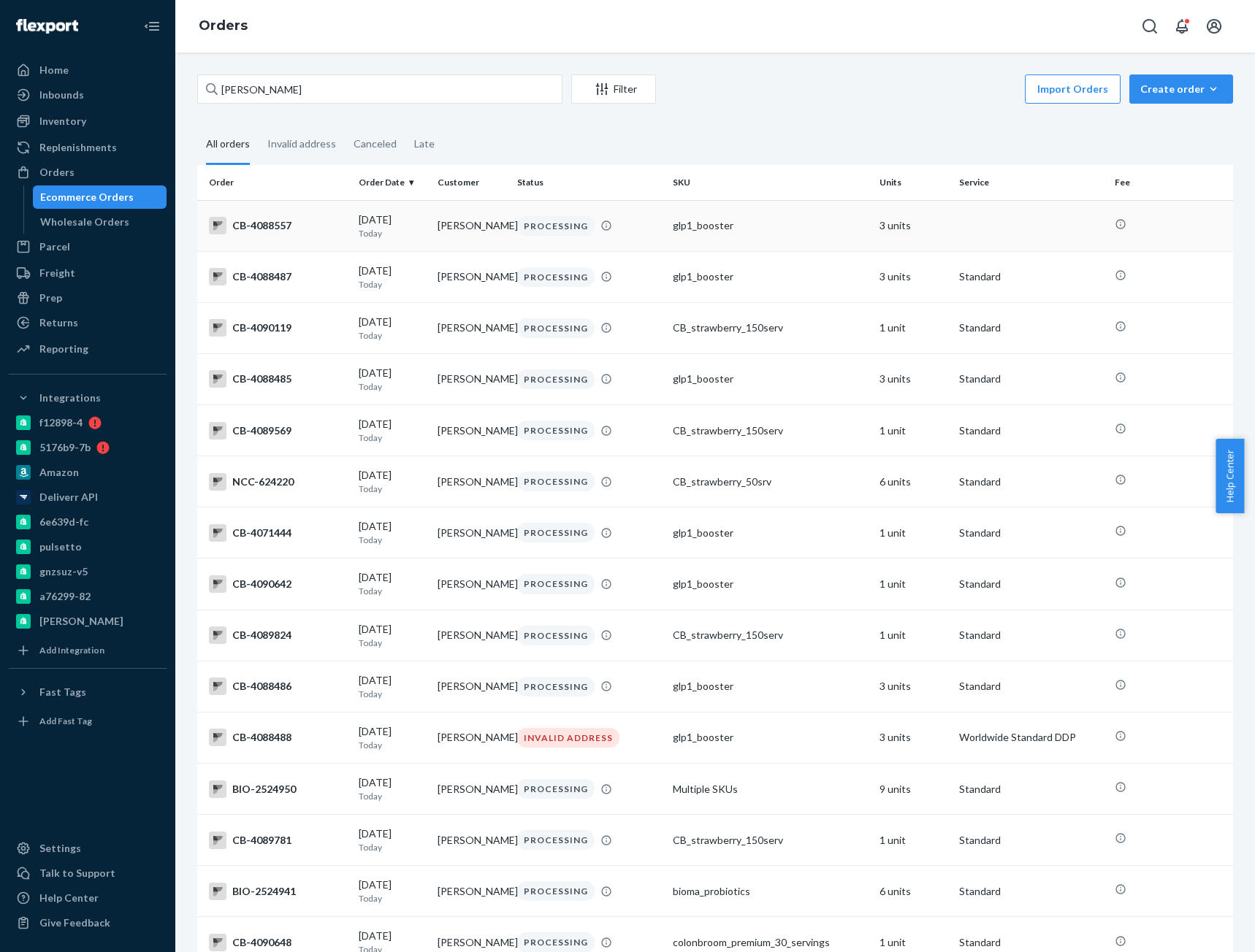
click at [324, 224] on div "CB-4088557" at bounding box center [278, 225] width 138 height 17
